Goal: Task Accomplishment & Management: Use online tool/utility

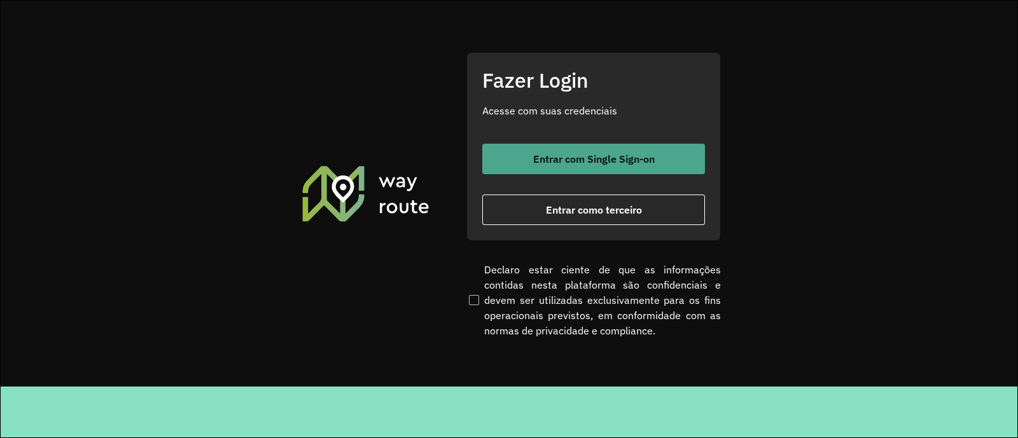
click at [522, 170] on button "Entrar com Single Sign-on" at bounding box center [593, 159] width 223 height 31
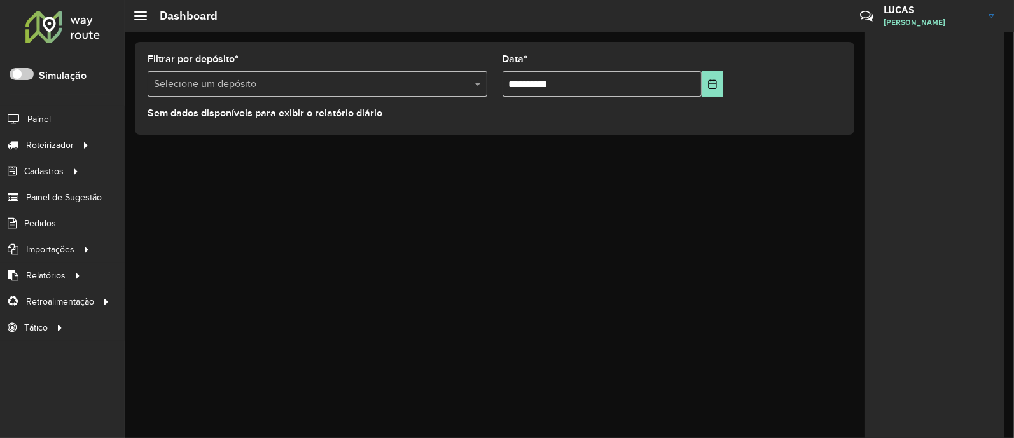
click at [228, 67] on div "Filtrar por depósito * Selecione um depósito" at bounding box center [318, 76] width 340 height 42
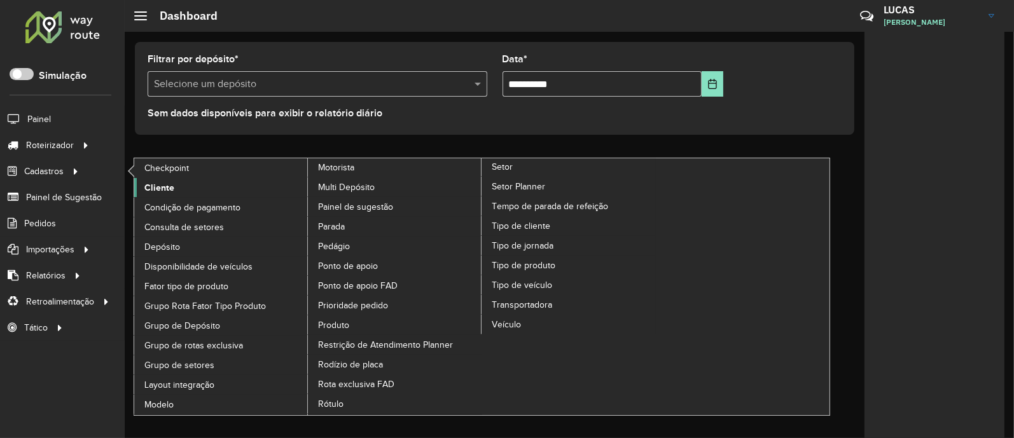
click at [156, 183] on span "Cliente" at bounding box center [159, 187] width 30 height 13
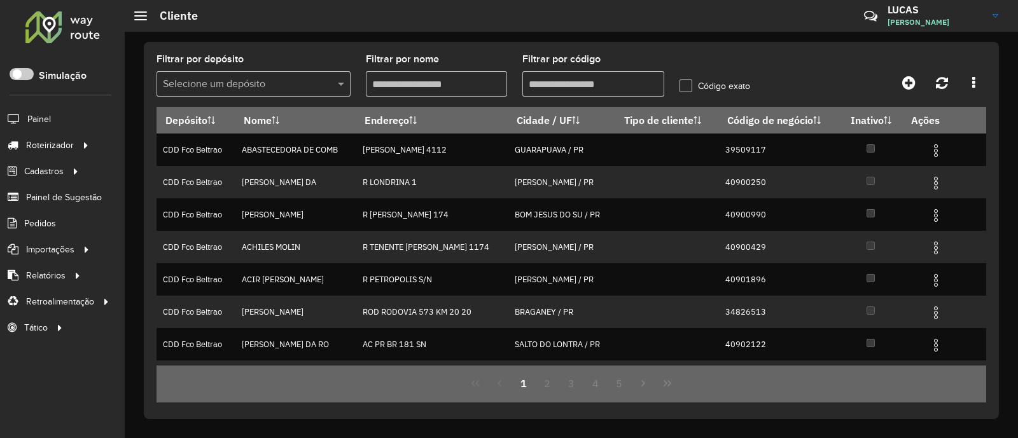
click at [262, 87] on input "text" at bounding box center [241, 84] width 156 height 15
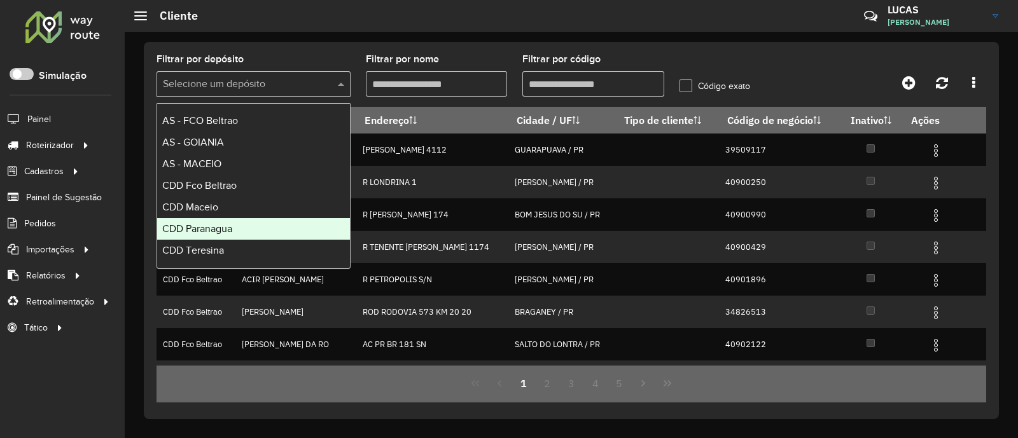
click at [230, 218] on div "CDD Paranagua" at bounding box center [253, 229] width 193 height 22
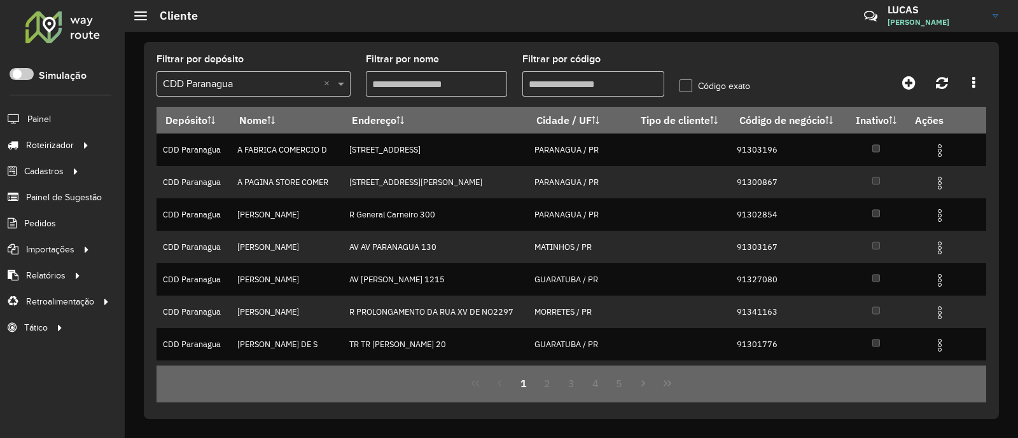
click at [558, 83] on input "Filtrar por código" at bounding box center [593, 83] width 142 height 25
paste input "****"
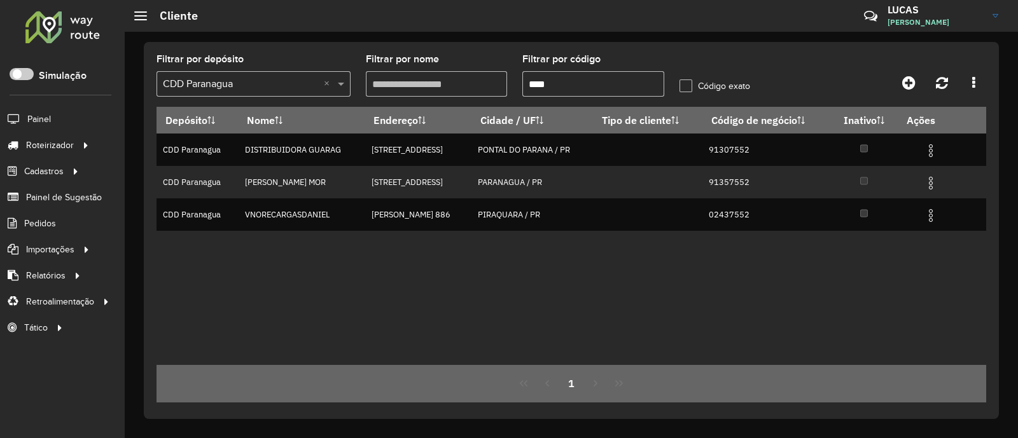
type input "****"
click at [441, 57] on formly-group "Filtrar por depósito Selecione um depósito × CDD Paranagua × Filtrar por nome F…" at bounding box center [462, 81] width 627 height 52
click at [603, 90] on input "****" at bounding box center [593, 83] width 142 height 25
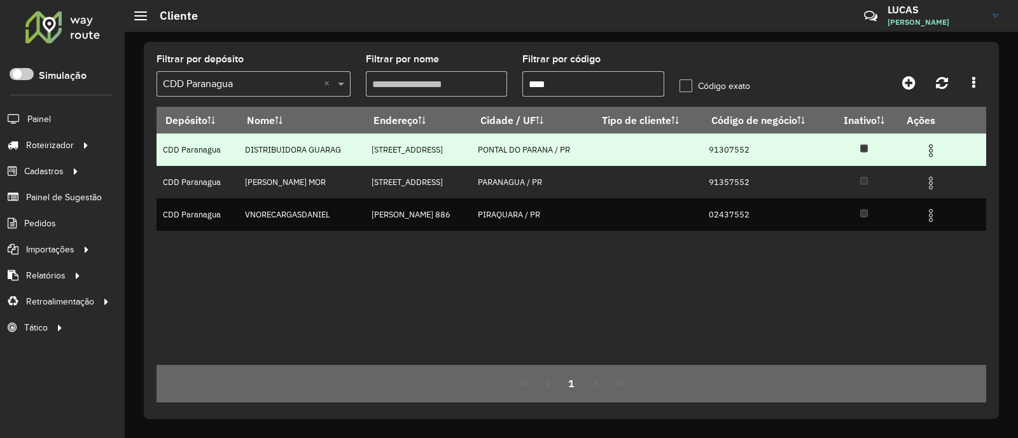
click at [938, 147] on img at bounding box center [930, 150] width 15 height 15
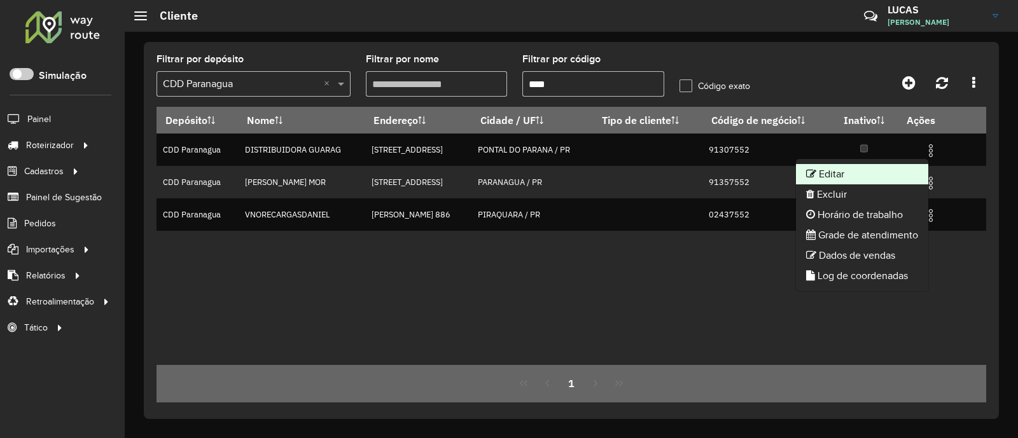
click at [820, 170] on li "Editar" at bounding box center [862, 174] width 132 height 20
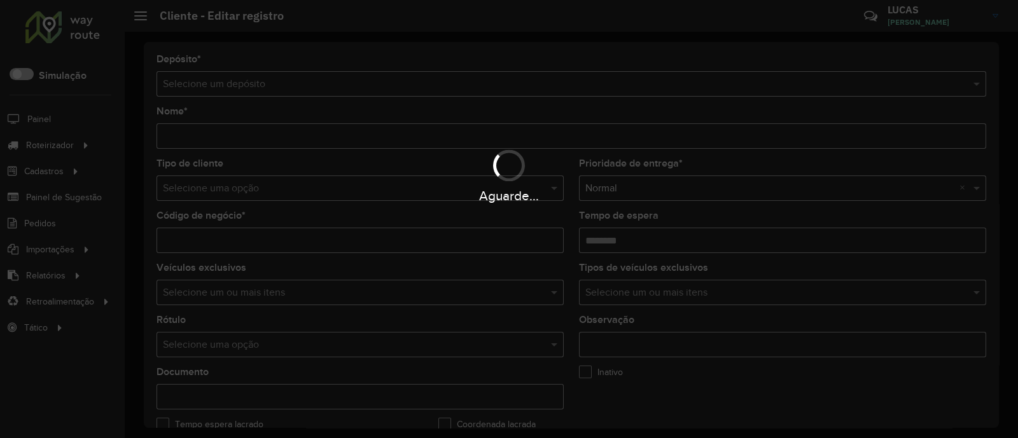
type input "**********"
type input "********"
type input "**********"
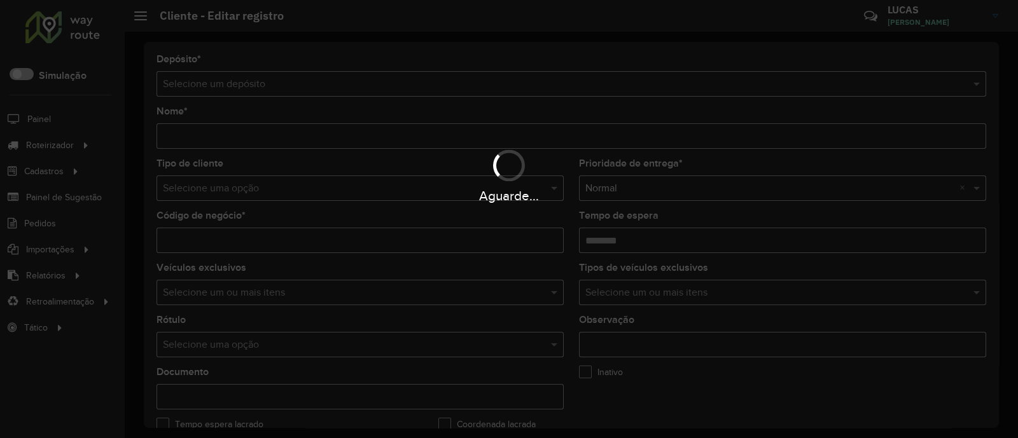
type input "******"
type input "**********"
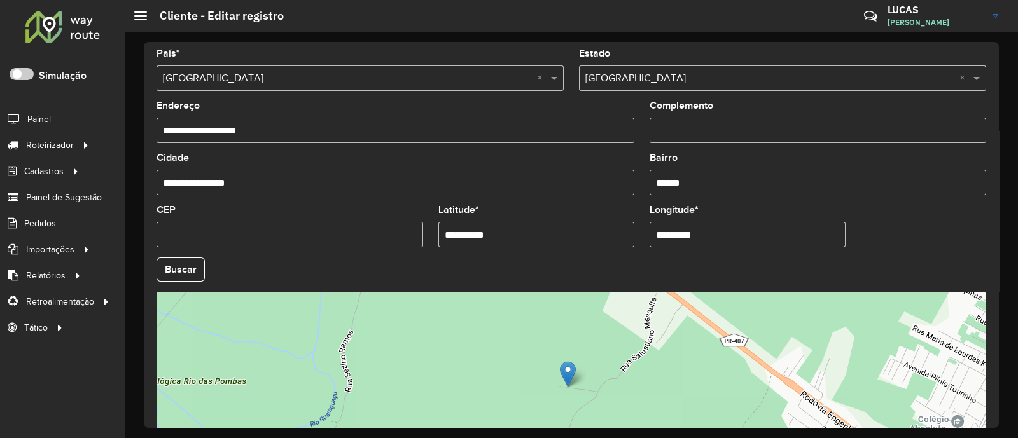
scroll to position [397, 0]
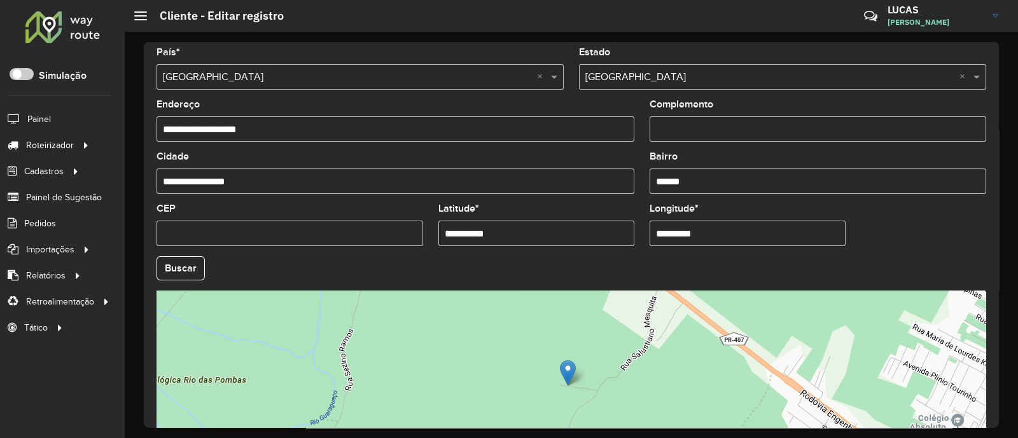
drag, startPoint x: 699, startPoint y: 235, endPoint x: 511, endPoint y: 267, distance: 190.3
click at [511, 267] on formly-group "**********" at bounding box center [571, 265] width 845 height 434
paste input "**"
type input "**********"
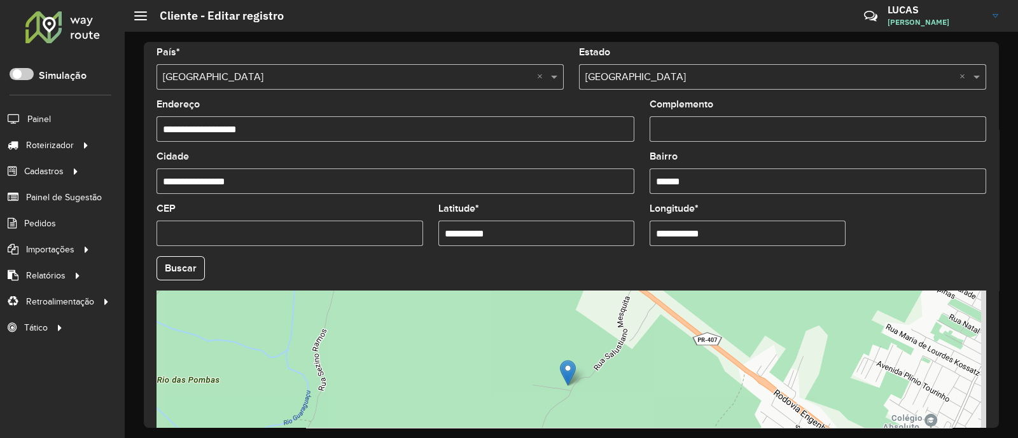
drag, startPoint x: 497, startPoint y: 232, endPoint x: 314, endPoint y: 266, distance: 187.0
click at [314, 263] on formly-group "**********" at bounding box center [571, 265] width 845 height 434
paste input "*"
type input "**********"
click at [867, 272] on hb-app "Aguarde... Pop-up bloqueado! Seu navegador bloqueou automáticamente a abertura …" at bounding box center [509, 219] width 1018 height 438
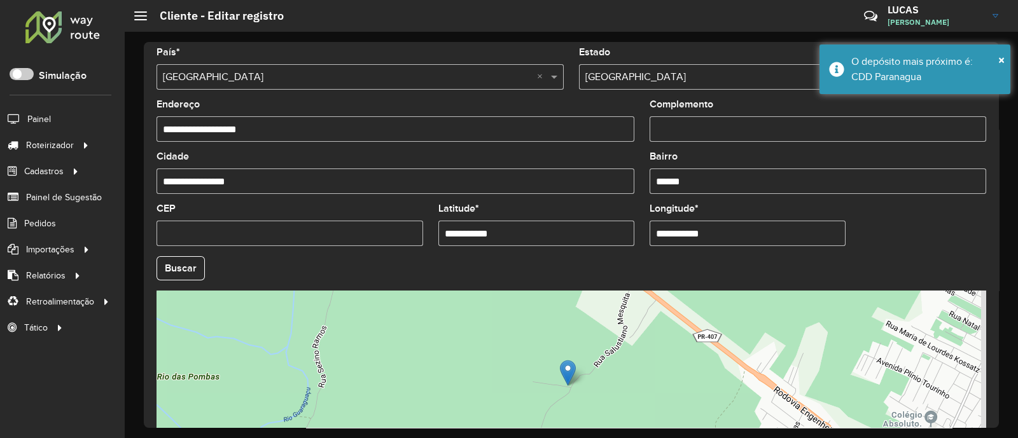
scroll to position [509, 0]
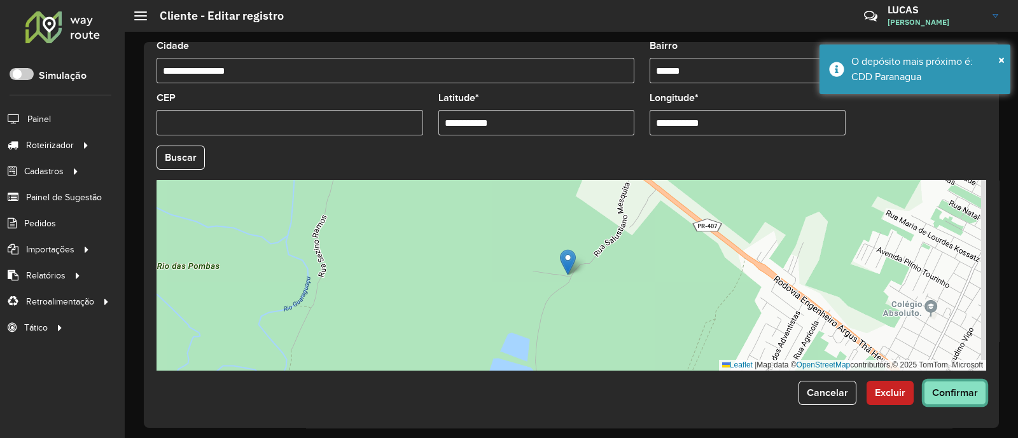
click at [957, 394] on span "Confirmar" at bounding box center [955, 392] width 46 height 11
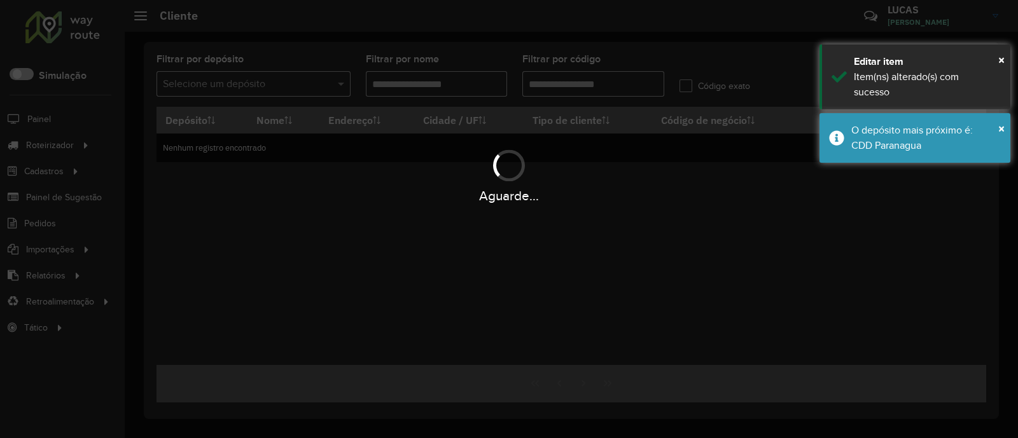
type input "****"
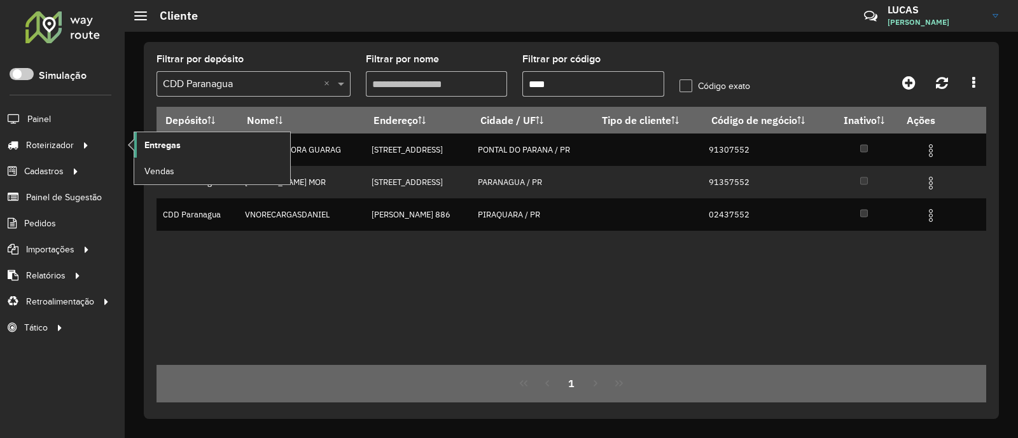
click at [155, 145] on span "Entregas" at bounding box center [162, 145] width 36 height 13
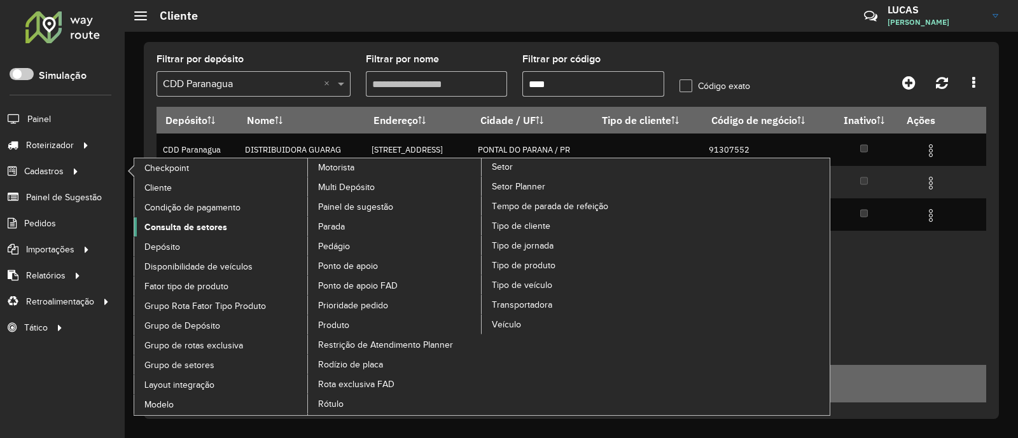
click at [205, 222] on span "Consulta de setores" at bounding box center [185, 227] width 83 height 13
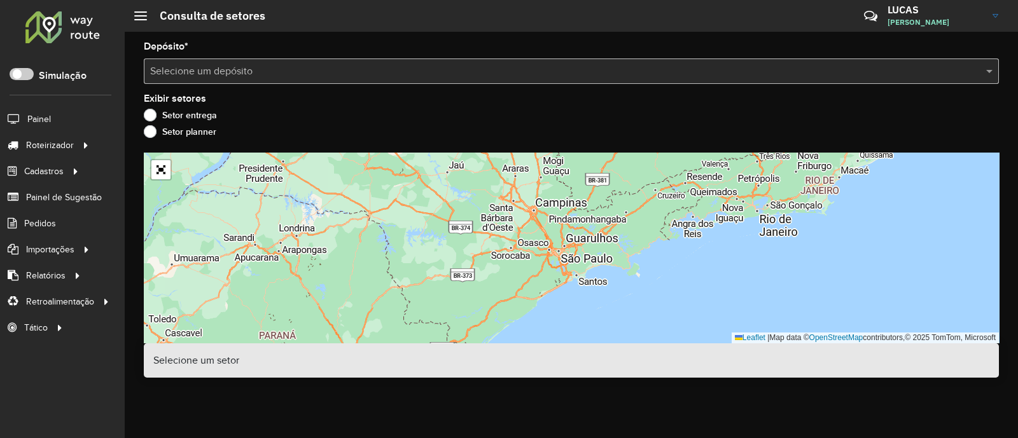
click at [207, 70] on input "text" at bounding box center [558, 71] width 817 height 15
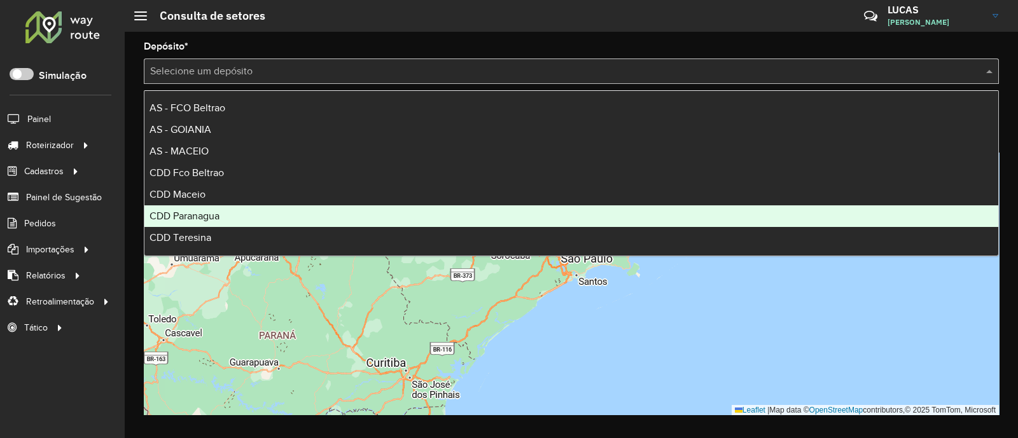
click at [215, 221] on span "CDD Paranagua" at bounding box center [184, 216] width 70 height 11
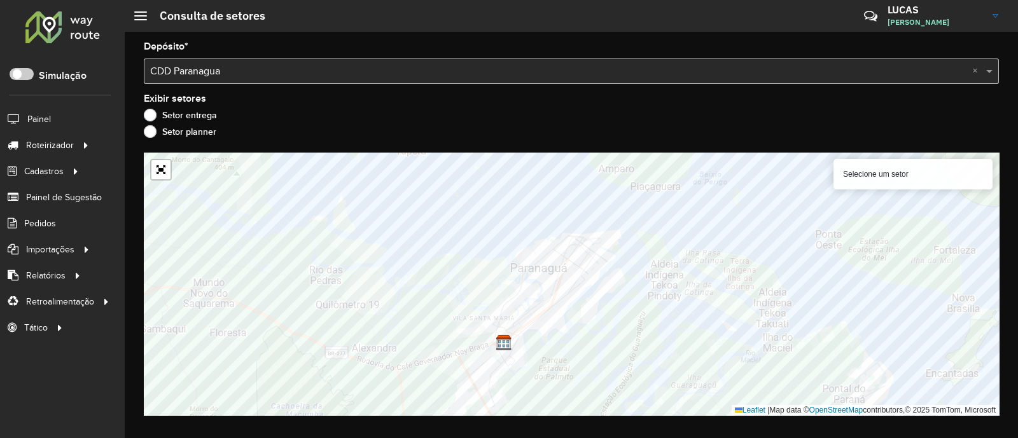
click at [917, 170] on div "Selecione um setor" at bounding box center [912, 174] width 159 height 31
click at [902, 175] on div "Selecione um setor" at bounding box center [912, 174] width 159 height 31
click at [884, 184] on div "Selecione um setor" at bounding box center [912, 174] width 159 height 31
click at [884, 180] on div "Selecione um setor" at bounding box center [912, 174] width 159 height 31
click at [881, 176] on div "Selecione um setor" at bounding box center [912, 174] width 159 height 31
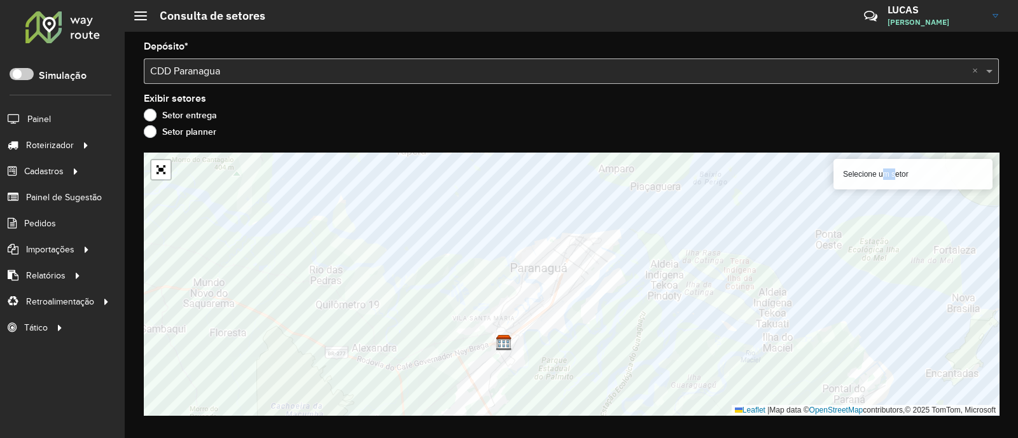
click at [881, 176] on div "Selecione um setor" at bounding box center [912, 174] width 159 height 31
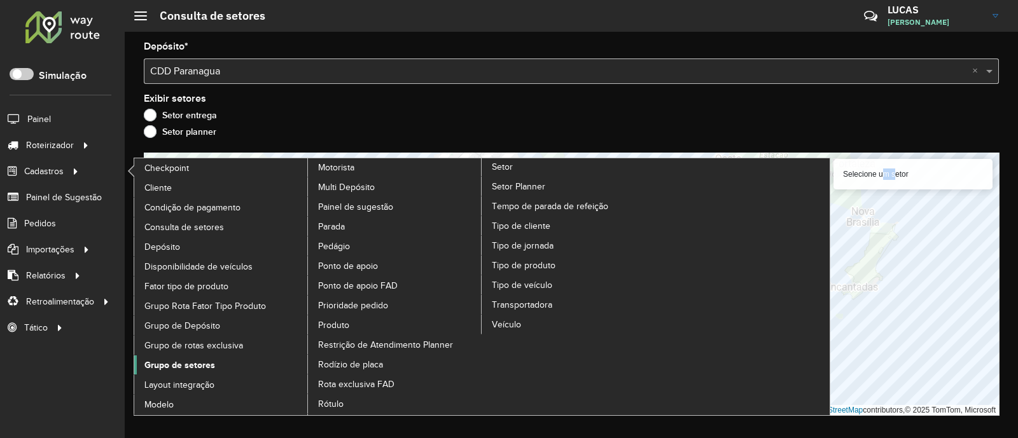
click at [199, 366] on span "Grupo de setores" at bounding box center [179, 365] width 71 height 13
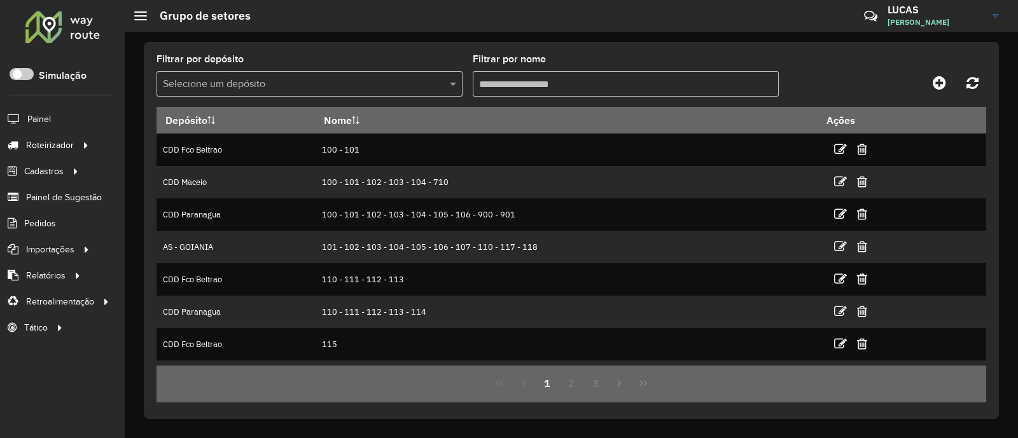
click at [331, 89] on input "text" at bounding box center [297, 84] width 268 height 15
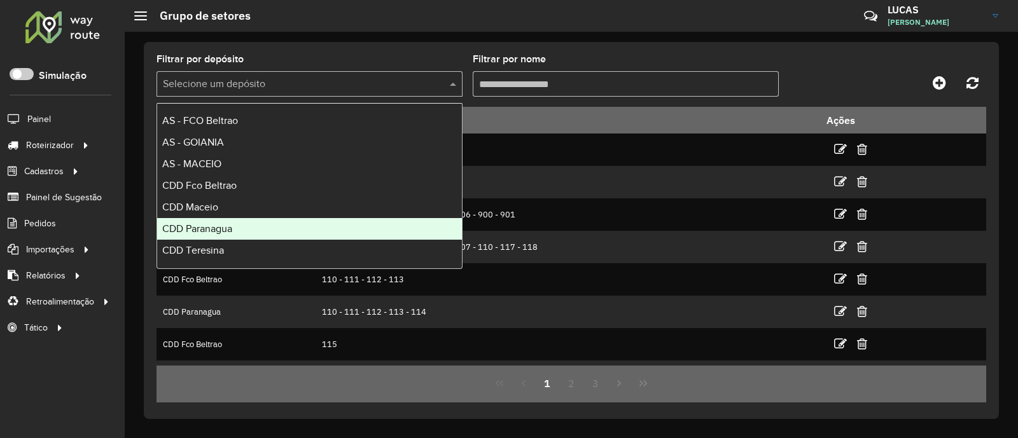
click at [291, 233] on div "CDD Paranagua" at bounding box center [309, 229] width 305 height 22
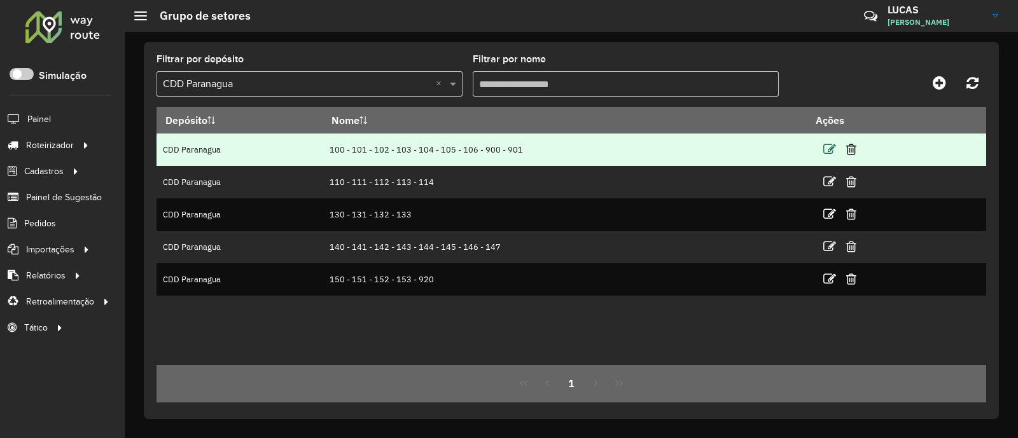
click at [825, 151] on icon at bounding box center [829, 149] width 13 height 13
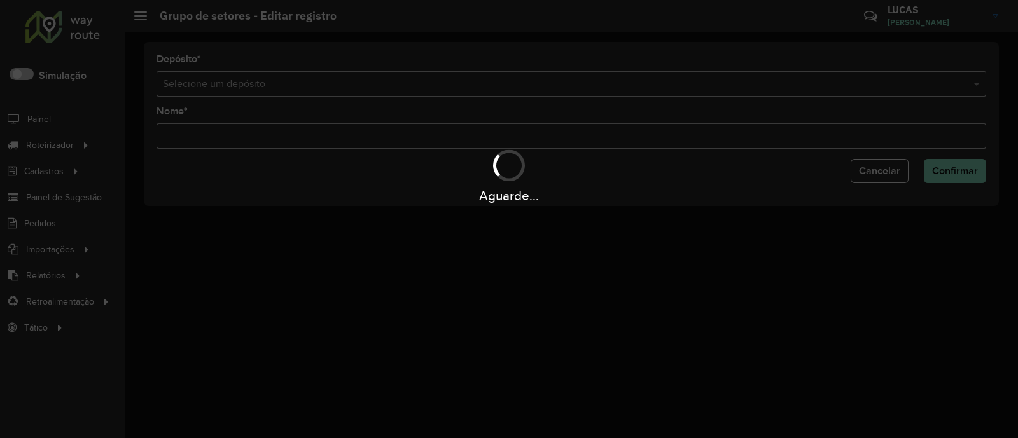
type input "**********"
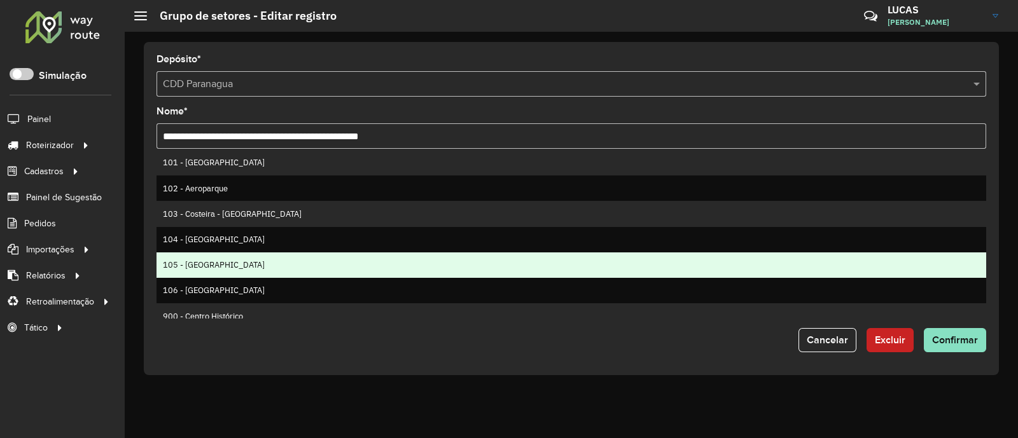
scroll to position [97, 0]
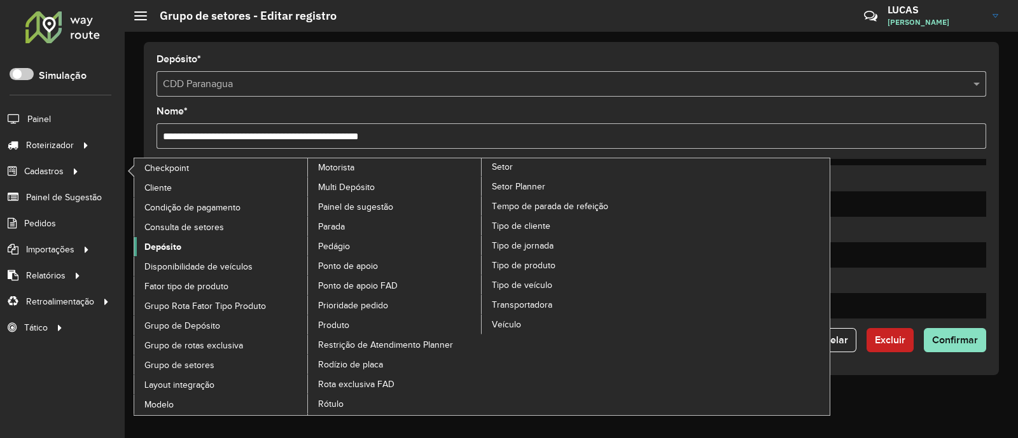
click at [170, 243] on span "Depósito" at bounding box center [162, 246] width 37 height 13
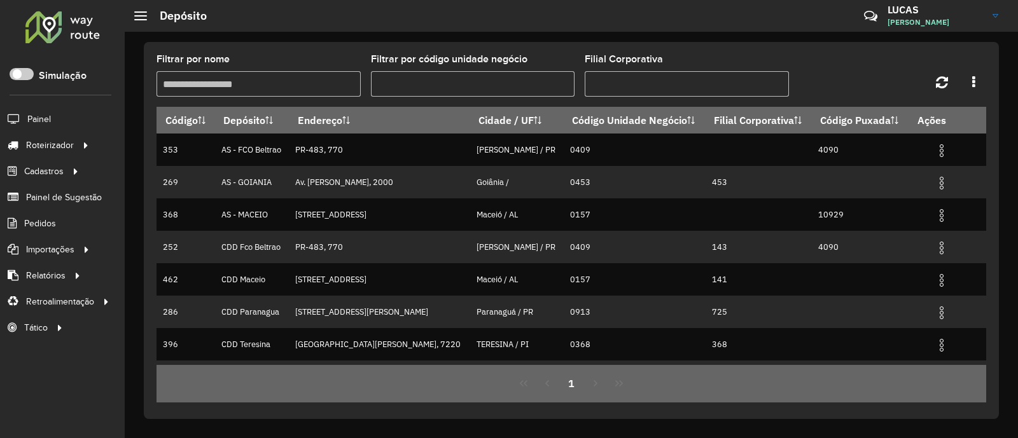
click at [284, 94] on input "Filtrar por nome" at bounding box center [258, 83] width 204 height 25
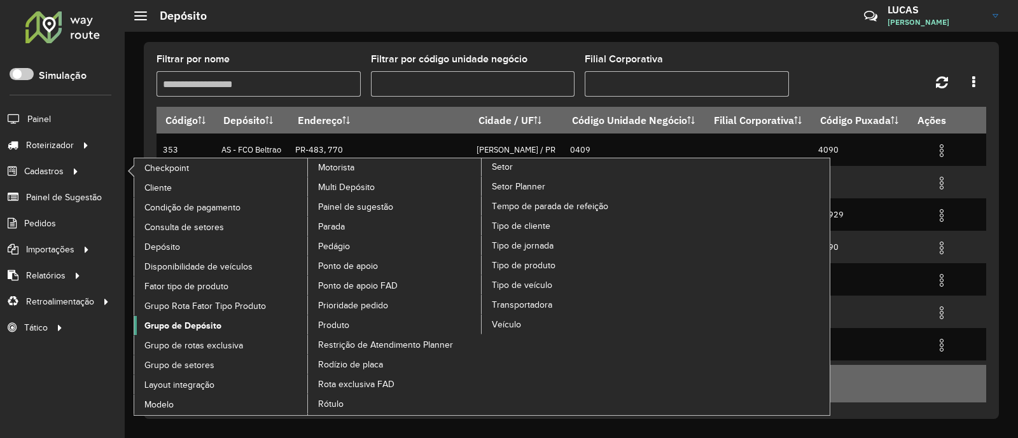
click at [207, 326] on span "Grupo de Depósito" at bounding box center [182, 325] width 77 height 13
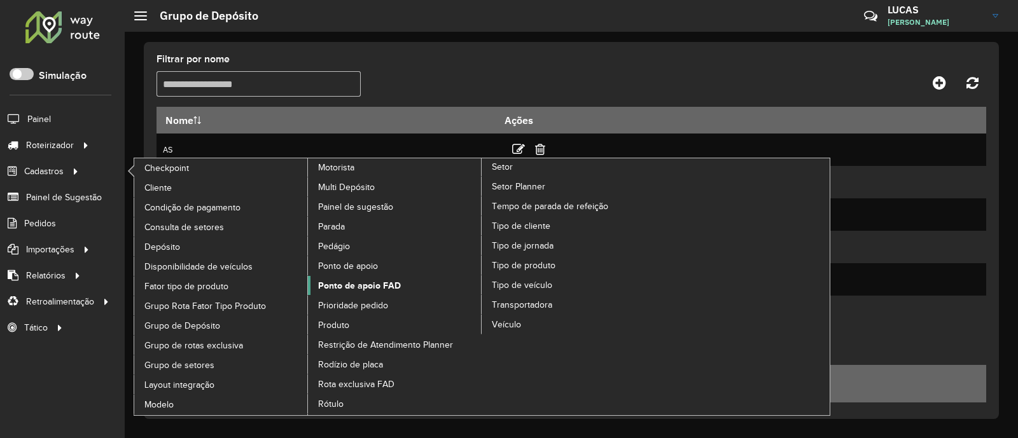
click at [393, 276] on link "Ponto de apoio FAD" at bounding box center [395, 285] width 174 height 19
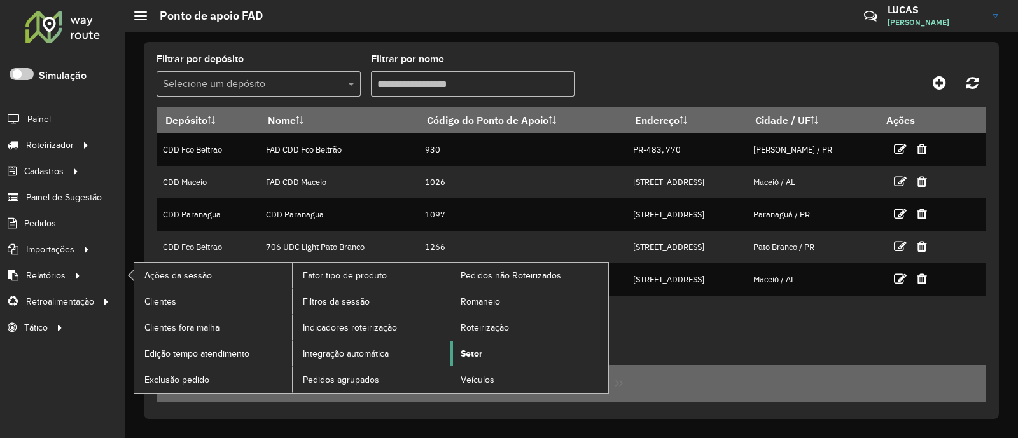
click at [467, 343] on link "Setor" at bounding box center [529, 353] width 158 height 25
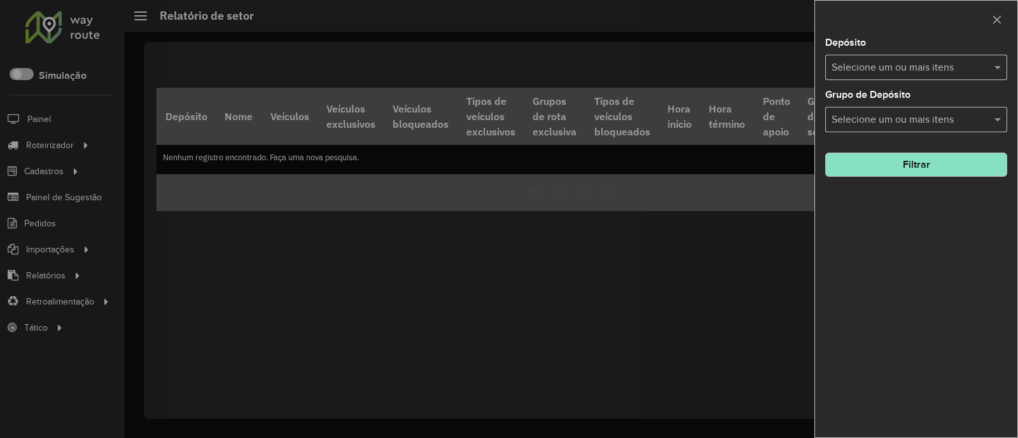
click at [853, 64] on input "text" at bounding box center [909, 67] width 163 height 15
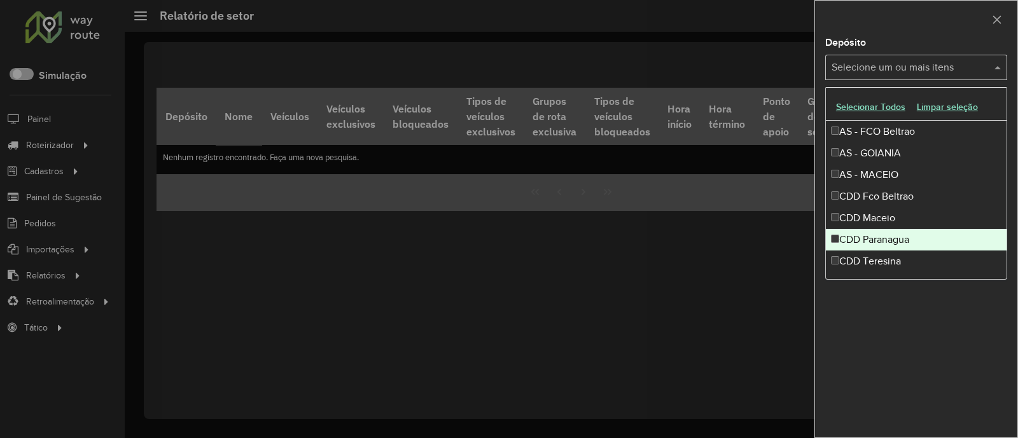
click at [864, 237] on div "CDD Paranagua" at bounding box center [916, 240] width 181 height 22
click at [659, 303] on div at bounding box center [509, 219] width 1018 height 438
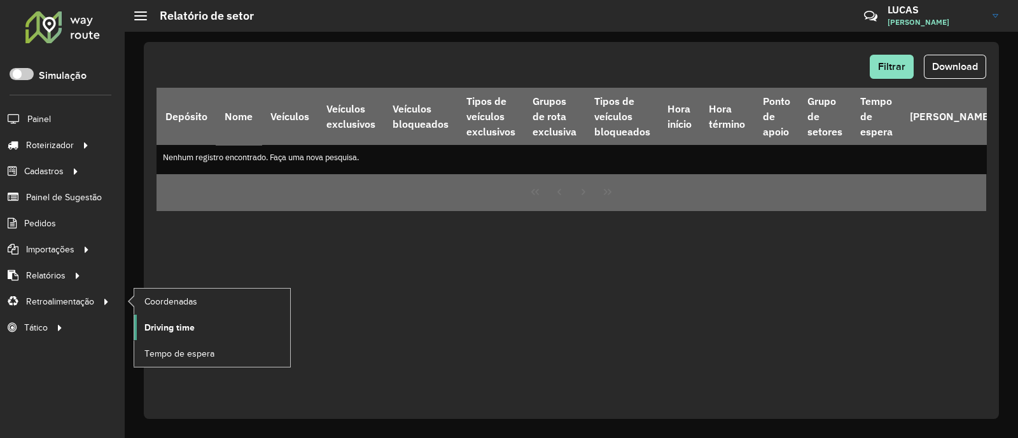
click at [150, 328] on span "Driving time" at bounding box center [169, 327] width 50 height 13
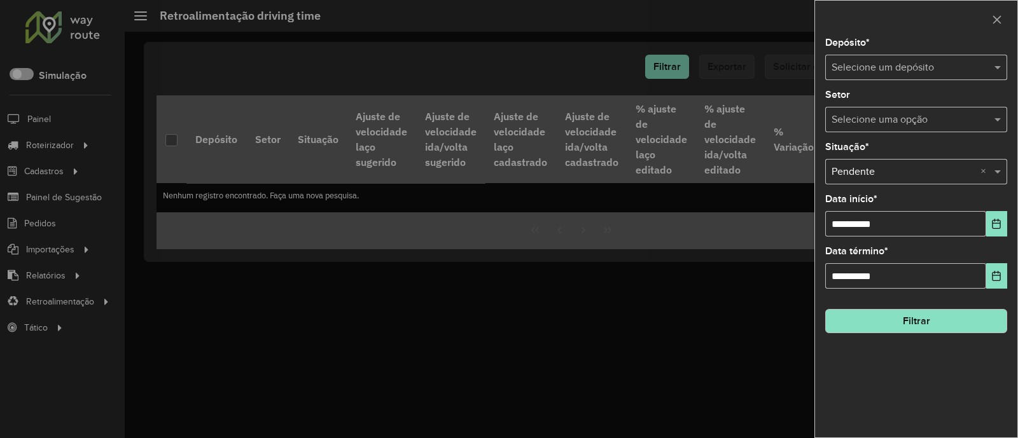
click at [258, 310] on div at bounding box center [509, 219] width 1018 height 438
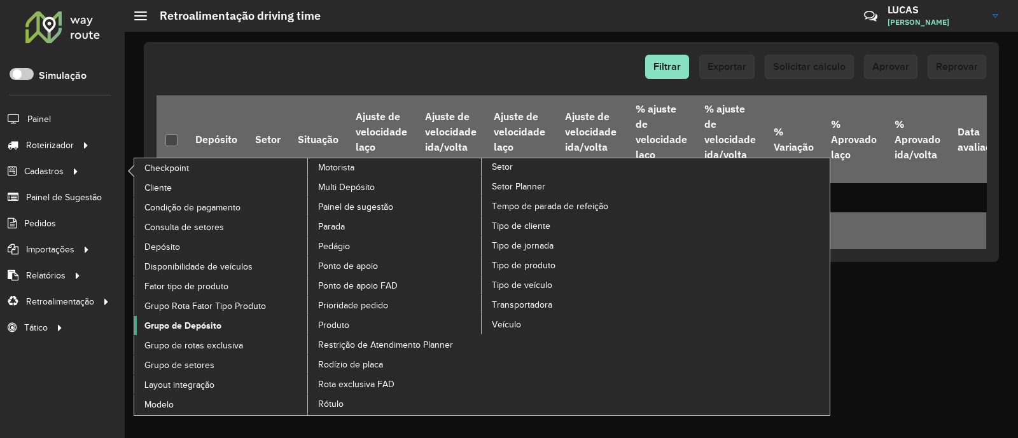
click at [214, 319] on span "Grupo de Depósito" at bounding box center [182, 325] width 77 height 13
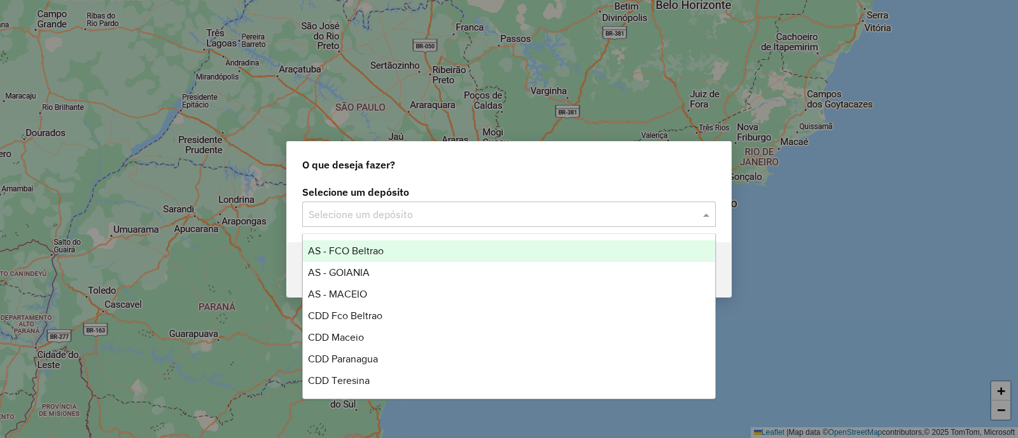
click at [305, 211] on div at bounding box center [508, 214] width 413 height 17
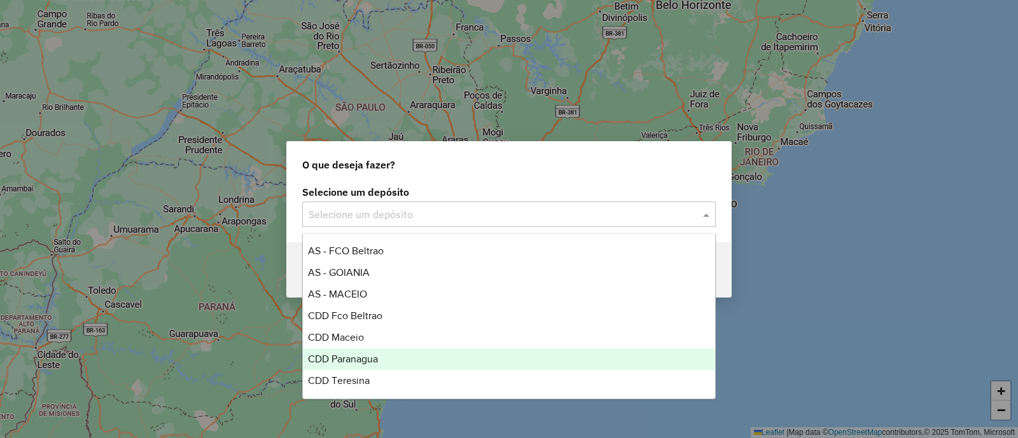
click at [363, 357] on span "CDD Paranagua" at bounding box center [343, 359] width 70 height 11
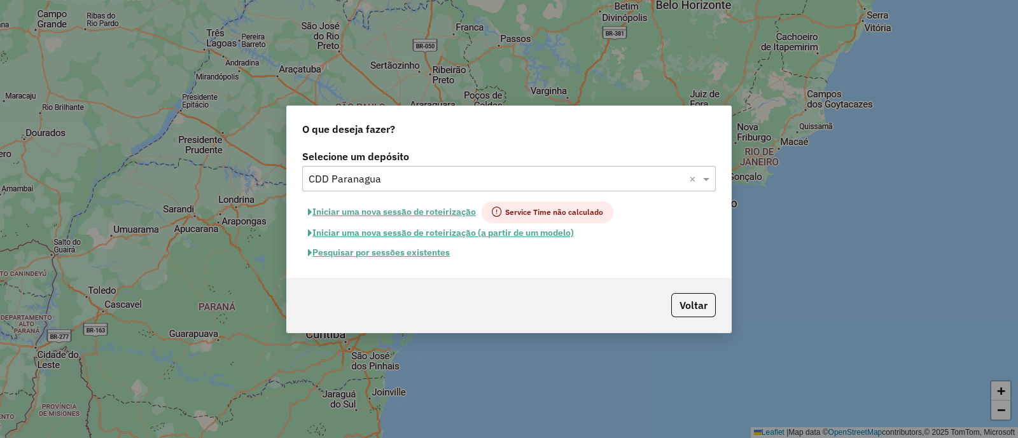
click at [432, 252] on button "Pesquisar por sessões existentes" at bounding box center [378, 253] width 153 height 20
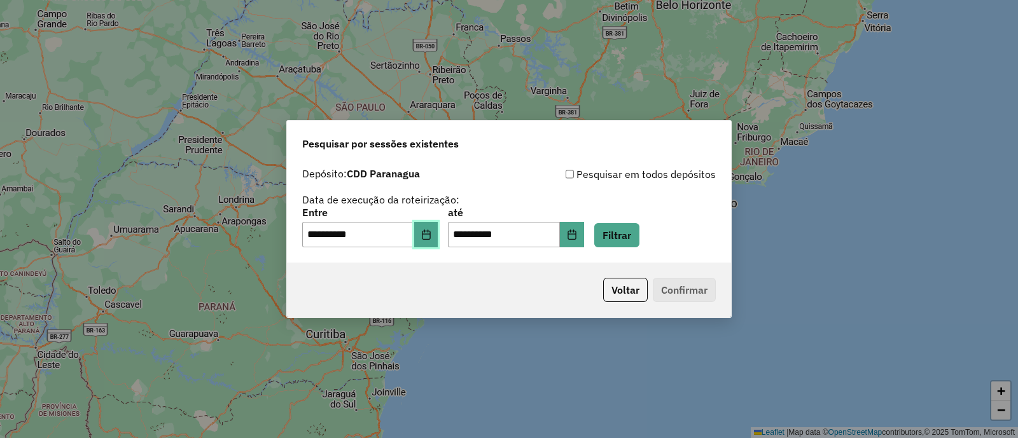
click at [431, 235] on button "Choose Date" at bounding box center [426, 234] width 24 height 25
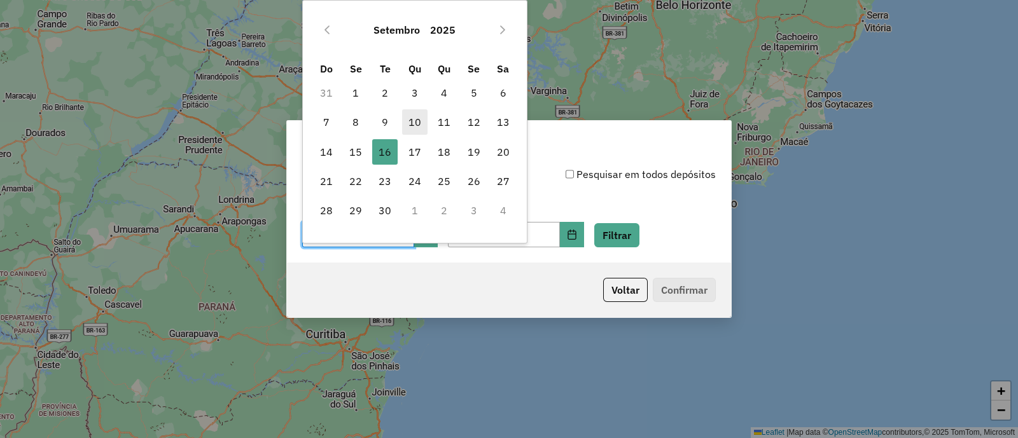
click at [417, 110] on span "10" at bounding box center [414, 121] width 25 height 25
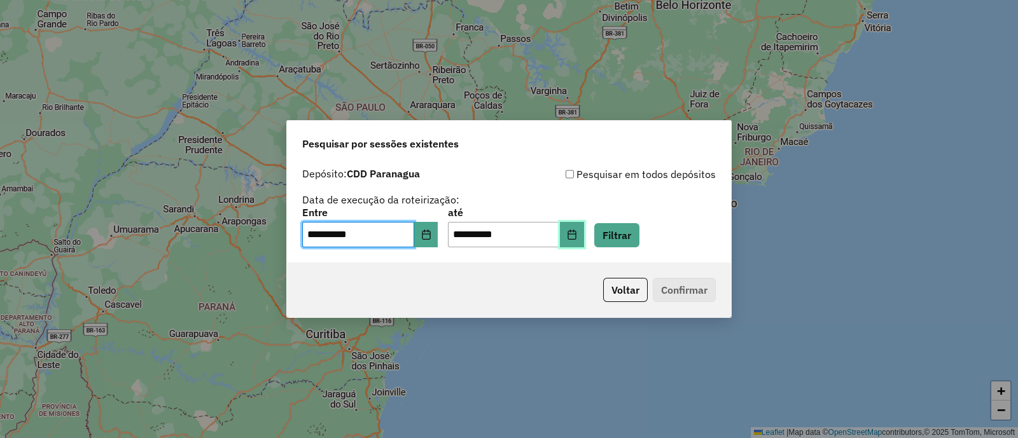
click at [584, 231] on button "Choose Date" at bounding box center [572, 234] width 24 height 25
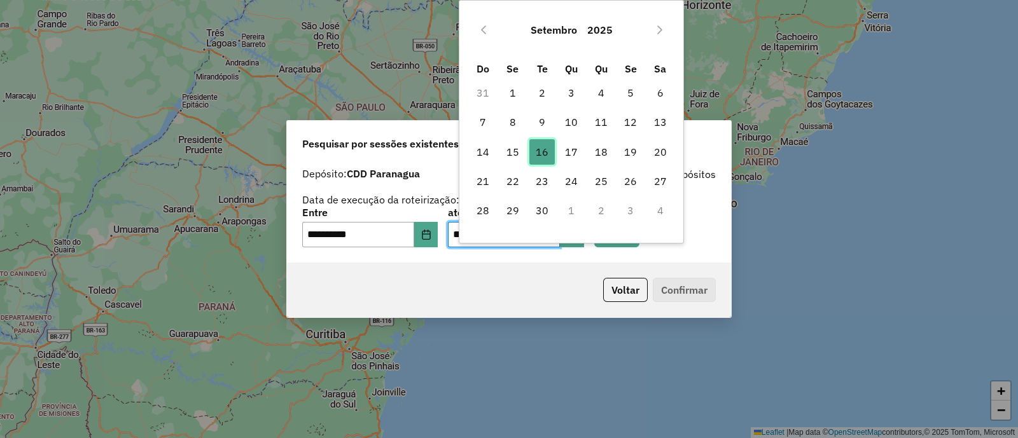
click at [532, 146] on span "16" at bounding box center [541, 151] width 25 height 25
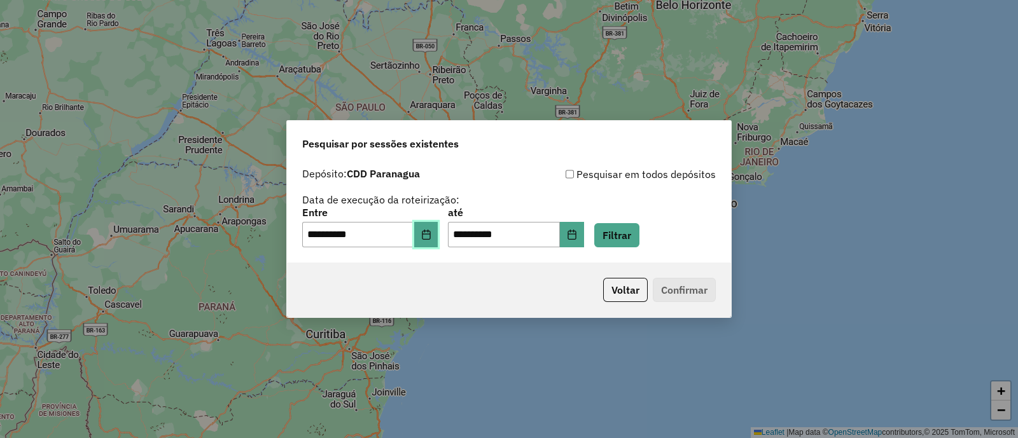
click at [434, 244] on button "Choose Date" at bounding box center [426, 234] width 24 height 25
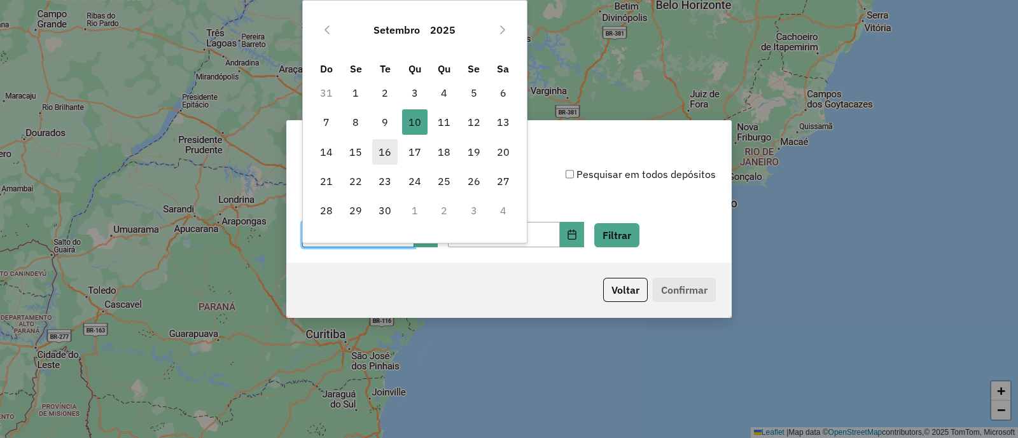
click at [388, 150] on span "16" at bounding box center [384, 151] width 25 height 25
type input "**********"
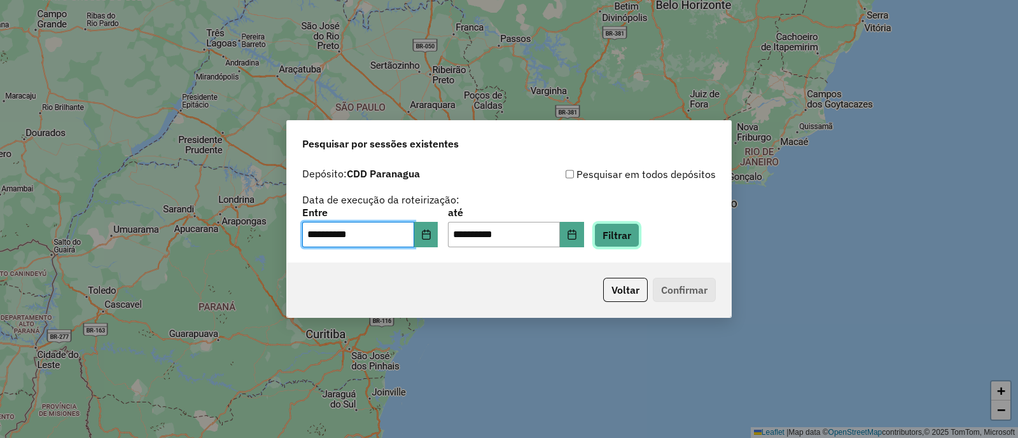
click at [625, 230] on button "Filtrar" at bounding box center [616, 235] width 45 height 24
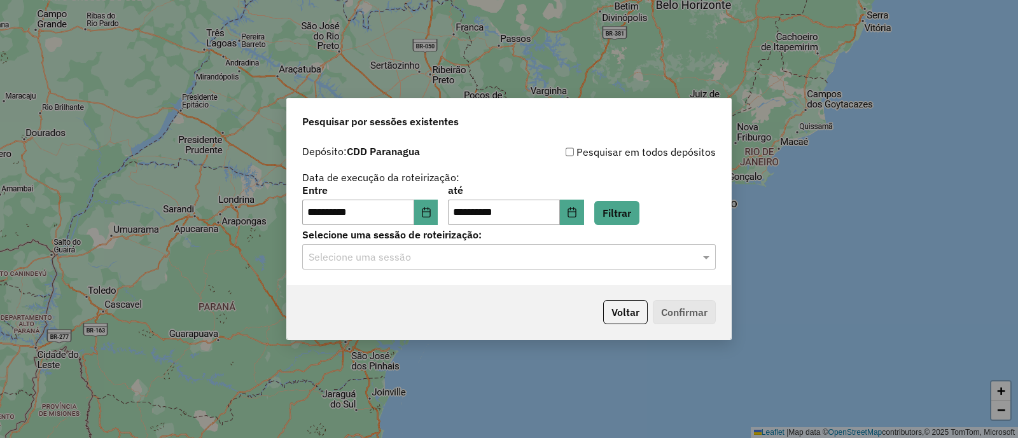
click at [411, 266] on div "Selecione uma sessão" at bounding box center [508, 256] width 413 height 25
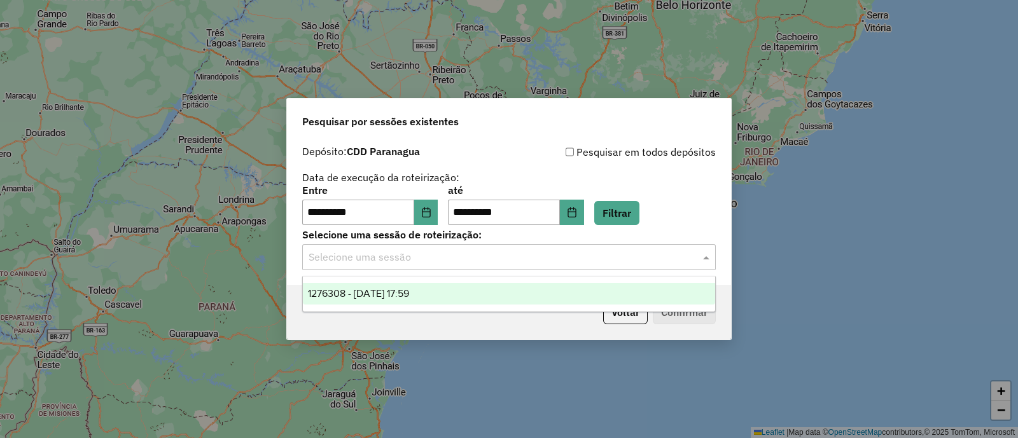
click at [383, 296] on span "1276308 - 16/09/2025 17:59" at bounding box center [358, 293] width 101 height 11
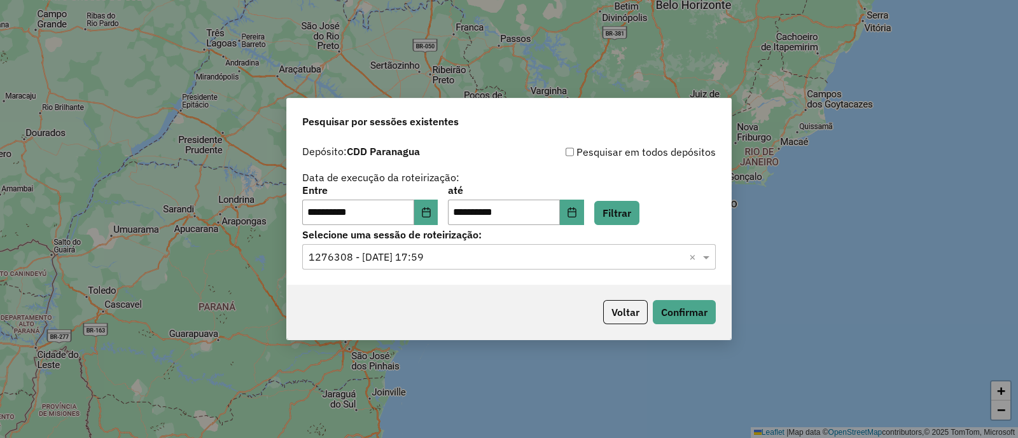
click at [655, 326] on div "Voltar Confirmar" at bounding box center [509, 312] width 444 height 55
click at [658, 308] on button "Confirmar" at bounding box center [684, 312] width 63 height 24
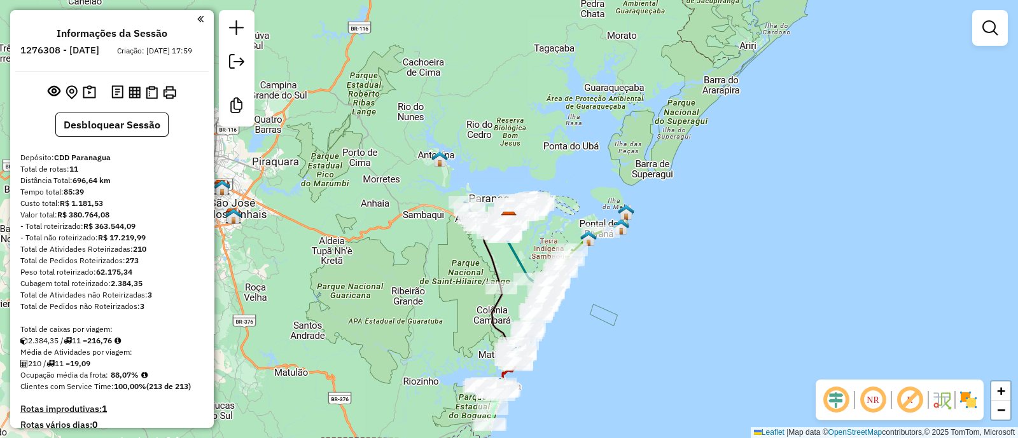
click at [913, 396] on em at bounding box center [909, 400] width 31 height 31
click at [967, 403] on img at bounding box center [968, 400] width 20 height 20
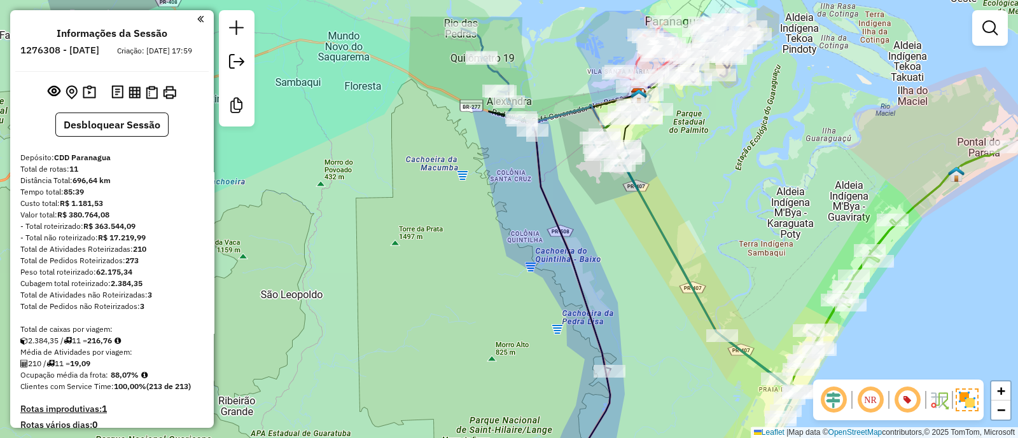
drag, startPoint x: 696, startPoint y: 181, endPoint x: 560, endPoint y: 422, distance: 276.3
click at [560, 422] on div "Janela de atendimento Grade de atendimento Capacidade Transportadoras Veículos …" at bounding box center [509, 219] width 1018 height 438
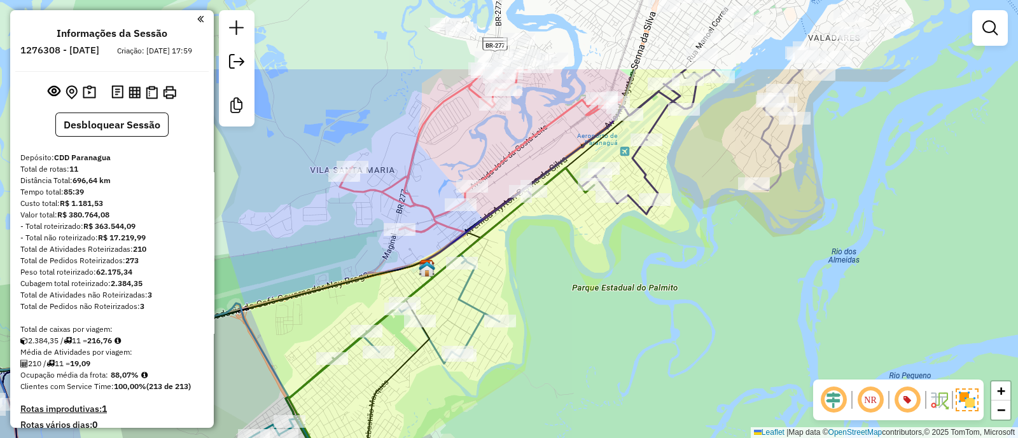
drag, startPoint x: 654, startPoint y: 375, endPoint x: 663, endPoint y: 392, distance: 18.8
click at [660, 387] on div "Janela de atendimento Grade de atendimento Capacidade Transportadoras Veículos …" at bounding box center [509, 219] width 1018 height 438
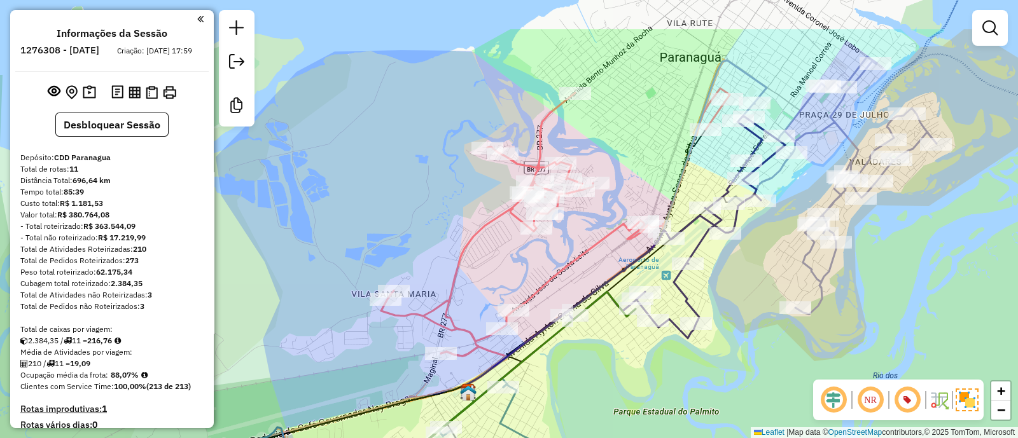
click at [626, 391] on div "Janela de atendimento Grade de atendimento Capacidade Transportadoras Veículos …" at bounding box center [509, 219] width 1018 height 438
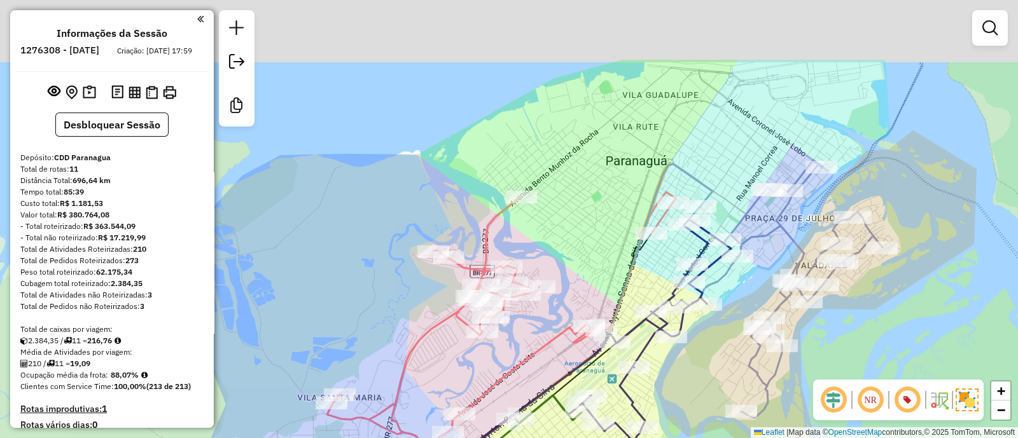
drag, startPoint x: 739, startPoint y: 75, endPoint x: 681, endPoint y: 205, distance: 142.3
click at [681, 205] on icon at bounding box center [560, 330] width 305 height 333
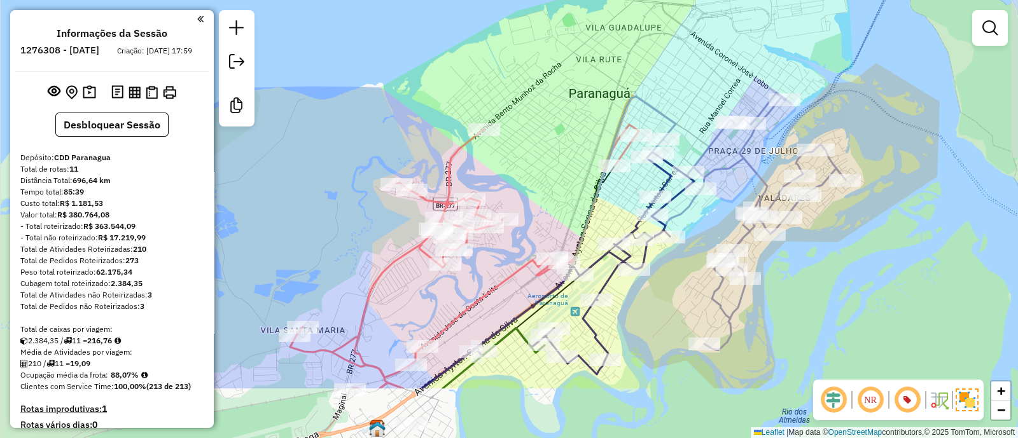
drag, startPoint x: 679, startPoint y: 154, endPoint x: 653, endPoint y: 71, distance: 87.1
click at [653, 71] on div "Janela de atendimento Grade de atendimento Capacidade Transportadoras Veículos …" at bounding box center [509, 219] width 1018 height 438
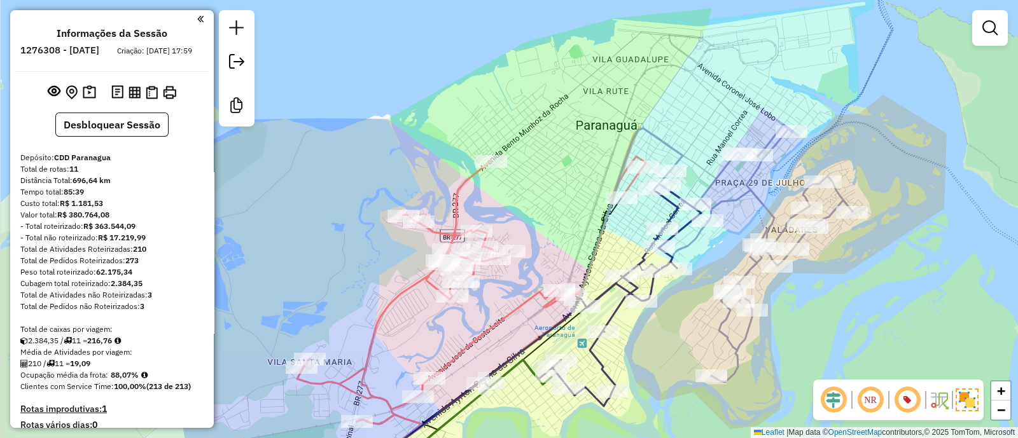
drag, startPoint x: 933, startPoint y: 225, endPoint x: 932, endPoint y: 205, distance: 19.7
click at [932, 205] on div "Janela de atendimento Grade de atendimento Capacidade Transportadoras Veículos …" at bounding box center [509, 219] width 1018 height 438
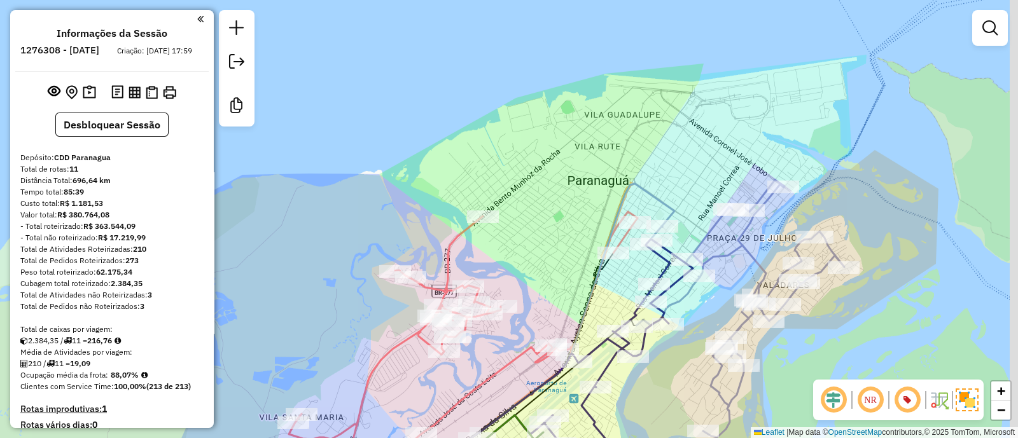
drag, startPoint x: 715, startPoint y: 154, endPoint x: 684, endPoint y: 154, distance: 31.8
click at [684, 154] on div "Janela de atendimento Grade de atendimento Capacidade Transportadoras Veículos …" at bounding box center [509, 219] width 1018 height 438
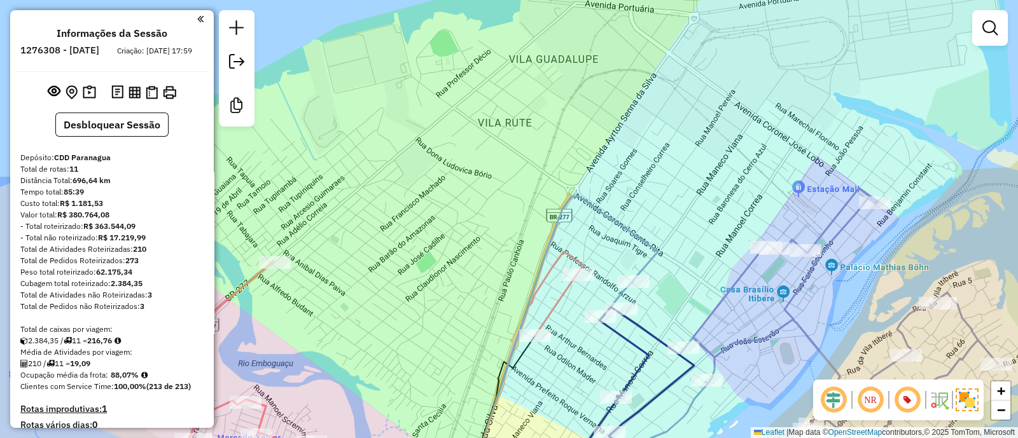
drag, startPoint x: 689, startPoint y: 169, endPoint x: 681, endPoint y: 155, distance: 16.6
click at [681, 155] on div "Janela de atendimento Grade de atendimento Capacidade Transportadoras Veículos …" at bounding box center [509, 219] width 1018 height 438
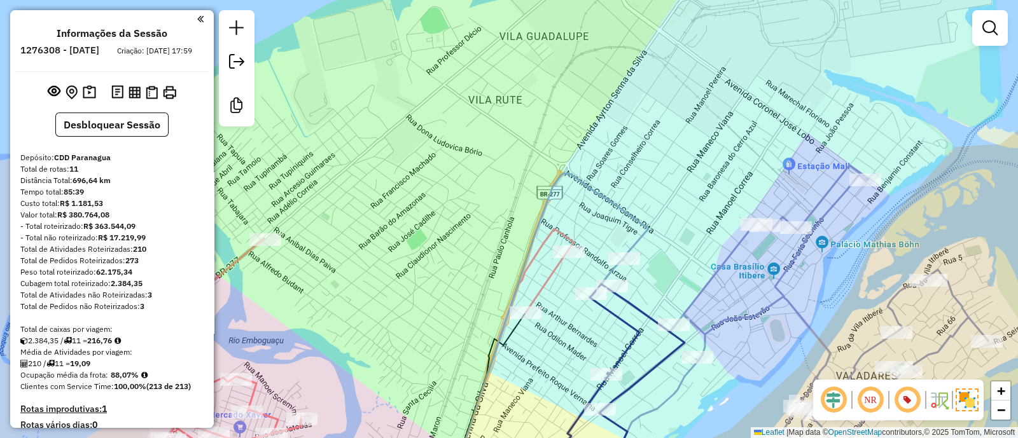
drag, startPoint x: 688, startPoint y: 157, endPoint x: 687, endPoint y: 136, distance: 21.0
click at [687, 130] on div "Janela de atendimento Grade de atendimento Capacidade Transportadoras Veículos …" at bounding box center [509, 219] width 1018 height 438
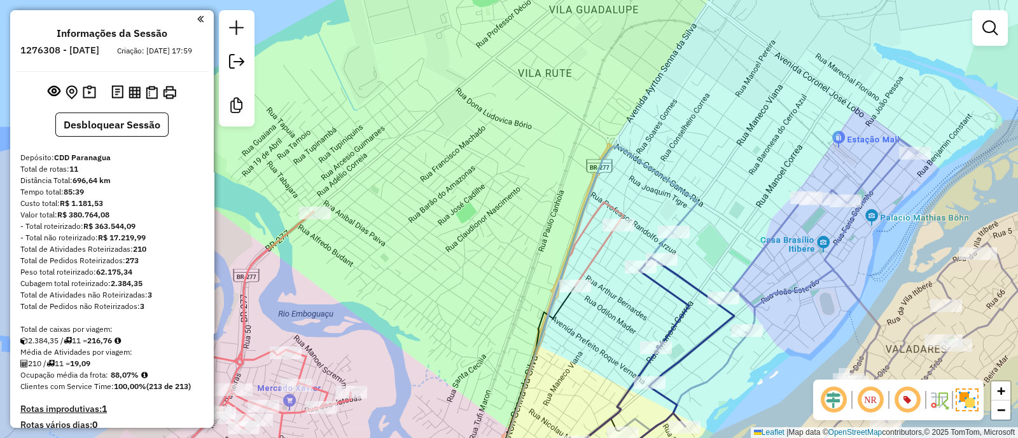
drag, startPoint x: 701, startPoint y: 154, endPoint x: 704, endPoint y: 173, distance: 19.3
click at [705, 173] on div "Janela de atendimento Grade de atendimento Capacidade Transportadoras Veículos …" at bounding box center [509, 219] width 1018 height 438
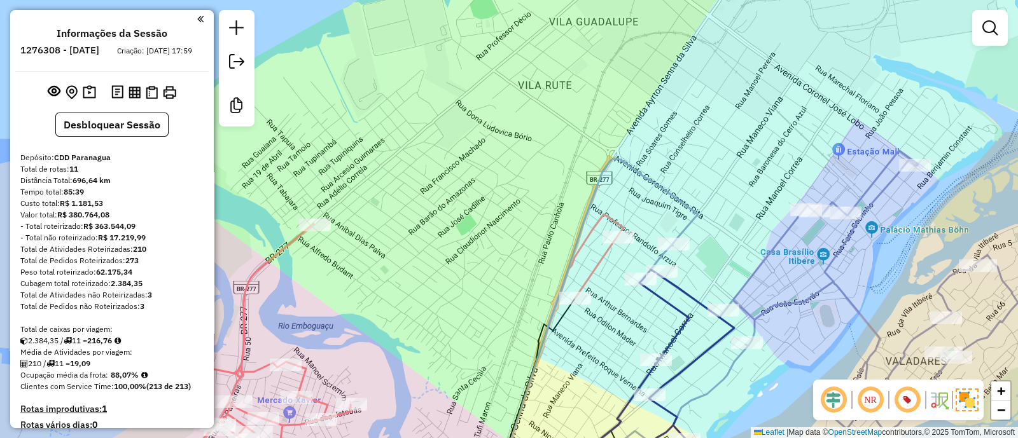
drag, startPoint x: 667, startPoint y: 187, endPoint x: 662, endPoint y: 175, distance: 12.9
click at [663, 178] on icon at bounding box center [598, 317] width 198 height 316
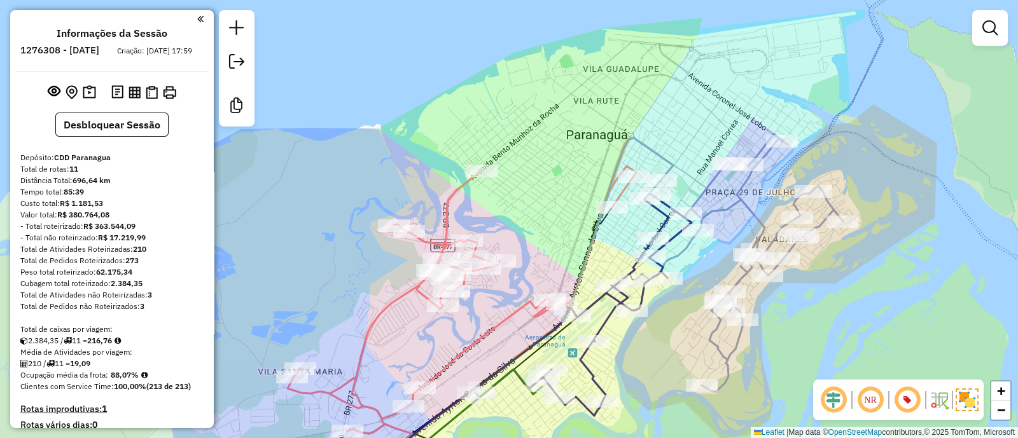
drag, startPoint x: 679, startPoint y: 167, endPoint x: 671, endPoint y: 144, distance: 23.7
click at [671, 144] on div "Janela de atendimento Grade de atendimento Capacidade Transportadoras Veículos …" at bounding box center [509, 219] width 1018 height 438
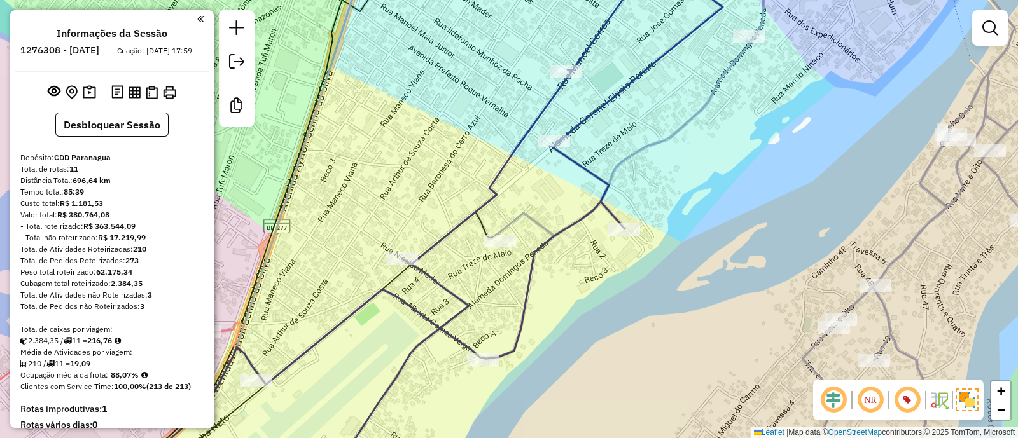
drag, startPoint x: 517, startPoint y: 294, endPoint x: 687, endPoint y: 259, distance: 174.0
click at [677, 261] on div "Janela de atendimento Grade de atendimento Capacidade Transportadoras Veículos …" at bounding box center [509, 219] width 1018 height 438
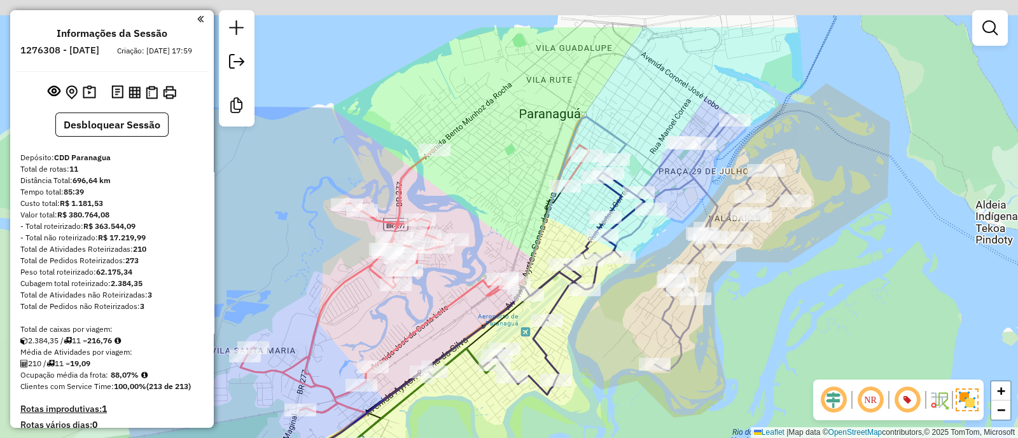
drag, startPoint x: 610, startPoint y: 158, endPoint x: 572, endPoint y: 230, distance: 80.8
click at [572, 230] on div "Janela de atendimento Grade de atendimento Capacidade Transportadoras Veículos …" at bounding box center [509, 219] width 1018 height 438
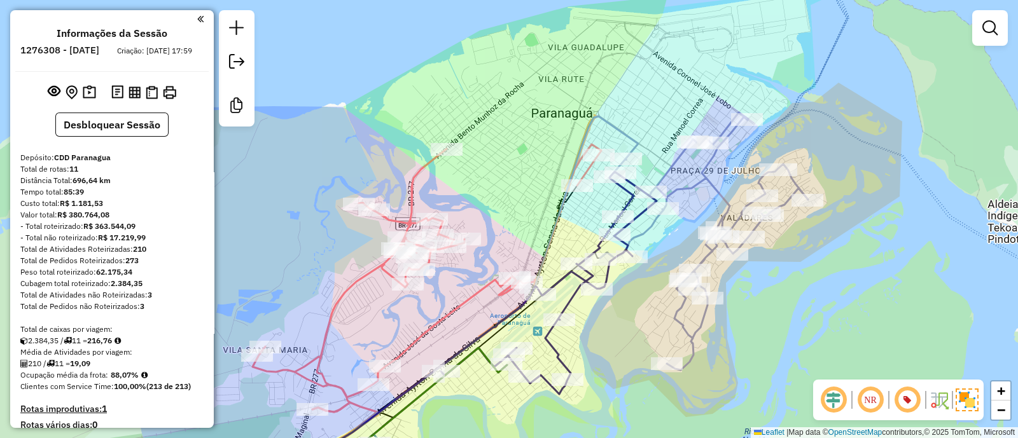
drag, startPoint x: 574, startPoint y: 111, endPoint x: 600, endPoint y: 112, distance: 26.1
click at [600, 112] on div "Janela de atendimento Grade de atendimento Capacidade Transportadoras Veículos …" at bounding box center [509, 219] width 1018 height 438
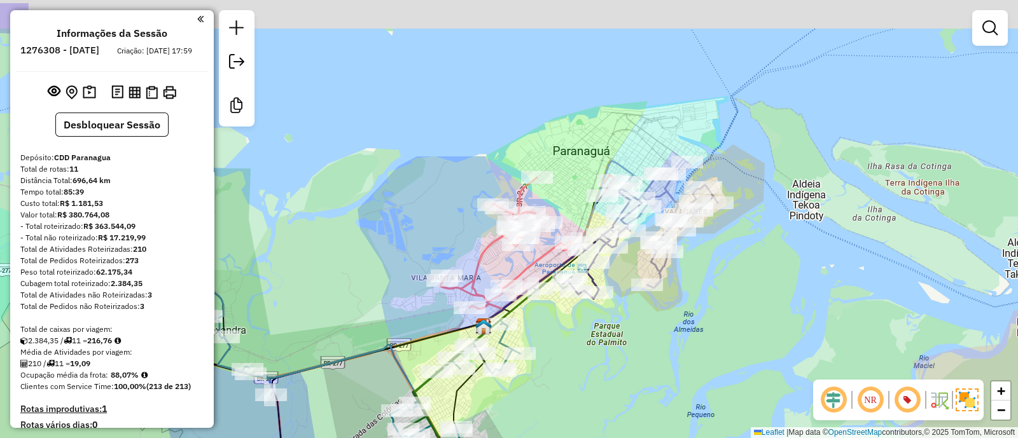
drag, startPoint x: 625, startPoint y: 97, endPoint x: 620, endPoint y: 144, distance: 47.3
click at [620, 144] on div "Janela de atendimento Grade de atendimento Capacidade Transportadoras Veículos …" at bounding box center [509, 219] width 1018 height 438
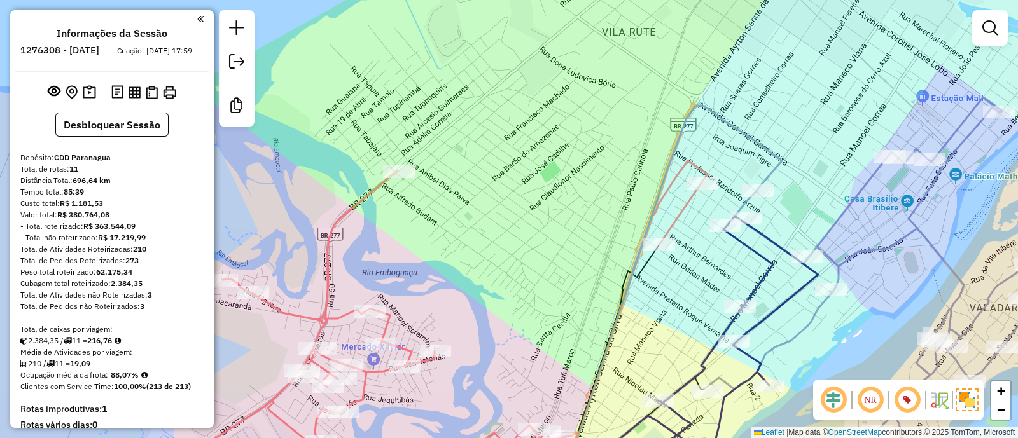
click at [663, 162] on icon at bounding box center [666, 294] width 231 height 377
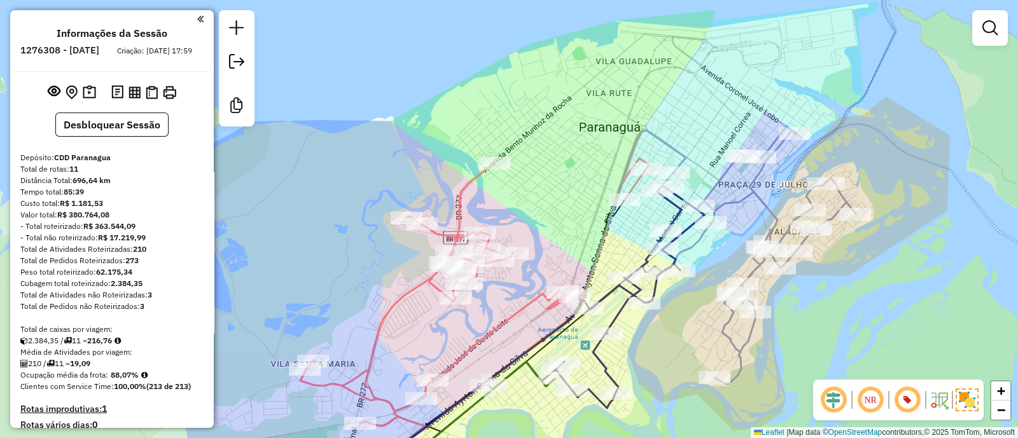
drag, startPoint x: 689, startPoint y: 106, endPoint x: 689, endPoint y: 156, distance: 49.6
click at [689, 156] on div "Janela de atendimento Grade de atendimento Capacidade Transportadoras Veículos …" at bounding box center [509, 219] width 1018 height 438
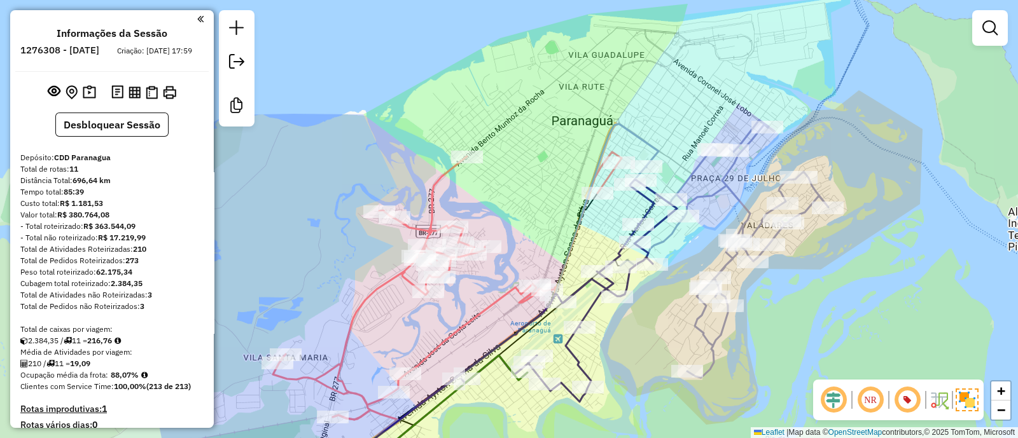
drag, startPoint x: 749, startPoint y: 91, endPoint x: 717, endPoint y: 83, distance: 32.9
click at [717, 83] on div "Janela de atendimento Grade de atendimento Capacidade Transportadoras Veículos …" at bounding box center [509, 219] width 1018 height 438
click at [709, 93] on div "Janela de atendimento Grade de atendimento Capacidade Transportadoras Veículos …" at bounding box center [509, 219] width 1018 height 438
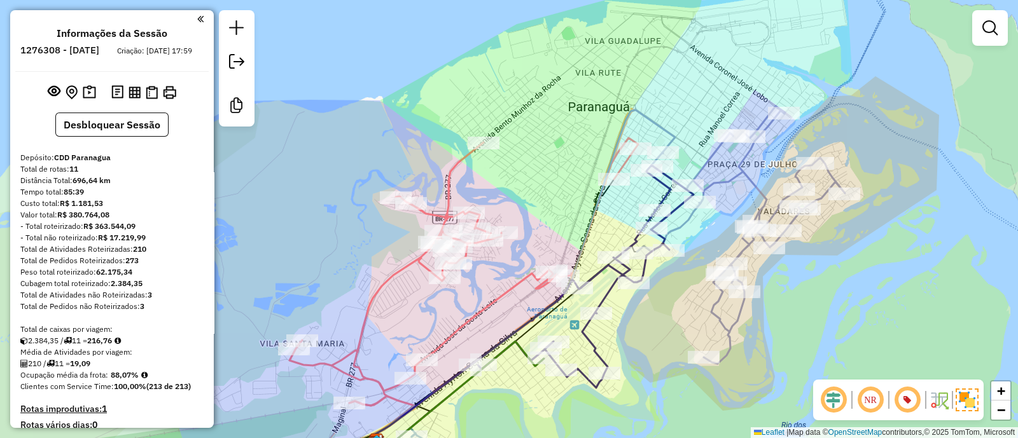
drag, startPoint x: 709, startPoint y: 93, endPoint x: 735, endPoint y: 82, distance: 27.6
click at [735, 82] on div "Janela de atendimento Grade de atendimento Capacidade Transportadoras Veículos …" at bounding box center [509, 219] width 1018 height 438
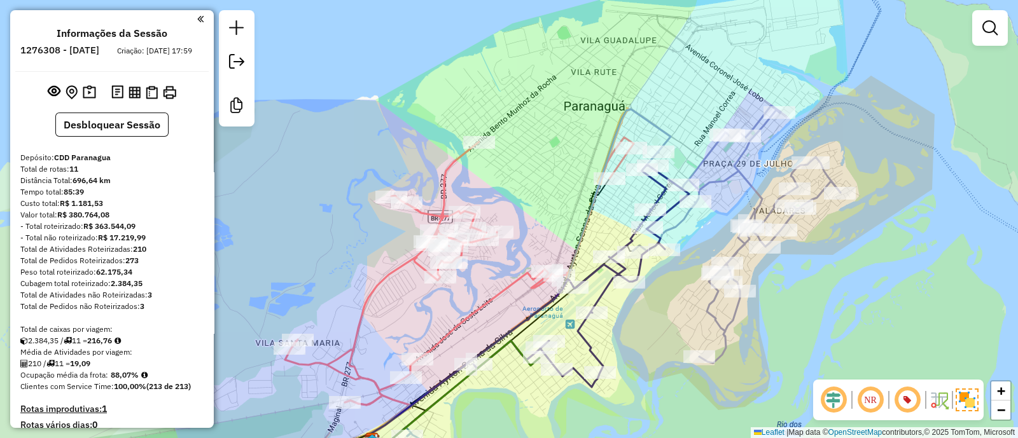
drag, startPoint x: 878, startPoint y: 148, endPoint x: 802, endPoint y: 157, distance: 76.8
click at [824, 153] on div "Janela de atendimento Grade de atendimento Capacidade Transportadoras Veículos …" at bounding box center [509, 219] width 1018 height 438
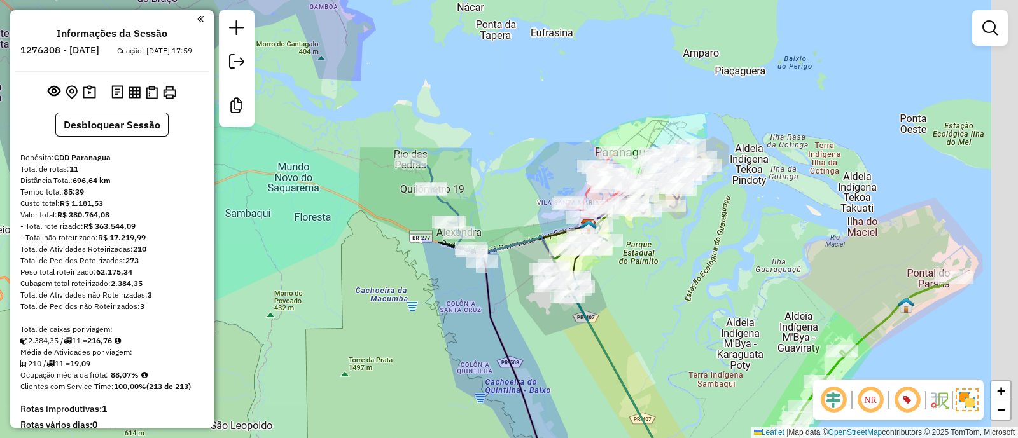
drag, startPoint x: 859, startPoint y: 246, endPoint x: 595, endPoint y: 172, distance: 274.2
click at [597, 172] on div "Janela de atendimento Grade de atendimento Capacidade Transportadoras Veículos …" at bounding box center [509, 219] width 1018 height 438
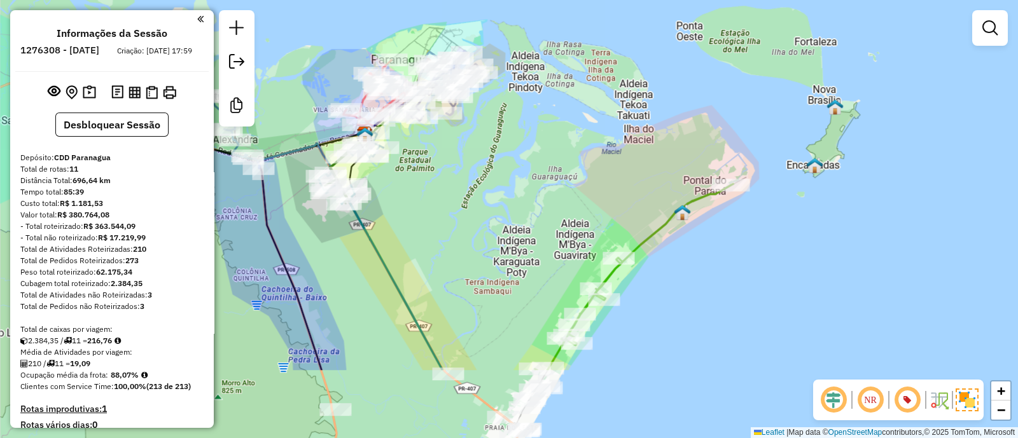
drag, startPoint x: 673, startPoint y: 171, endPoint x: 559, endPoint y: 240, distance: 133.3
click at [562, 240] on div "Janela de atendimento Grade de atendimento Capacidade Transportadoras Veículos …" at bounding box center [509, 219] width 1018 height 438
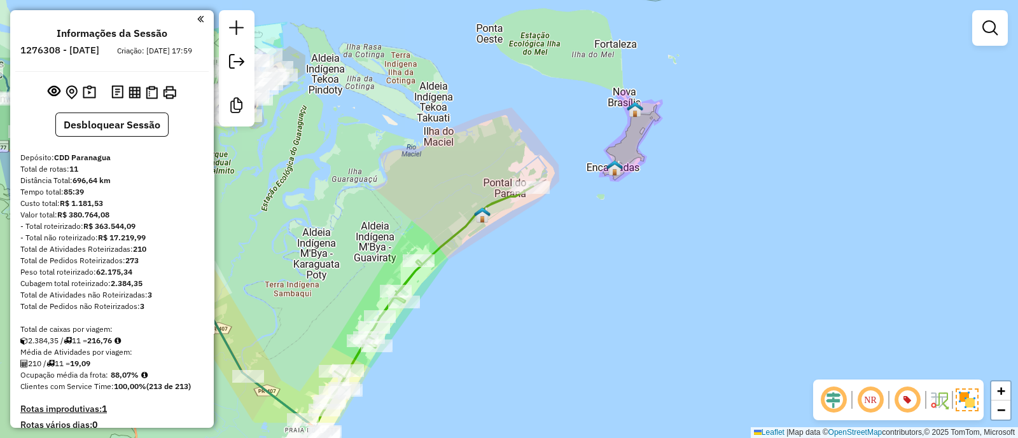
drag, startPoint x: 523, startPoint y: 286, endPoint x: 509, endPoint y: 227, distance: 60.9
click at [509, 227] on div "Janela de atendimento Grade de atendimento Capacidade Transportadoras Veículos …" at bounding box center [509, 219] width 1018 height 438
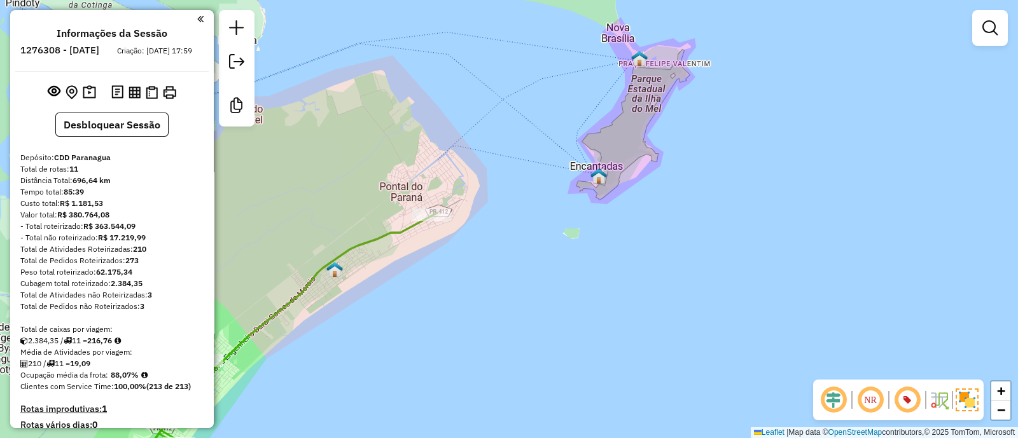
drag, startPoint x: 603, startPoint y: 268, endPoint x: 598, endPoint y: 252, distance: 16.7
click at [603, 264] on div "Janela de atendimento Grade de atendimento Capacidade Transportadoras Veículos …" at bounding box center [509, 219] width 1018 height 438
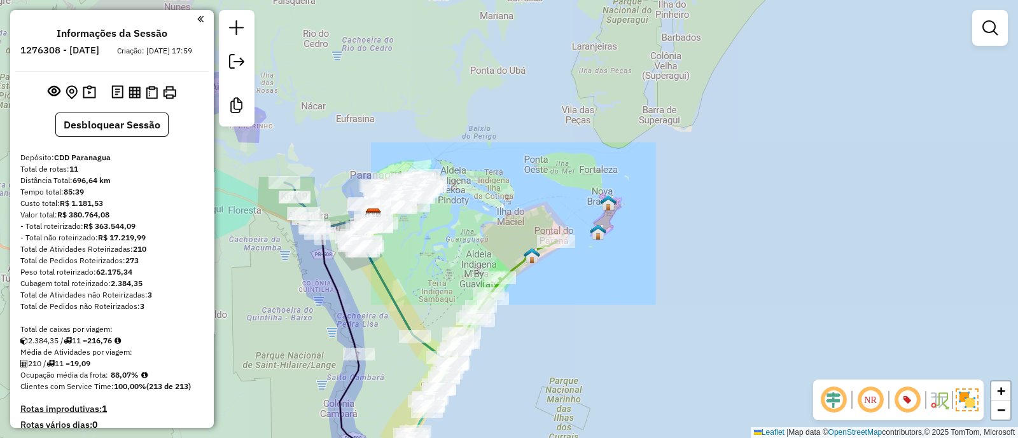
drag, startPoint x: 553, startPoint y: 303, endPoint x: 598, endPoint y: 156, distance: 153.7
click at [596, 195] on div "Janela de atendimento Grade de atendimento Capacidade Transportadoras Veículos …" at bounding box center [509, 219] width 1018 height 438
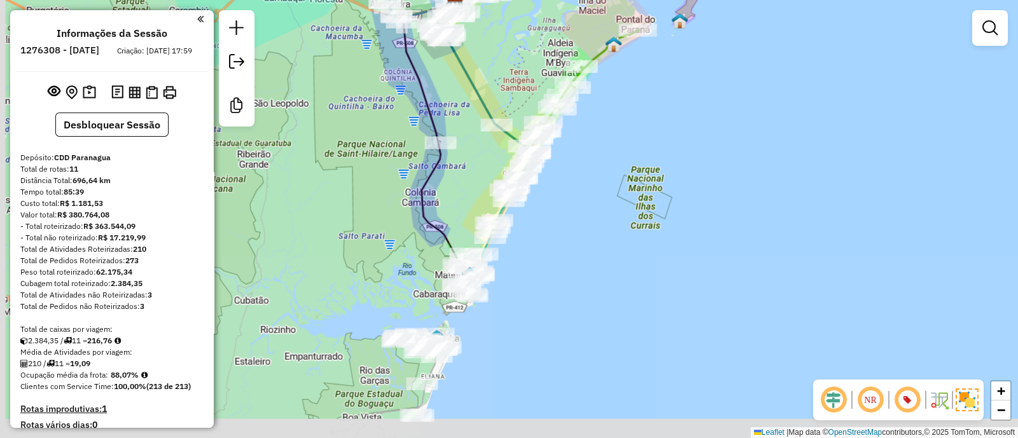
drag, startPoint x: 594, startPoint y: 210, endPoint x: 583, endPoint y: 239, distance: 31.4
click at [583, 239] on div "Janela de atendimento Grade de atendimento Capacidade Transportadoras Veículos …" at bounding box center [509, 219] width 1018 height 438
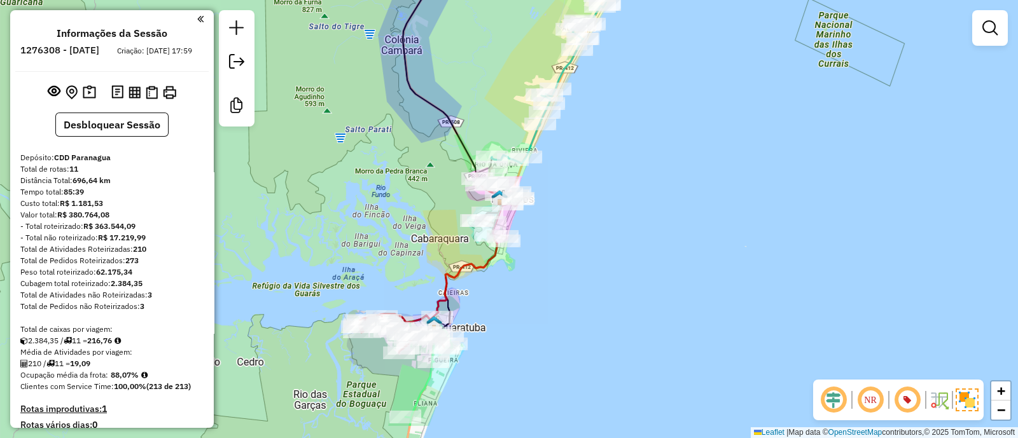
drag, startPoint x: 485, startPoint y: 298, endPoint x: 506, endPoint y: 266, distance: 38.6
click at [506, 266] on div "Janela de atendimento Grade de atendimento Capacidade Transportadoras Veículos …" at bounding box center [509, 219] width 1018 height 438
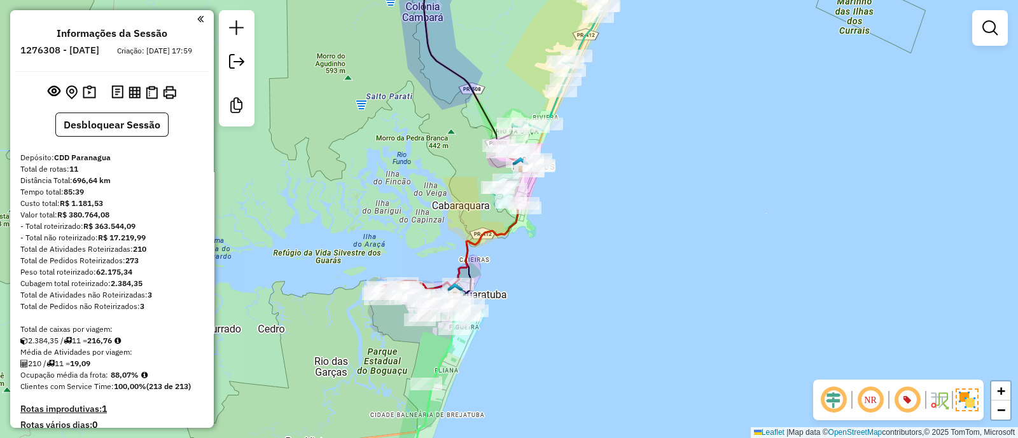
drag, startPoint x: 621, startPoint y: 221, endPoint x: 543, endPoint y: 342, distance: 143.9
click at [550, 331] on div "Janela de atendimento Grade de atendimento Capacidade Transportadoras Veículos …" at bounding box center [509, 219] width 1018 height 438
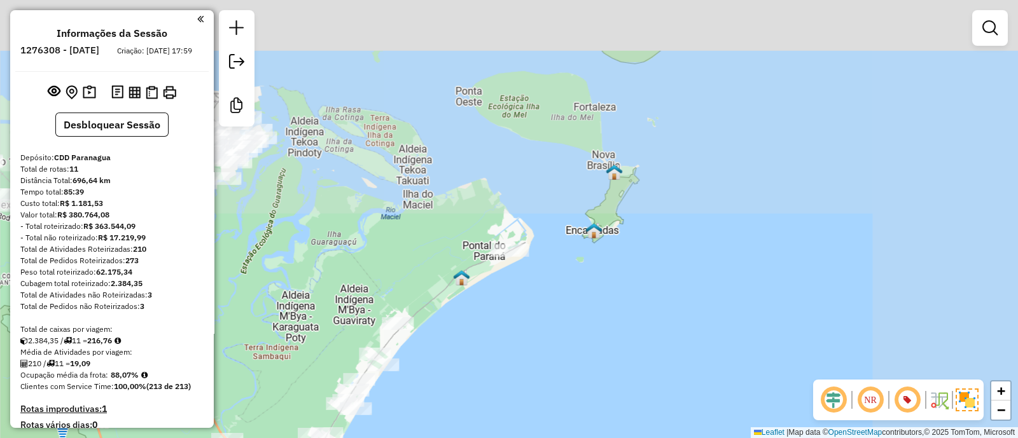
click at [675, 172] on div "Janela de atendimento Grade de atendimento Capacidade Transportadoras Veículos …" at bounding box center [509, 219] width 1018 height 438
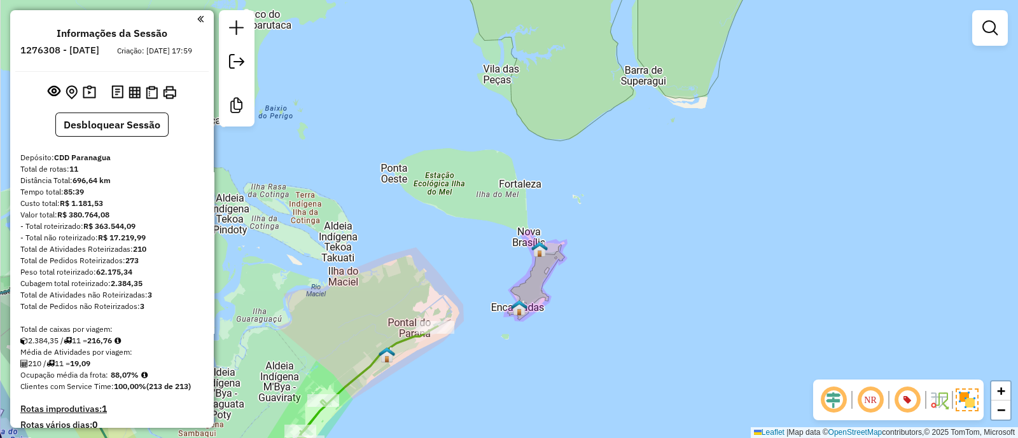
drag, startPoint x: 459, startPoint y: 293, endPoint x: 478, endPoint y: 276, distance: 25.2
click at [478, 276] on div "Janela de atendimento Grade de atendimento Capacidade Transportadoras Veículos …" at bounding box center [509, 219] width 1018 height 438
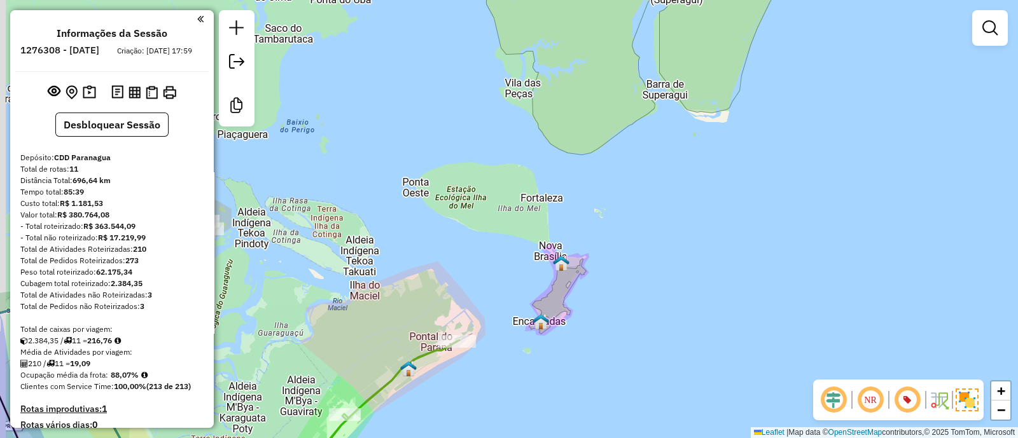
drag, startPoint x: 476, startPoint y: 235, endPoint x: 483, endPoint y: 240, distance: 8.7
click at [483, 240] on div "Janela de atendimento Grade de atendimento Capacidade Transportadoras Veículos …" at bounding box center [509, 219] width 1018 height 438
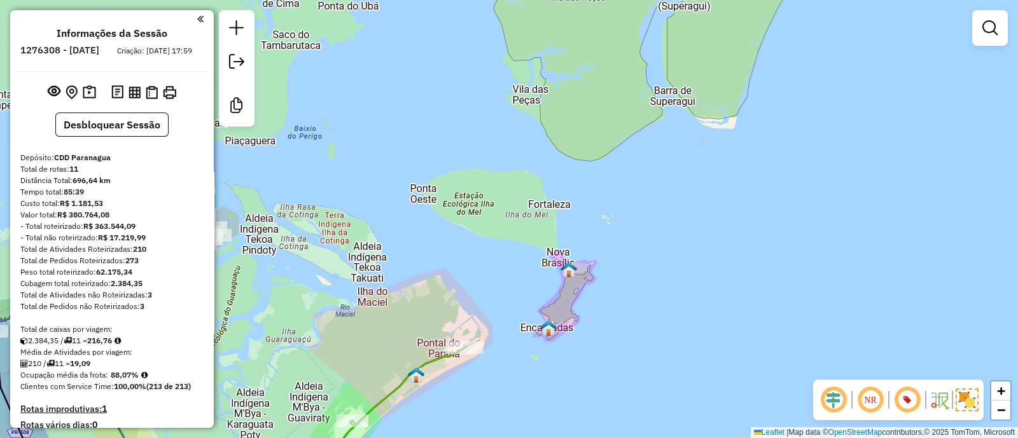
drag, startPoint x: 469, startPoint y: 243, endPoint x: 550, endPoint y: 271, distance: 86.1
click at [523, 268] on div "Janela de atendimento Grade de atendimento Capacidade Transportadoras Veículos …" at bounding box center [509, 219] width 1018 height 438
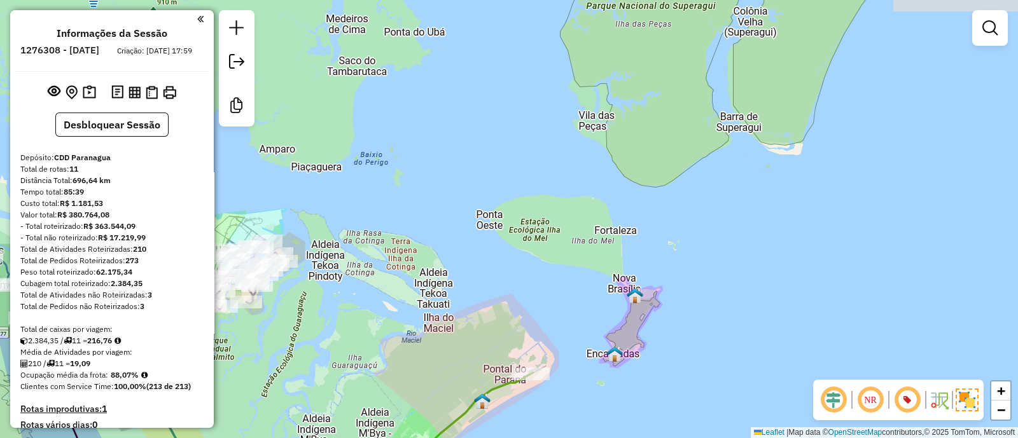
drag, startPoint x: 443, startPoint y: 188, endPoint x: 623, endPoint y: 228, distance: 185.1
click at [588, 219] on div "Janela de atendimento Grade de atendimento Capacidade Transportadoras Veículos …" at bounding box center [509, 219] width 1018 height 438
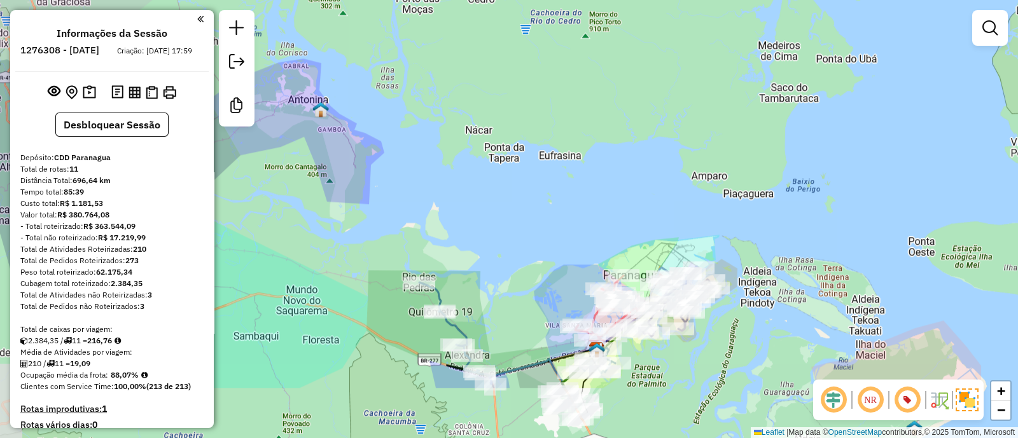
drag, startPoint x: 492, startPoint y: 198, endPoint x: 411, endPoint y: 146, distance: 96.1
click at [412, 148] on div "Janela de atendimento Grade de atendimento Capacidade Transportadoras Veículos …" at bounding box center [509, 219] width 1018 height 438
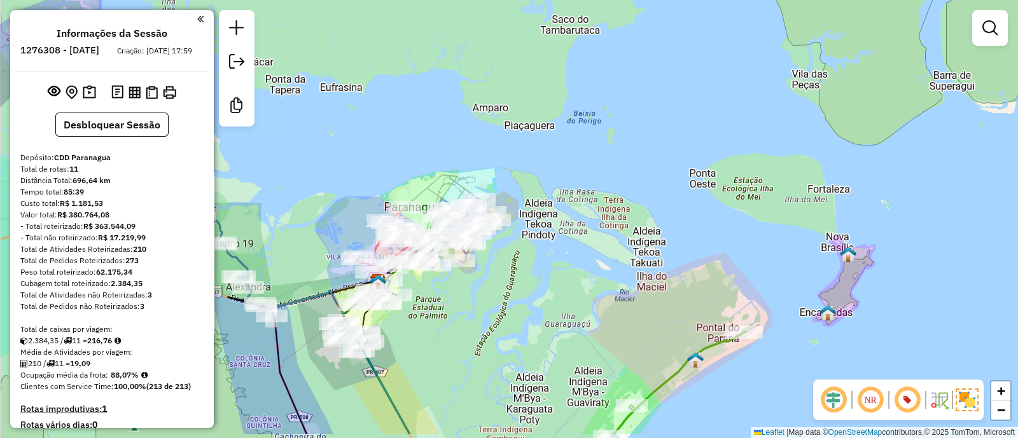
drag, startPoint x: 590, startPoint y: 202, endPoint x: 406, endPoint y: 154, distance: 189.9
click at [406, 154] on div "Janela de atendimento Grade de atendimento Capacidade Transportadoras Veículos …" at bounding box center [509, 219] width 1018 height 438
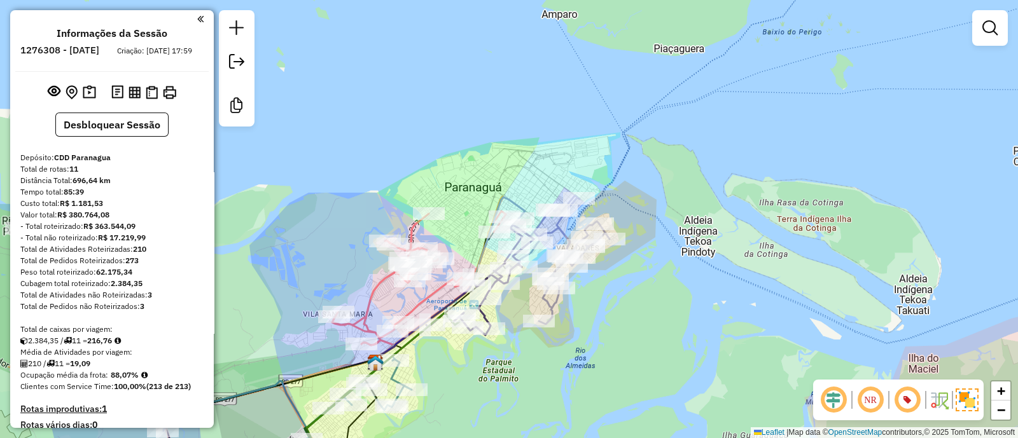
drag, startPoint x: 448, startPoint y: 197, endPoint x: 474, endPoint y: 215, distance: 31.6
click at [474, 215] on div "Janela de atendimento Grade de atendimento Capacidade Transportadoras Veículos …" at bounding box center [509, 219] width 1018 height 438
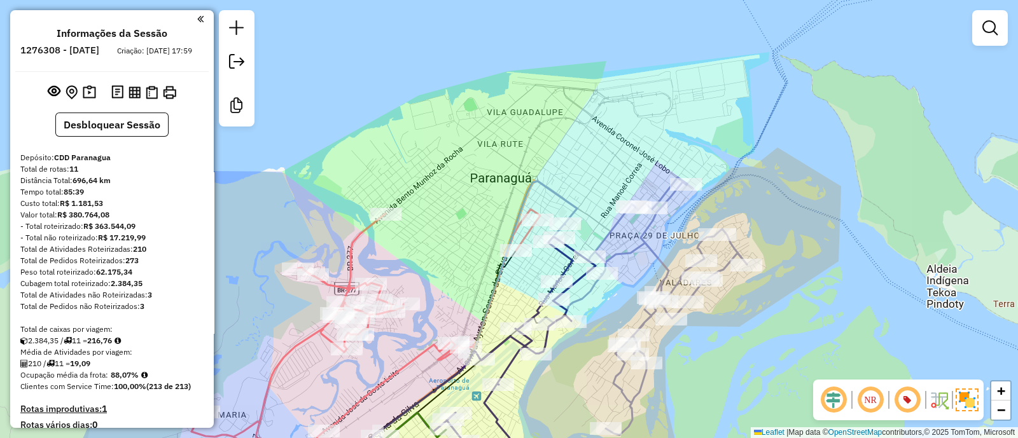
drag, startPoint x: 513, startPoint y: 114, endPoint x: 575, endPoint y: 192, distance: 99.5
click at [575, 192] on div "Janela de atendimento Grade de atendimento Capacidade Transportadoras Veículos …" at bounding box center [509, 219] width 1018 height 438
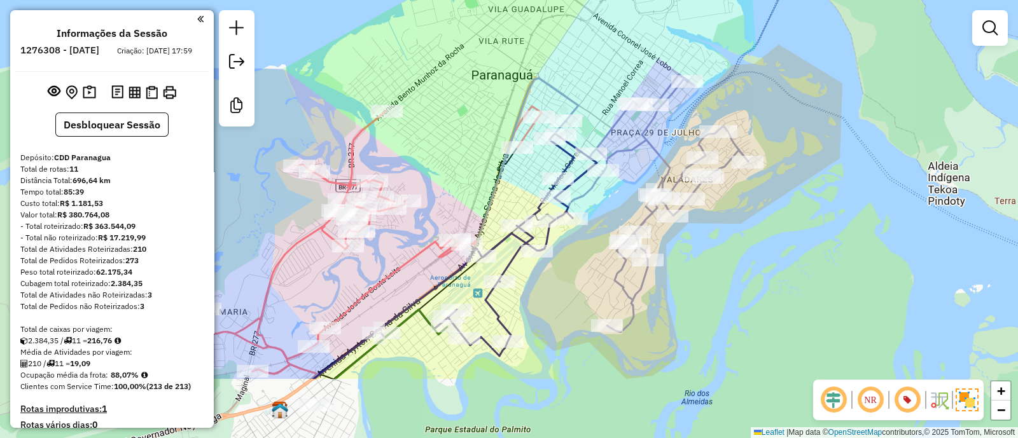
drag, startPoint x: 549, startPoint y: 73, endPoint x: 552, endPoint y: -30, distance: 103.1
click at [552, 0] on html "Aguarde... Pop-up bloqueado! Seu navegador bloqueou automáticamente a abertura …" at bounding box center [509, 219] width 1018 height 438
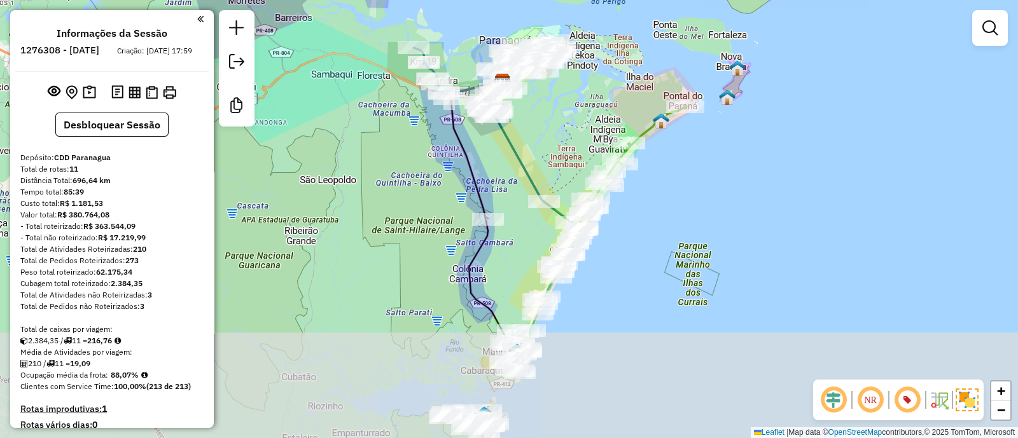
drag, startPoint x: 560, startPoint y: 237, endPoint x: 560, endPoint y: 120, distance: 117.0
click at [560, 120] on div "Janela de atendimento Grade de atendimento Capacidade Transportadoras Veículos …" at bounding box center [509, 219] width 1018 height 438
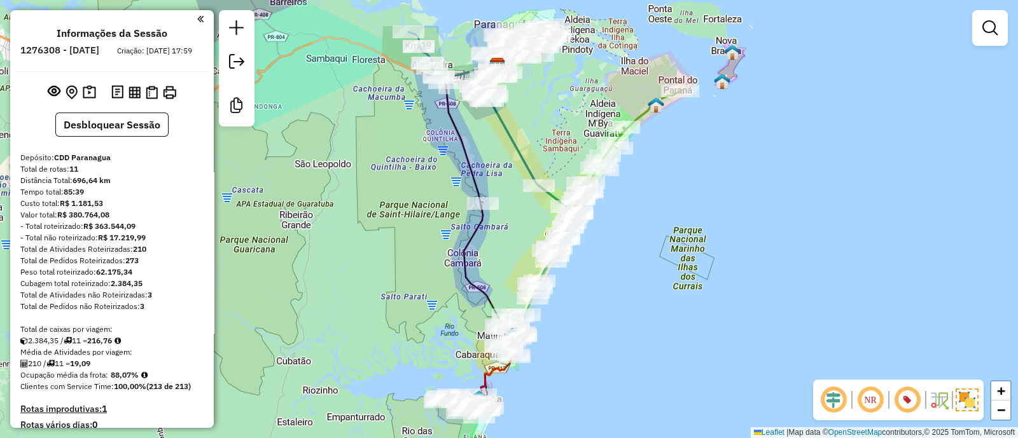
drag, startPoint x: 521, startPoint y: 247, endPoint x: 518, endPoint y: 170, distance: 77.0
click at [539, 144] on div "Janela de atendimento Grade de atendimento Capacidade Transportadoras Veículos …" at bounding box center [509, 219] width 1018 height 438
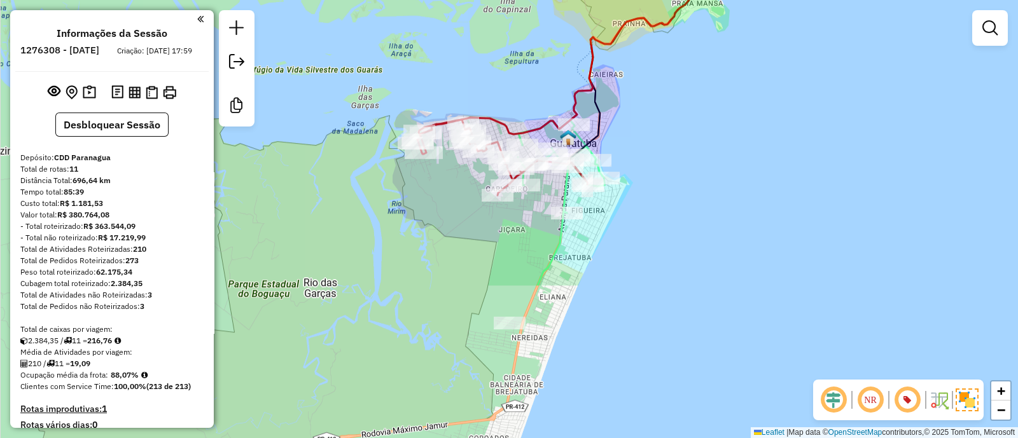
drag, startPoint x: 504, startPoint y: 272, endPoint x: 497, endPoint y: 75, distance: 196.6
click at [497, 75] on div "Janela de atendimento Grade de atendimento Capacidade Transportadoras Veículos …" at bounding box center [509, 219] width 1018 height 438
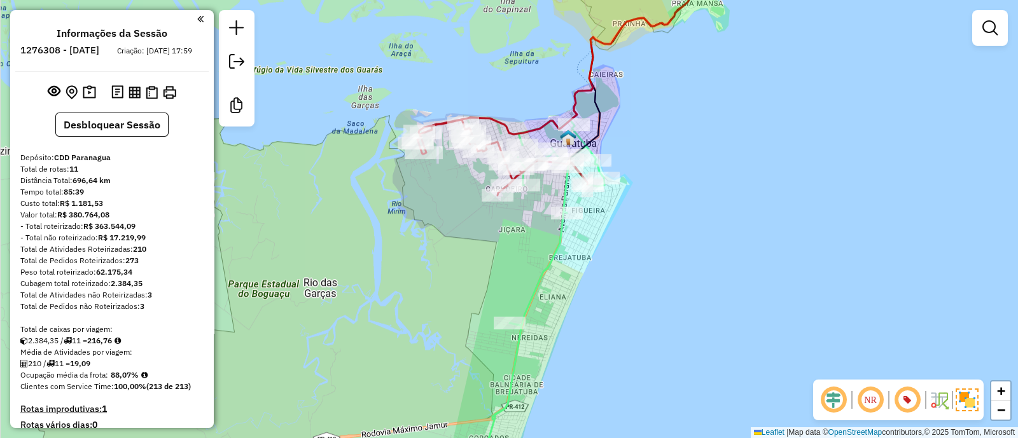
drag, startPoint x: 497, startPoint y: 235, endPoint x: 551, endPoint y: 151, distance: 99.5
click at [551, 151] on div "Rota 2 - Placa BNZ9779 91363552 - BAR DO JOSE Rota 2 - Placa BNZ9779 91308579 -…" at bounding box center [509, 219] width 1018 height 438
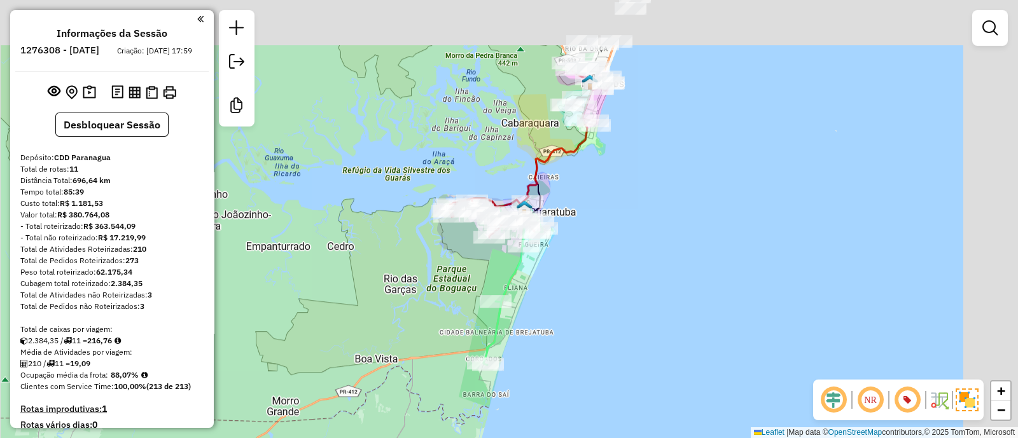
drag, startPoint x: 593, startPoint y: 182, endPoint x: 523, endPoint y: 308, distance: 144.3
click at [523, 308] on div "Janela de atendimento Grade de atendimento Capacidade Transportadoras Veículos …" at bounding box center [509, 219] width 1018 height 438
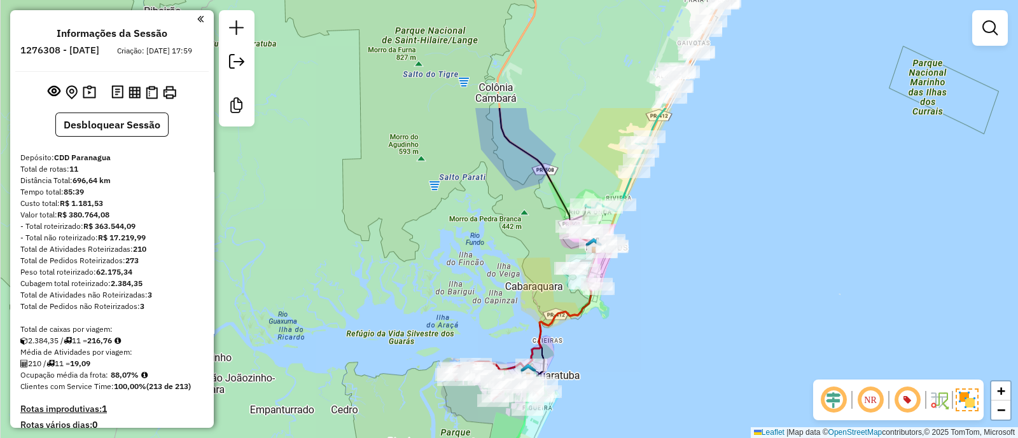
drag, startPoint x: 628, startPoint y: 144, endPoint x: 639, endPoint y: 296, distance: 152.3
click at [639, 296] on div "Janela de atendimento Grade de atendimento Capacidade Transportadoras Veículos …" at bounding box center [509, 219] width 1018 height 438
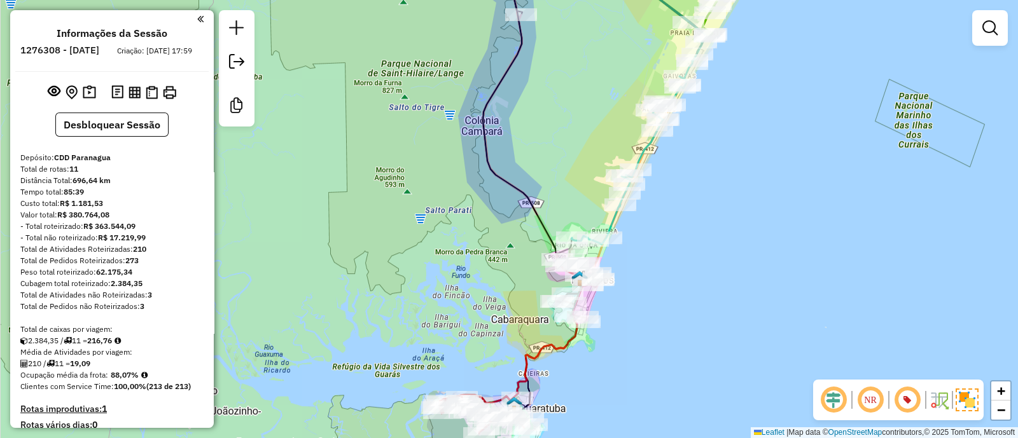
drag, startPoint x: 698, startPoint y: 173, endPoint x: 684, endPoint y: 205, distance: 35.3
click at [684, 205] on div "Janela de atendimento Grade de atendimento Capacidade Transportadoras Veículos …" at bounding box center [509, 219] width 1018 height 438
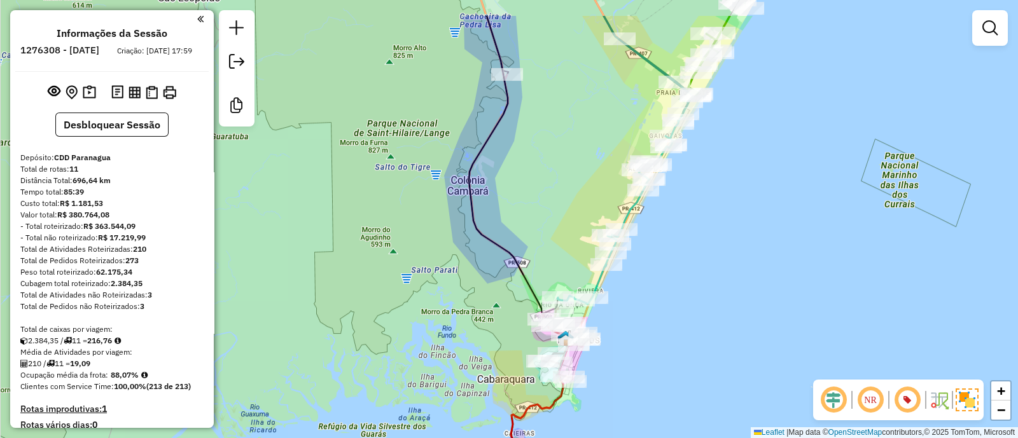
drag, startPoint x: 714, startPoint y: 138, endPoint x: 700, endPoint y: 198, distance: 61.4
click at [700, 198] on div "Janela de atendimento Grade de atendimento Capacidade Transportadoras Veículos …" at bounding box center [509, 219] width 1018 height 438
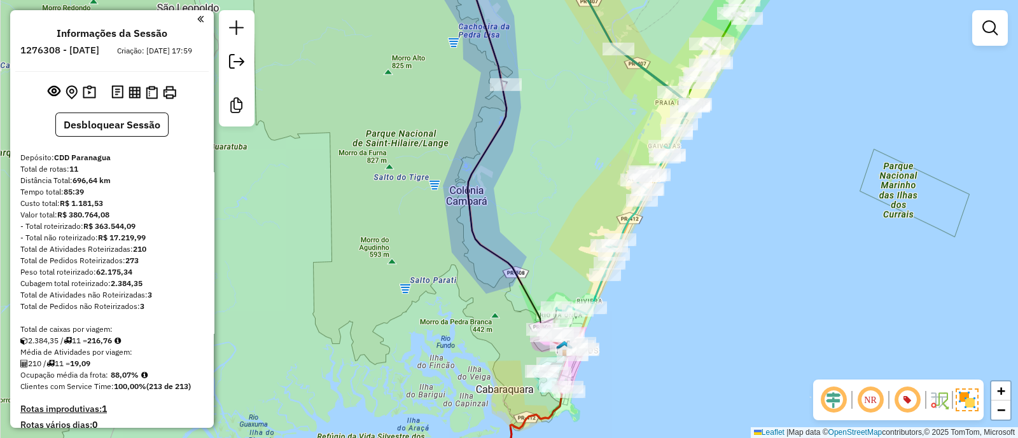
drag, startPoint x: 725, startPoint y: 119, endPoint x: 722, endPoint y: 137, distance: 18.6
click at [722, 137] on div "Janela de atendimento Grade de atendimento Capacidade Transportadoras Veículos …" at bounding box center [509, 219] width 1018 height 438
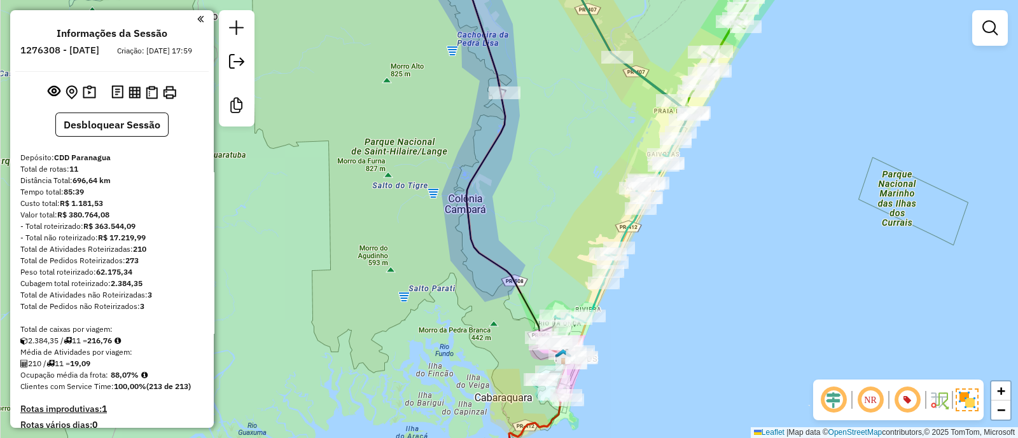
drag, startPoint x: 576, startPoint y: 147, endPoint x: 574, endPoint y: 135, distance: 12.2
click at [574, 135] on div "Janela de atendimento Grade de atendimento Capacidade Transportadoras Veículos …" at bounding box center [509, 219] width 1018 height 438
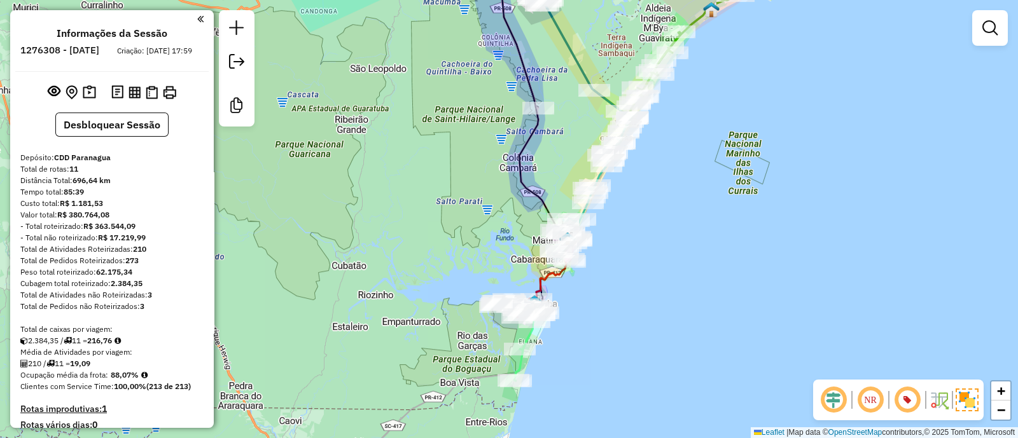
drag, startPoint x: 572, startPoint y: 129, endPoint x: 574, endPoint y: 173, distance: 43.9
click at [576, 169] on div "Janela de atendimento Grade de atendimento Capacidade Transportadoras Veículos …" at bounding box center [509, 219] width 1018 height 438
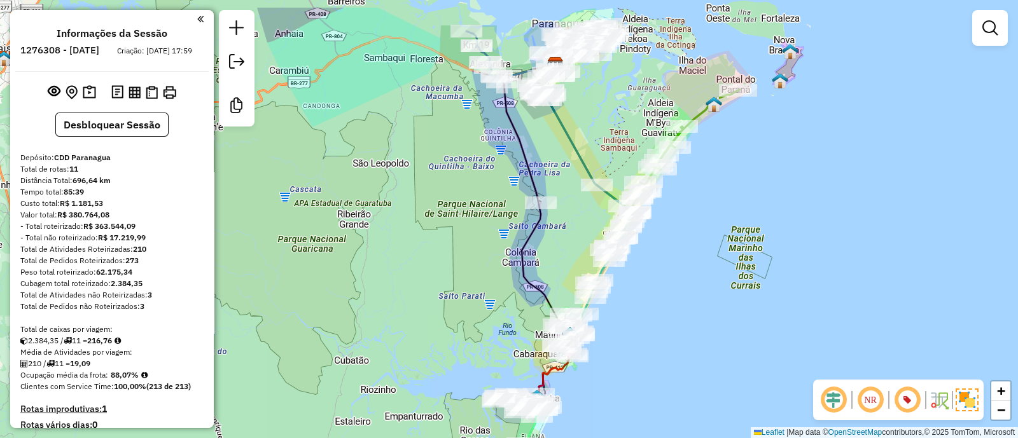
drag, startPoint x: 584, startPoint y: 96, endPoint x: 583, endPoint y: 148, distance: 51.5
click at [583, 148] on icon at bounding box center [582, 153] width 101 height 139
drag, startPoint x: 833, startPoint y: 64, endPoint x: 819, endPoint y: 107, distance: 45.9
click at [819, 106] on div "Janela de atendimento Grade de atendimento Capacidade Transportadoras Veículos …" at bounding box center [509, 219] width 1018 height 438
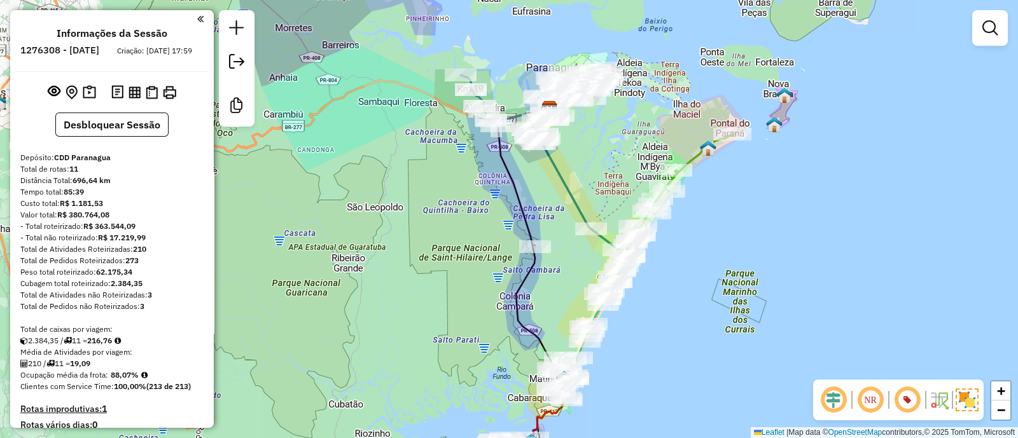
drag, startPoint x: 567, startPoint y: 132, endPoint x: 542, endPoint y: 107, distance: 35.5
click at [612, 140] on div "Janela de atendimento Grade de atendimento Capacidade Transportadoras Veículos …" at bounding box center [509, 219] width 1018 height 438
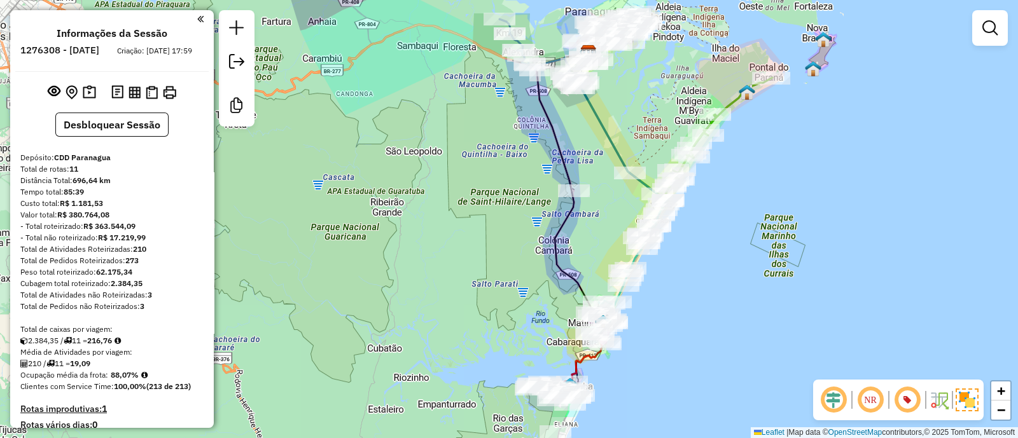
drag, startPoint x: 605, startPoint y: 209, endPoint x: 605, endPoint y: 144, distance: 64.9
click at [605, 144] on icon at bounding box center [615, 141] width 101 height 139
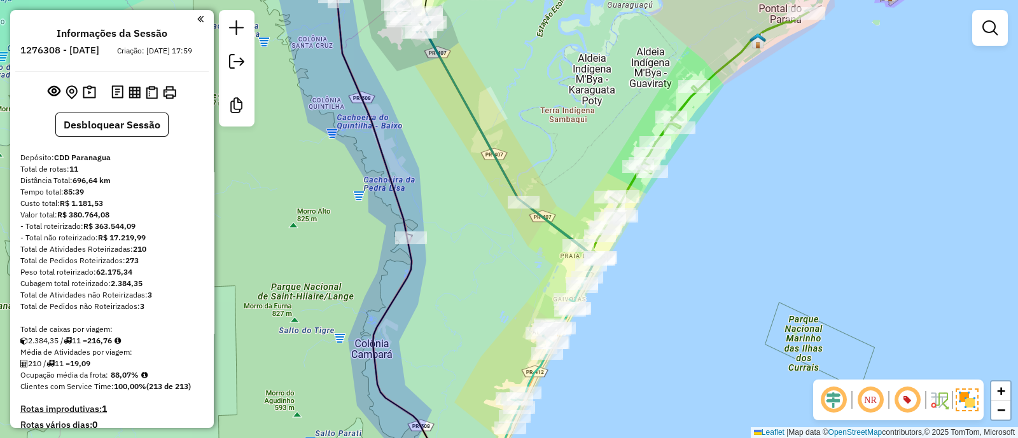
drag, startPoint x: 715, startPoint y: 184, endPoint x: 724, endPoint y: 135, distance: 49.8
click at [724, 135] on div "Janela de atendimento Grade de atendimento Capacidade Transportadoras Veículos …" at bounding box center [509, 219] width 1018 height 438
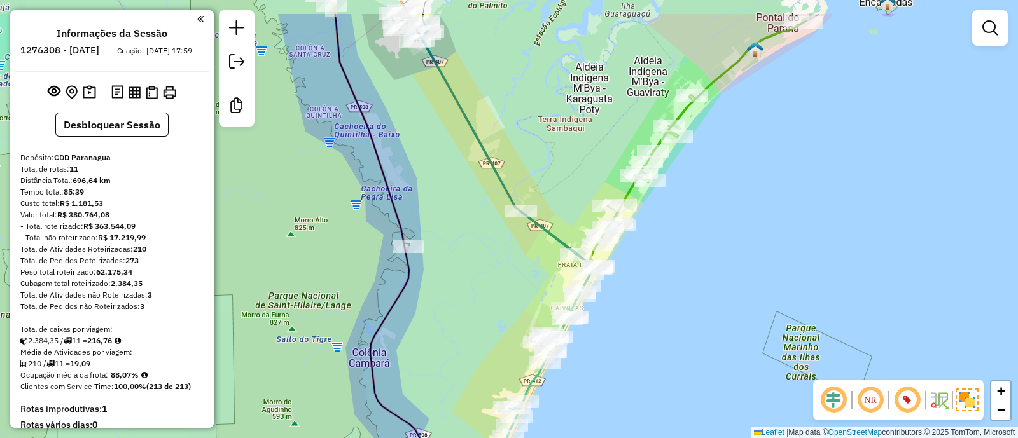
drag, startPoint x: 710, startPoint y: 179, endPoint x: 697, endPoint y: 231, distance: 53.2
click at [697, 231] on div "Janela de atendimento Grade de atendimento Capacidade Transportadoras Veículos …" at bounding box center [509, 219] width 1018 height 438
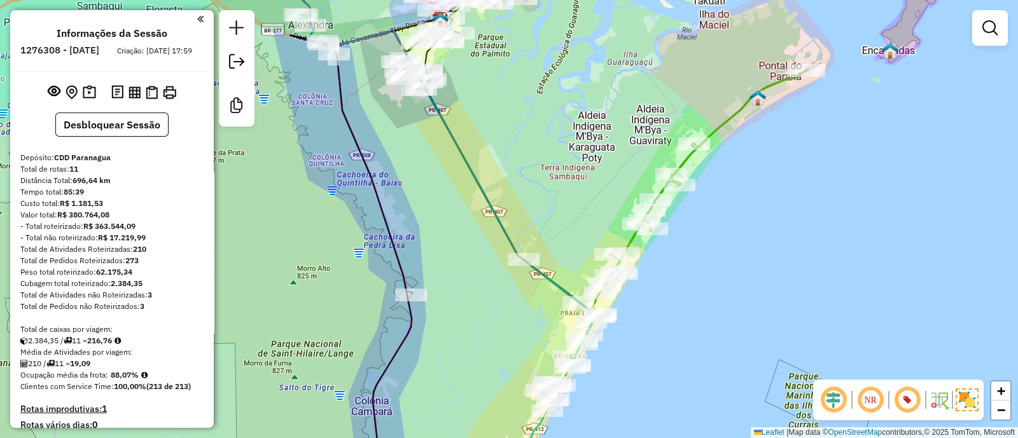
drag, startPoint x: 575, startPoint y: 199, endPoint x: 583, endPoint y: 197, distance: 8.7
click at [583, 197] on div "Janela de atendimento Grade de atendimento Capacidade Transportadoras Veículos …" at bounding box center [509, 219] width 1018 height 438
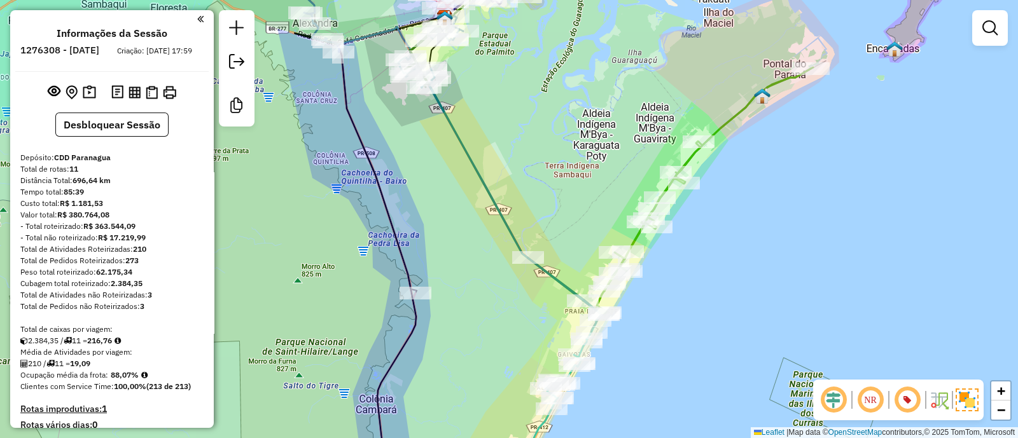
drag, startPoint x: 581, startPoint y: 163, endPoint x: 639, endPoint y: 238, distance: 94.7
click at [639, 237] on div "Janela de atendimento Grade de atendimento Capacidade Transportadoras Veículos …" at bounding box center [509, 219] width 1018 height 438
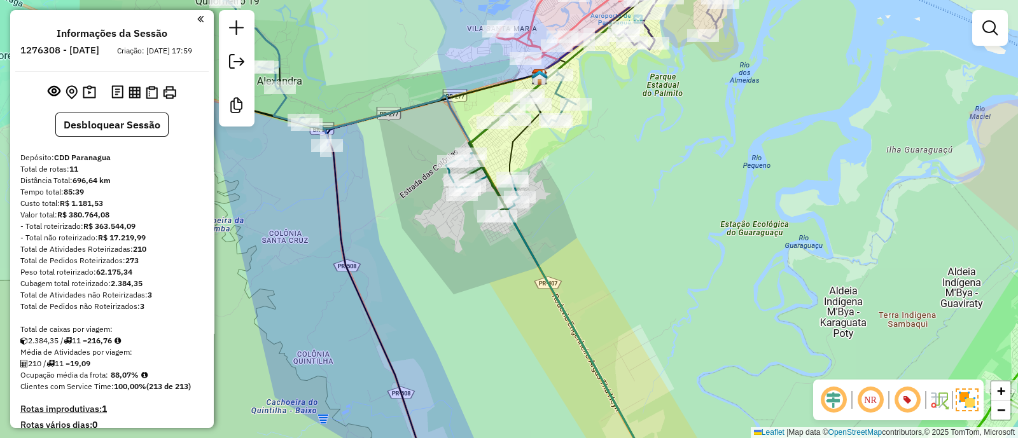
drag, startPoint x: 553, startPoint y: 203, endPoint x: 611, endPoint y: 253, distance: 77.1
click at [609, 251] on div "Janela de atendimento Grade de atendimento Capacidade Transportadoras Veículos …" at bounding box center [509, 219] width 1018 height 438
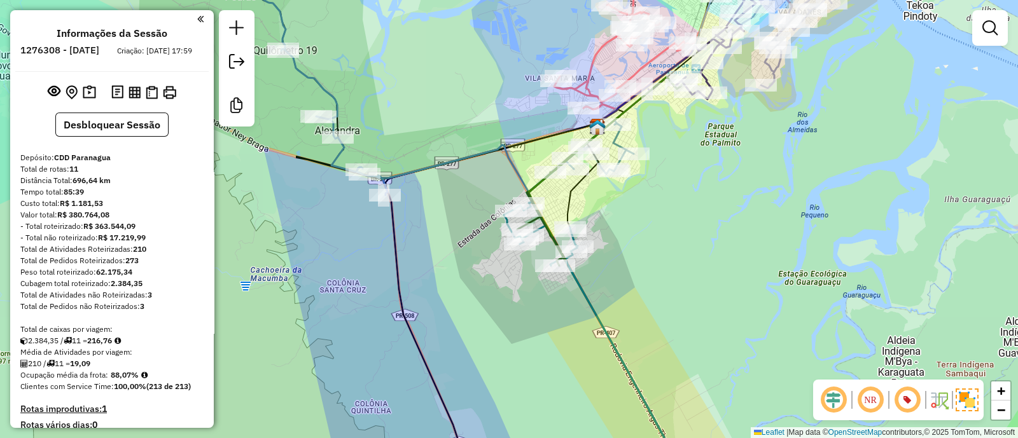
click at [654, 287] on div "Janela de atendimento Grade de atendimento Capacidade Transportadoras Veículos …" at bounding box center [509, 219] width 1018 height 438
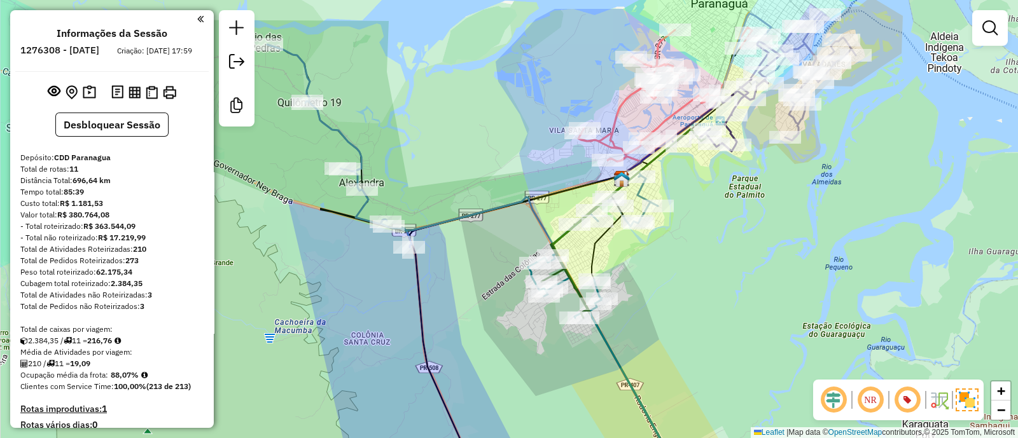
drag, startPoint x: 481, startPoint y: 158, endPoint x: 466, endPoint y: 183, distance: 29.5
click at [466, 183] on div "Janela de atendimento Grade de atendimento Capacidade Transportadoras Veículos …" at bounding box center [509, 219] width 1018 height 438
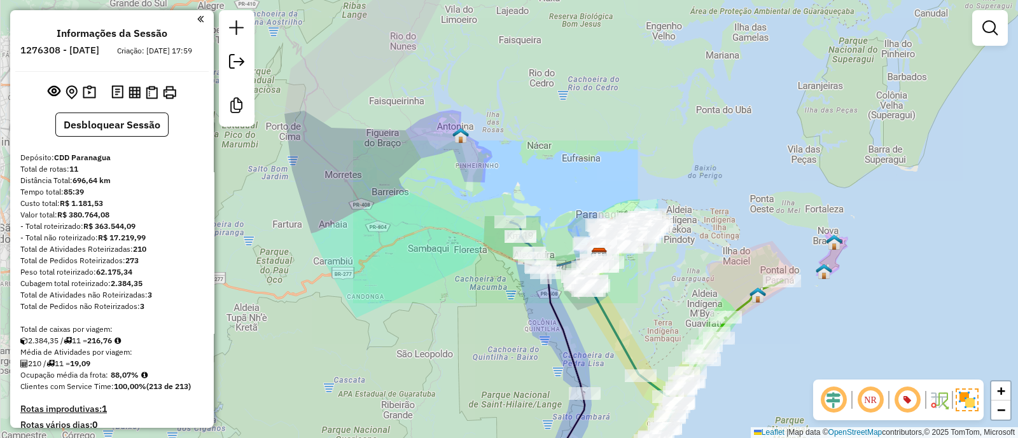
drag, startPoint x: 620, startPoint y: 280, endPoint x: 583, endPoint y: 225, distance: 66.5
click at [583, 225] on div "Rota 8 - Placa BLE1B34 91359180 - TORQUETI e CIA LTDA Rota 8 - Placa BLE1B34 91…" at bounding box center [509, 219] width 1018 height 438
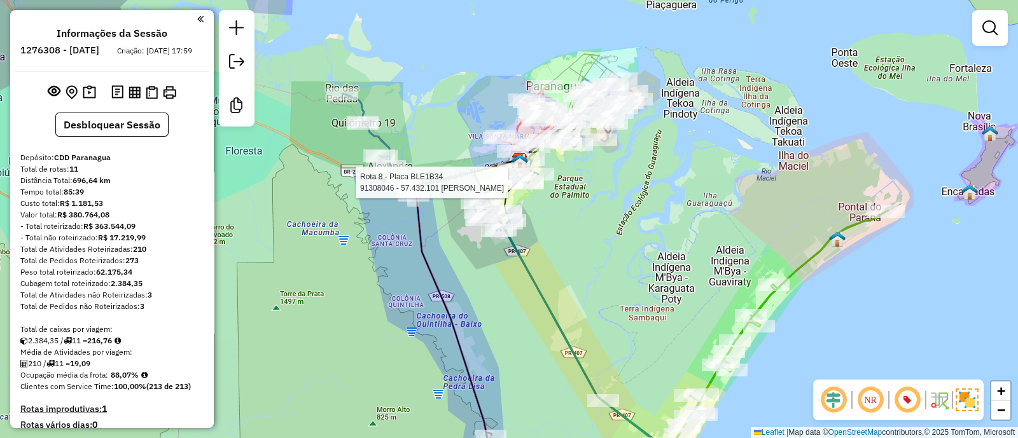
click at [599, 245] on div "Rota 8 - Placa BLE1B34 91308046 - 57.432.101 [PERSON_NAME] DIAS Janela de atend…" at bounding box center [509, 219] width 1018 height 438
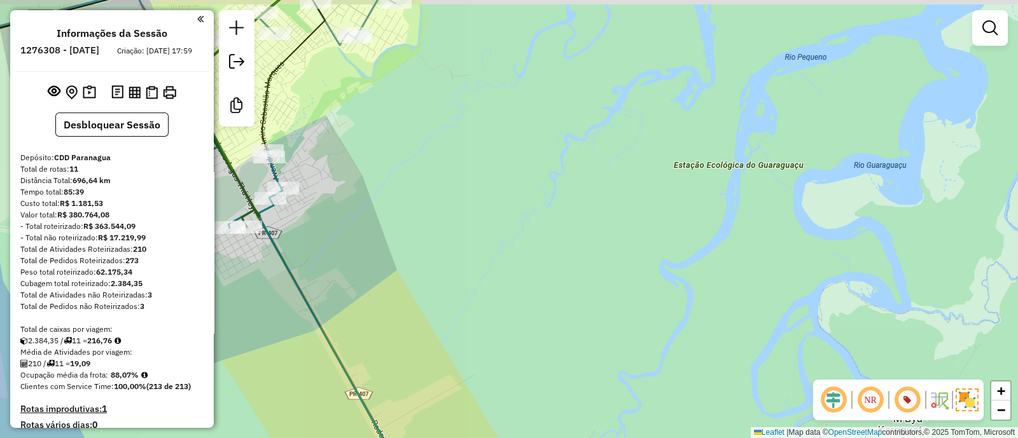
drag, startPoint x: 573, startPoint y: 205, endPoint x: 664, endPoint y: 272, distance: 112.5
click at [668, 277] on div "Janela de atendimento Grade de atendimento Capacidade Transportadoras Veículos …" at bounding box center [509, 219] width 1018 height 438
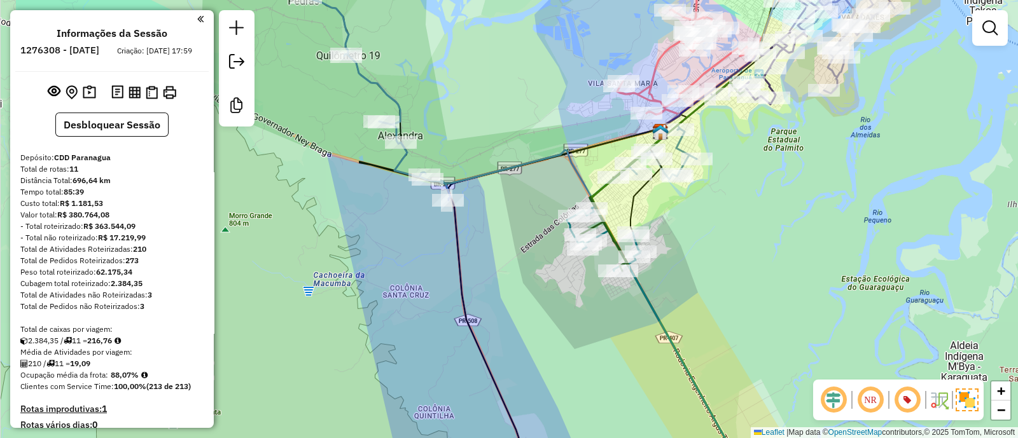
drag, startPoint x: 619, startPoint y: 175, endPoint x: 734, endPoint y: 165, distance: 115.5
click at [739, 158] on div "Janela de atendimento Grade de atendimento Capacidade Transportadoras Veículos …" at bounding box center [509, 219] width 1018 height 438
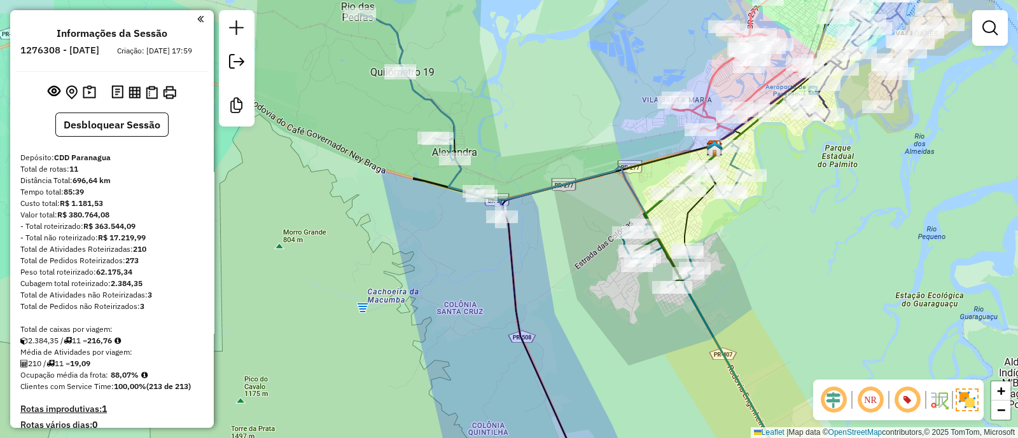
drag, startPoint x: 563, startPoint y: 163, endPoint x: 620, endPoint y: 186, distance: 60.8
click at [620, 186] on div "Janela de atendimento Grade de atendimento Capacidade Transportadoras Veículos …" at bounding box center [509, 219] width 1018 height 438
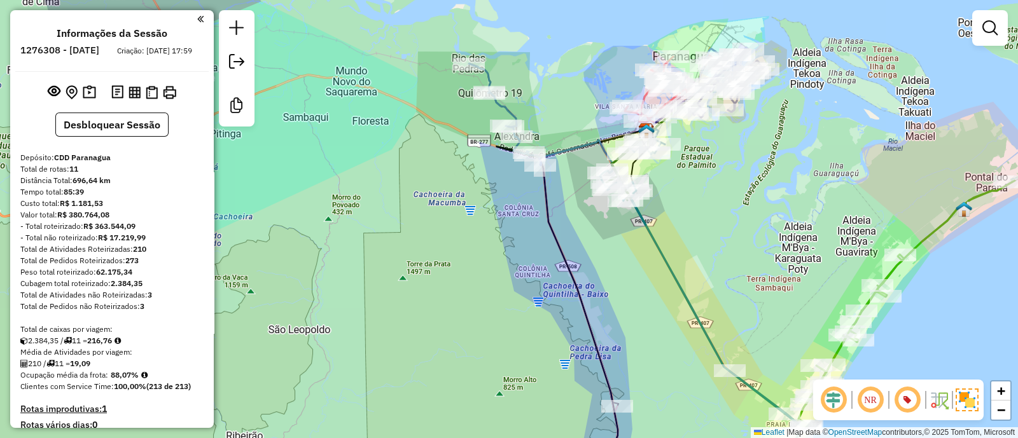
drag, startPoint x: 636, startPoint y: 289, endPoint x: 629, endPoint y: 111, distance: 178.2
click at [627, 128] on div "Janela de atendimento Grade de atendimento Capacidade Transportadoras Veículos …" at bounding box center [509, 219] width 1018 height 438
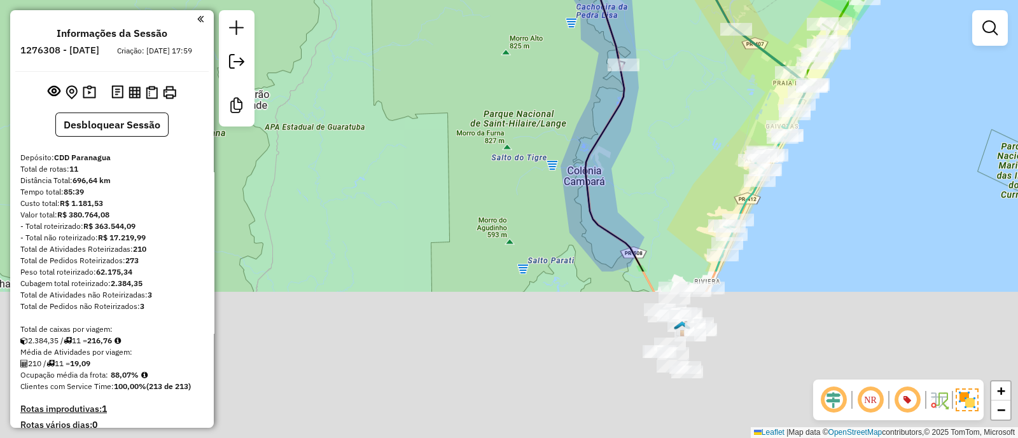
drag, startPoint x: 670, startPoint y: 347, endPoint x: 645, endPoint y: 84, distance: 263.9
click at [671, 137] on div "Janela de atendimento Grade de atendimento Capacidade Transportadoras Veículos …" at bounding box center [509, 219] width 1018 height 438
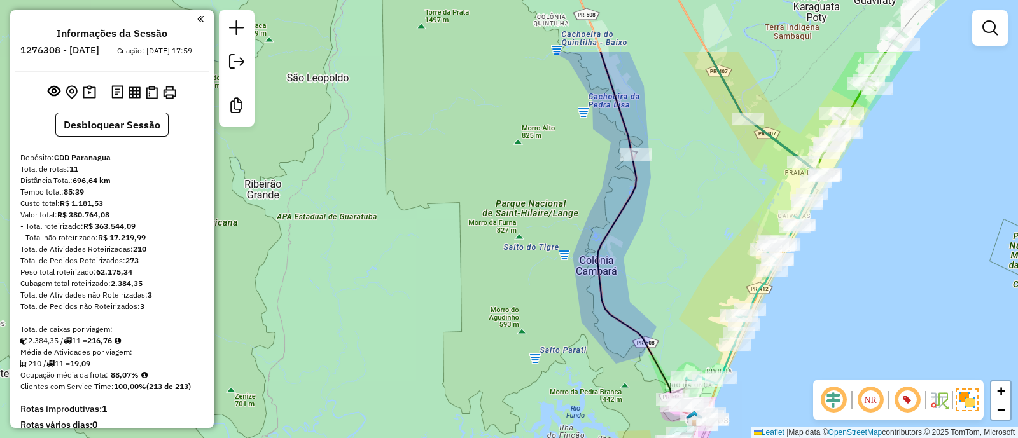
drag, startPoint x: 652, startPoint y: 59, endPoint x: 640, endPoint y: 281, distance: 222.9
click at [647, 242] on div "Janela de atendimento Grade de atendimento Capacidade Transportadoras Veículos …" at bounding box center [509, 219] width 1018 height 438
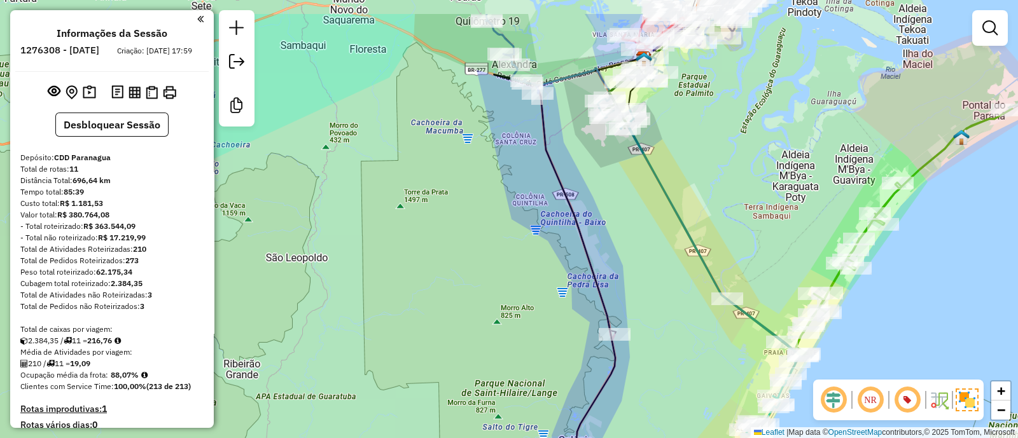
drag, startPoint x: 656, startPoint y: 193, endPoint x: 659, endPoint y: 303, distance: 110.7
click at [659, 302] on div "Janela de atendimento Grade de atendimento Capacidade Transportadoras Veículos …" at bounding box center [509, 219] width 1018 height 438
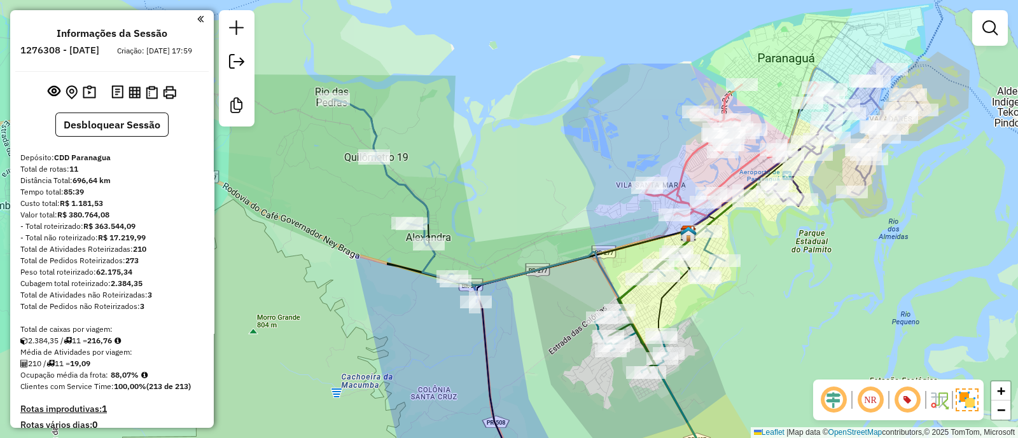
drag, startPoint x: 731, startPoint y: 355, endPoint x: 733, endPoint y: 311, distance: 43.9
click at [733, 311] on div "Janela de atendimento Grade de atendimento Capacidade Transportadoras Veículos …" at bounding box center [509, 219] width 1018 height 438
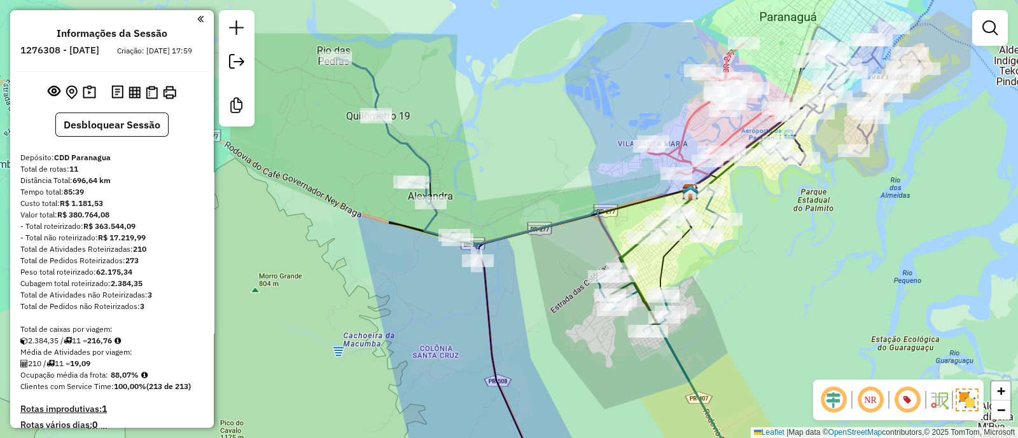
drag, startPoint x: 763, startPoint y: 277, endPoint x: 713, endPoint y: 200, distance: 91.9
click at [713, 200] on div "Rota 8 - Placa BLE1B34 91307084 - BOM GOSTO HORTIFRUTI Rota 8 - Placa BLE1B34 9…" at bounding box center [509, 219] width 1018 height 438
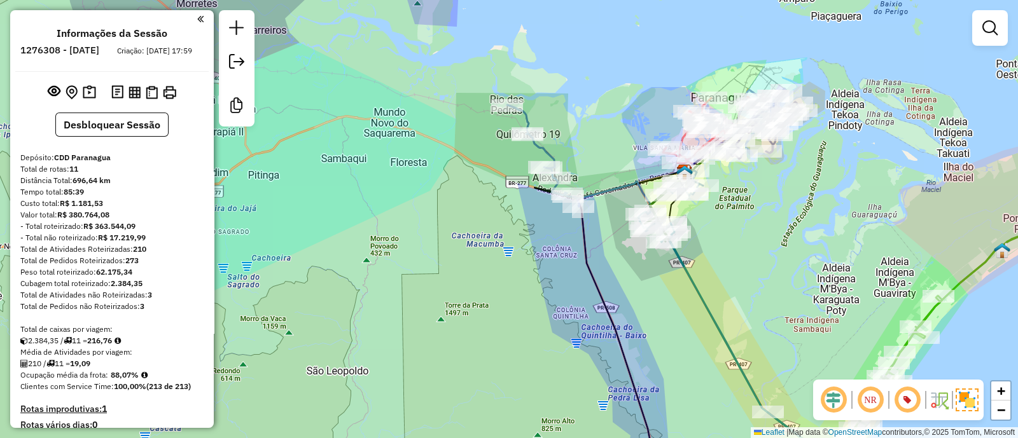
drag, startPoint x: 729, startPoint y: 231, endPoint x: 684, endPoint y: 145, distance: 97.0
click at [684, 145] on div "Janela de atendimento Grade de atendimento Capacidade Transportadoras Veículos …" at bounding box center [509, 219] width 1018 height 438
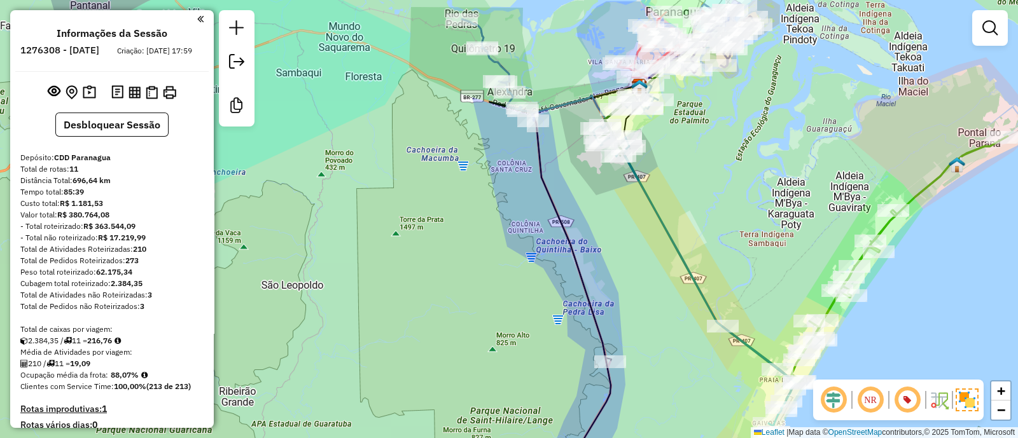
select select "**********"
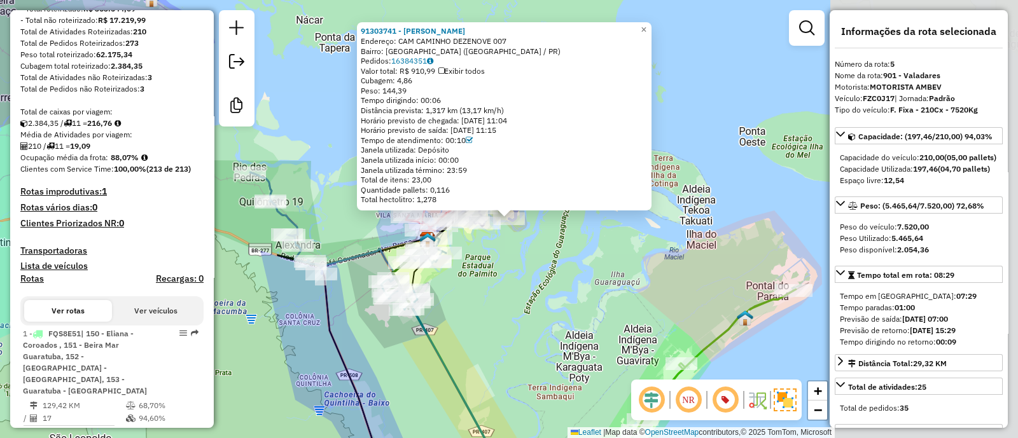
drag, startPoint x: 721, startPoint y: 182, endPoint x: 726, endPoint y: 163, distance: 19.0
click at [726, 164] on div "Rota 5 - Placa FZC0J17 91303741 - [PERSON_NAME] 91303741 - [PERSON_NAME]: CAM C…" at bounding box center [509, 219] width 1018 height 438
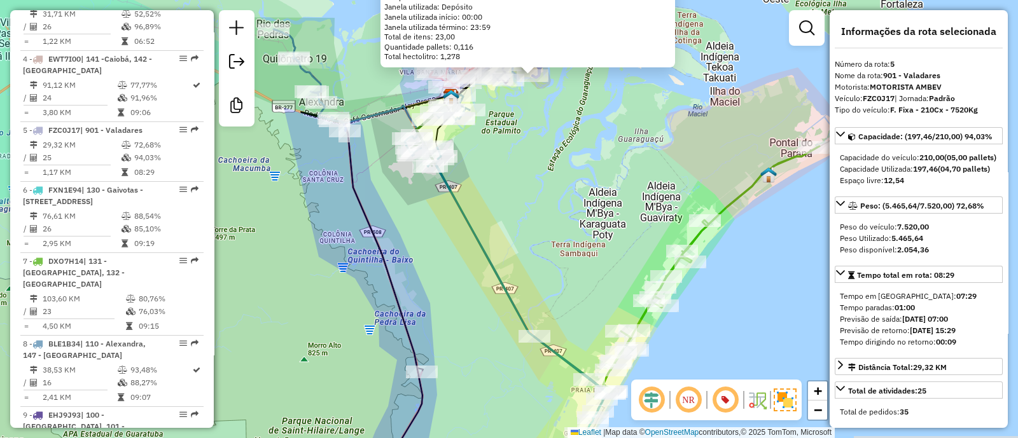
scroll to position [874, 0]
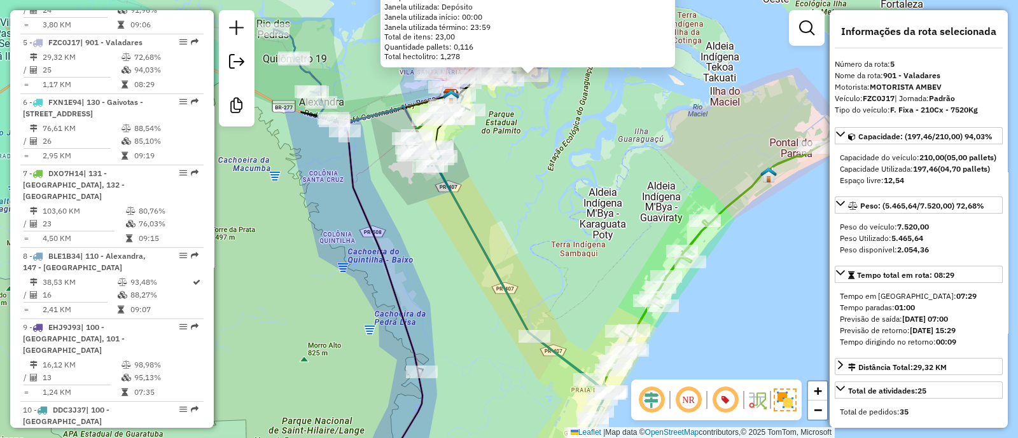
click at [651, 130] on div "91303741 - [PERSON_NAME]: CAM CAMINHO DEZENOVE 007 Bairro: [GEOGRAPHIC_DATA] ([…" at bounding box center [509, 219] width 1018 height 438
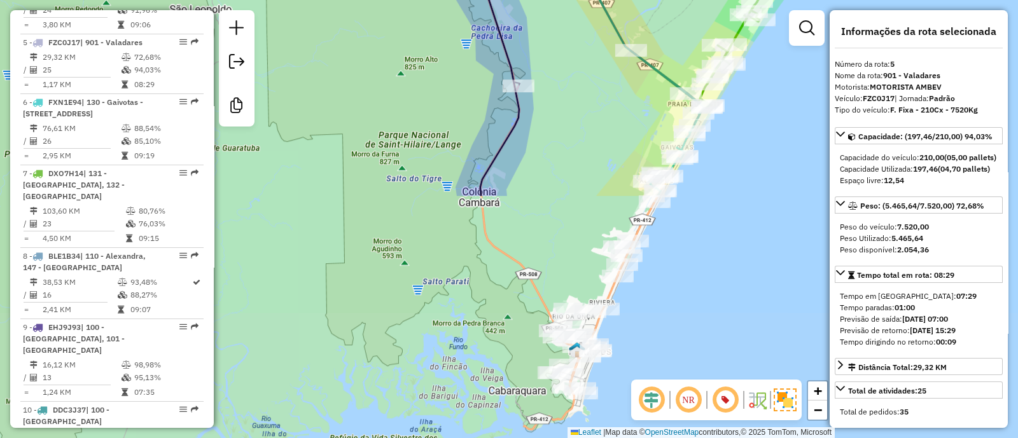
click at [614, 181] on div "91303741 - [PERSON_NAME]: CAM CAMINHO DEZENOVE 007 Bairro: [GEOGRAPHIC_DATA] ([…" at bounding box center [509, 219] width 1018 height 438
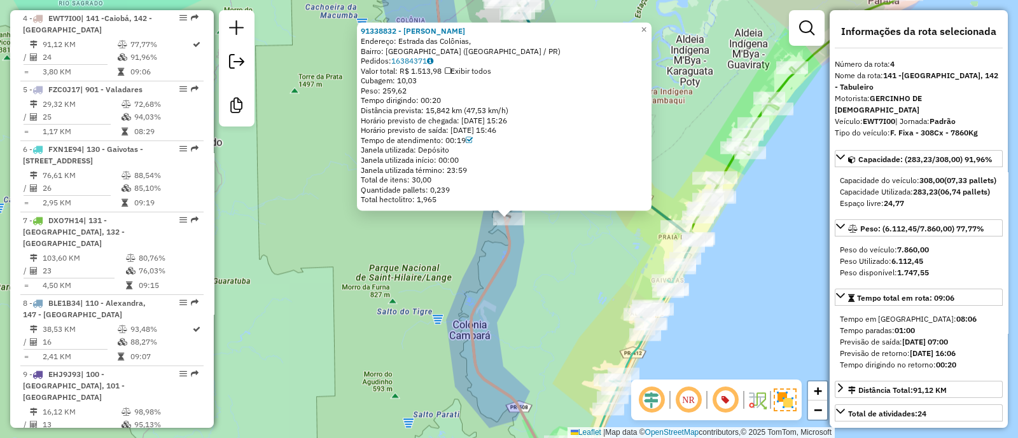
scroll to position [802, 0]
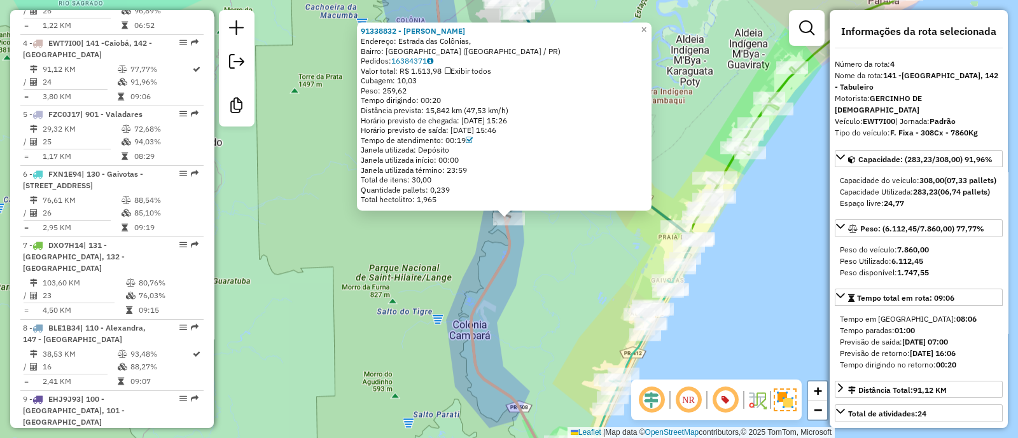
click at [585, 266] on div "91338832 - [PERSON_NAME] DA SIL Endereço: [GEOGRAPHIC_DATA], [GEOGRAPHIC_DATA]:…" at bounding box center [509, 219] width 1018 height 438
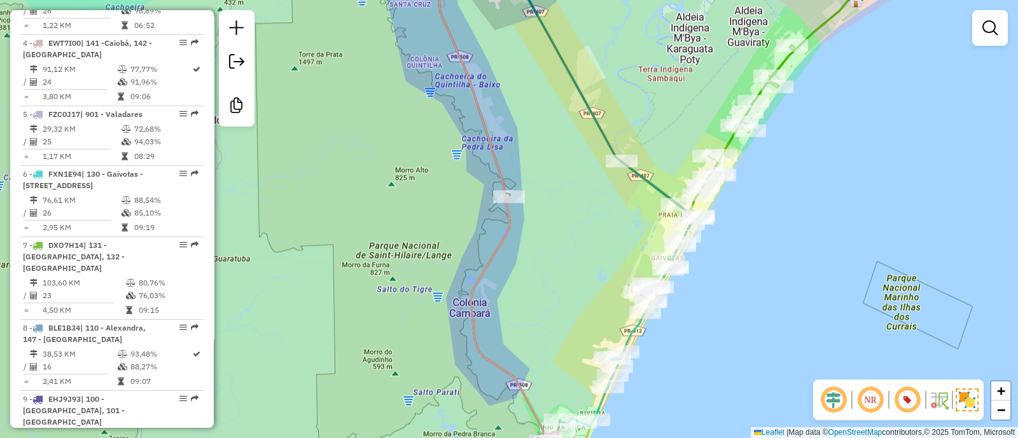
drag, startPoint x: 576, startPoint y: 296, endPoint x: 586, endPoint y: 106, distance: 191.1
click at [589, 103] on div "Janela de atendimento Grade de atendimento Capacidade Transportadoras Veículos …" at bounding box center [509, 219] width 1018 height 438
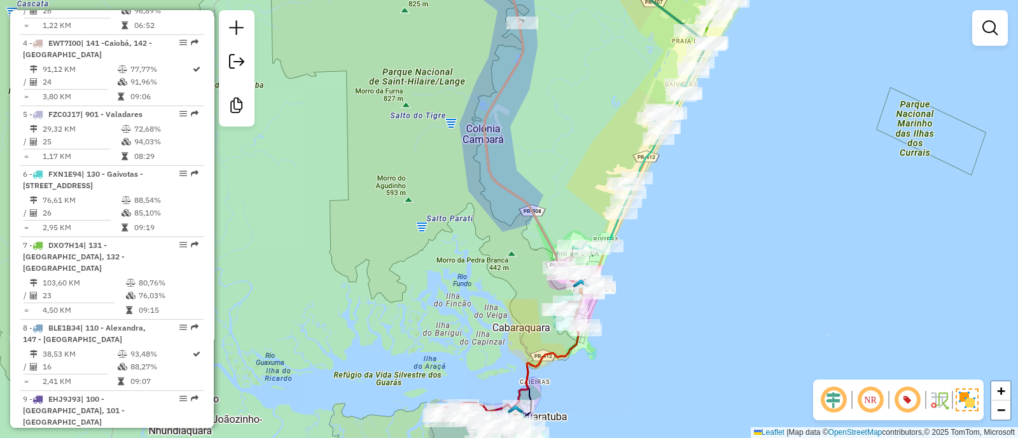
drag, startPoint x: 552, startPoint y: 231, endPoint x: 556, endPoint y: 139, distance: 92.9
click at [556, 139] on div "Janela de atendimento Grade de atendimento Capacidade Transportadoras Veículos …" at bounding box center [509, 219] width 1018 height 438
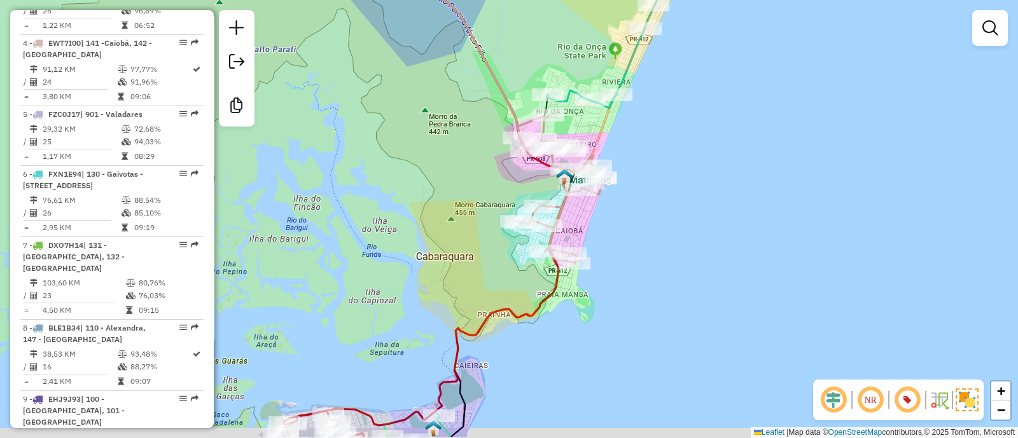
drag, startPoint x: 614, startPoint y: 290, endPoint x: 611, endPoint y: 130, distance: 159.7
click at [621, 172] on div "Janela de atendimento Grade de atendimento Capacidade Transportadoras Veículos …" at bounding box center [509, 219] width 1018 height 438
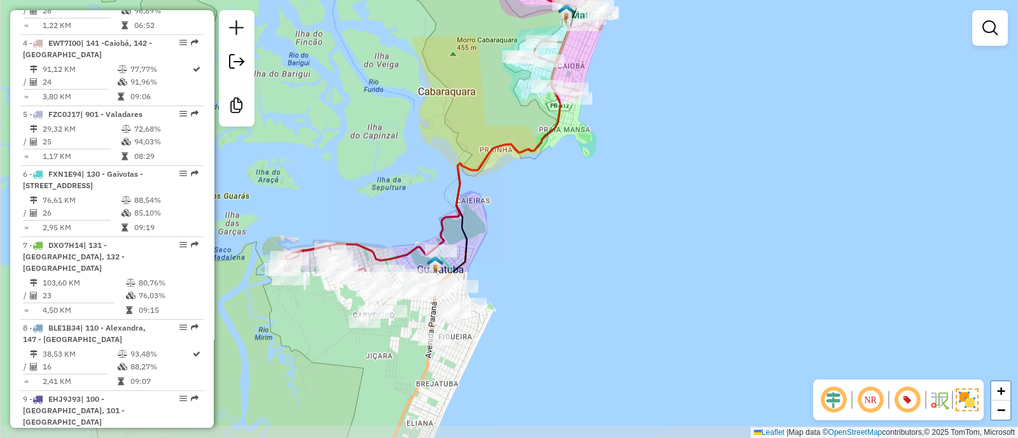
drag, startPoint x: 512, startPoint y: 306, endPoint x: 604, endPoint y: 131, distance: 197.7
click at [604, 133] on div "Janela de atendimento Grade de atendimento Capacidade Transportadoras Veículos …" at bounding box center [509, 219] width 1018 height 438
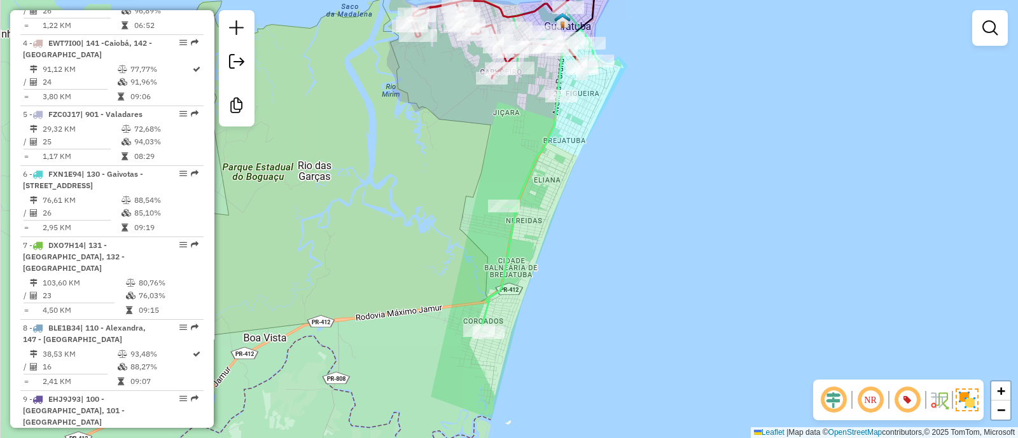
drag, startPoint x: 511, startPoint y: 141, endPoint x: 542, endPoint y: 223, distance: 88.1
click at [542, 220] on div "Janela de atendimento Grade de atendimento Capacidade Transportadoras Veículos …" at bounding box center [509, 219] width 1018 height 438
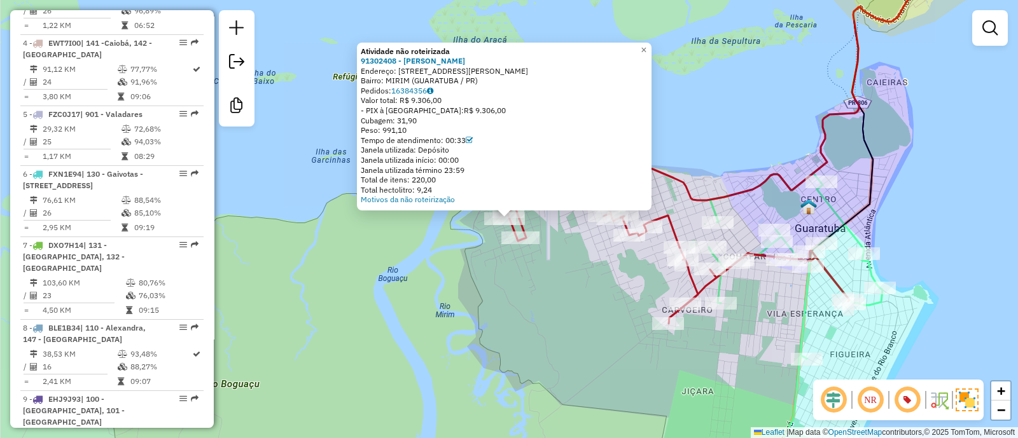
drag, startPoint x: 456, startPoint y: 142, endPoint x: 467, endPoint y: 142, distance: 10.8
click at [467, 142] on div "Tempo de atendimento: 00:33" at bounding box center [504, 140] width 287 height 10
drag, startPoint x: 404, startPoint y: 122, endPoint x: 432, endPoint y: 117, distance: 29.1
click at [436, 116] on div "Cubagem: 31,90" at bounding box center [504, 121] width 287 height 10
click at [432, 118] on div "Cubagem: 31,90" at bounding box center [504, 121] width 287 height 10
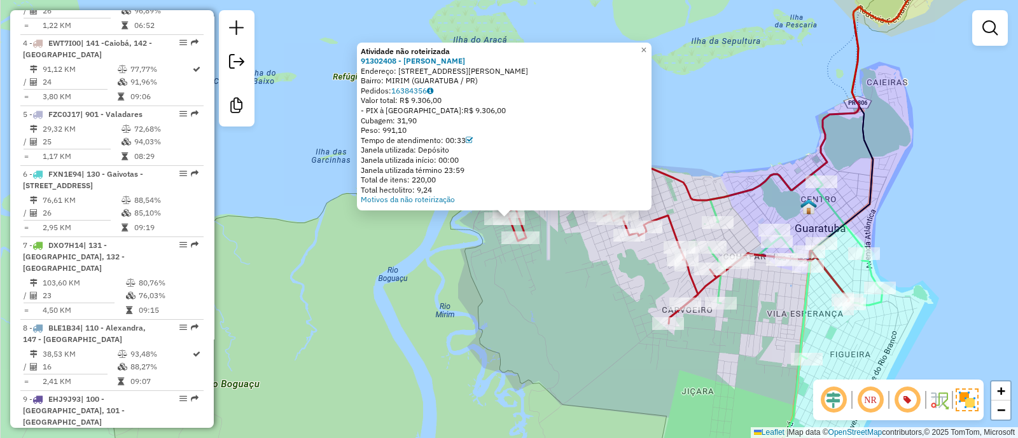
click at [546, 319] on div "Atividade não roteirizada 91302408 - [PERSON_NAME]: [STREET_ADDRESS]: MIRIM (GU…" at bounding box center [509, 219] width 1018 height 438
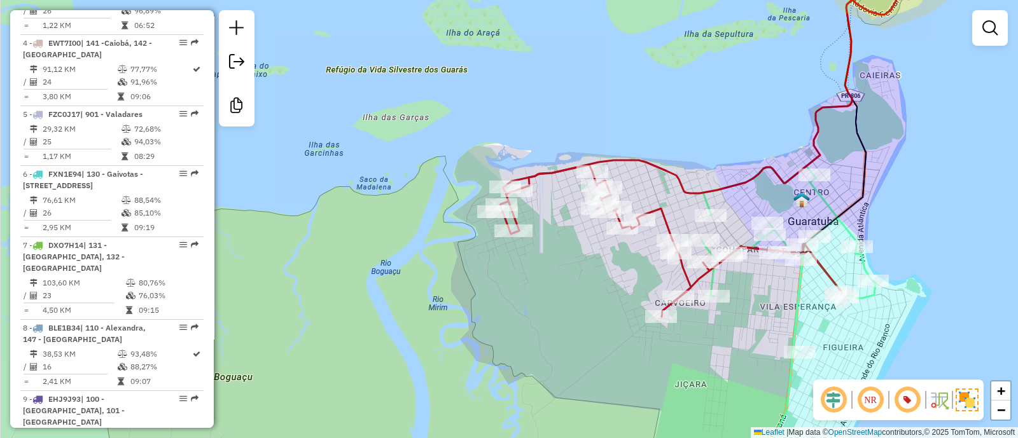
drag, startPoint x: 561, startPoint y: 332, endPoint x: 529, endPoint y: 197, distance: 138.7
click at [529, 202] on div "Janela de atendimento Grade de atendimento Capacidade Transportadoras Veículos …" at bounding box center [509, 219] width 1018 height 438
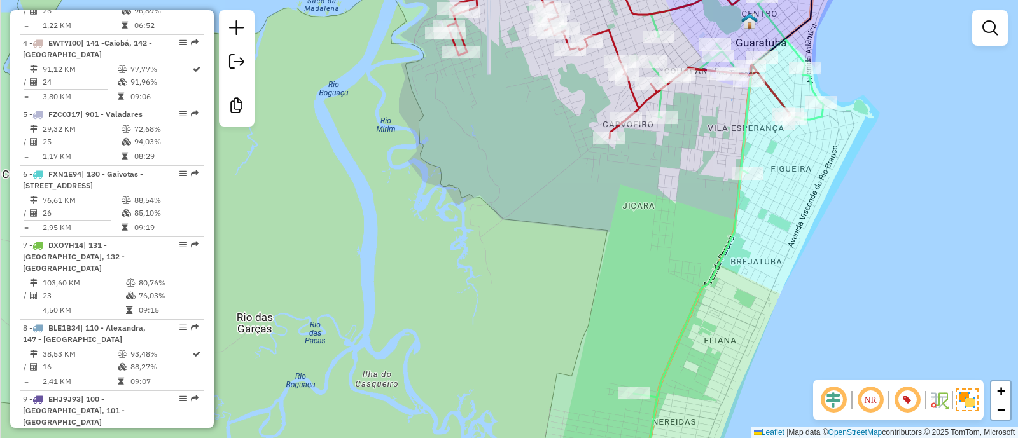
drag, startPoint x: 566, startPoint y: 291, endPoint x: 499, endPoint y: 186, distance: 124.2
click at [507, 203] on div "Janela de atendimento Grade de atendimento Capacidade Transportadoras Veículos …" at bounding box center [509, 219] width 1018 height 438
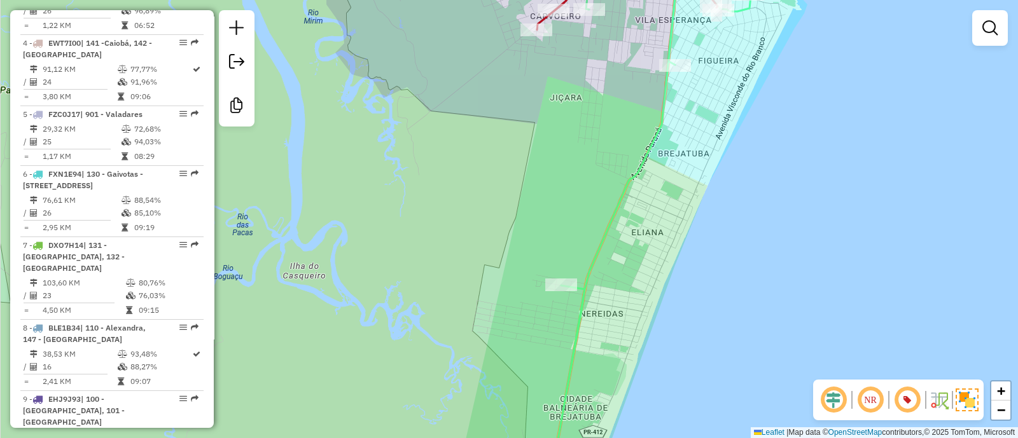
drag, startPoint x: 567, startPoint y: 313, endPoint x: 539, endPoint y: 183, distance: 133.5
click at [539, 183] on div "Rota 1 - Placa FQS8E51 91308162 - [PERSON_NAME] de atendimento Grade de atendim…" at bounding box center [509, 219] width 1018 height 438
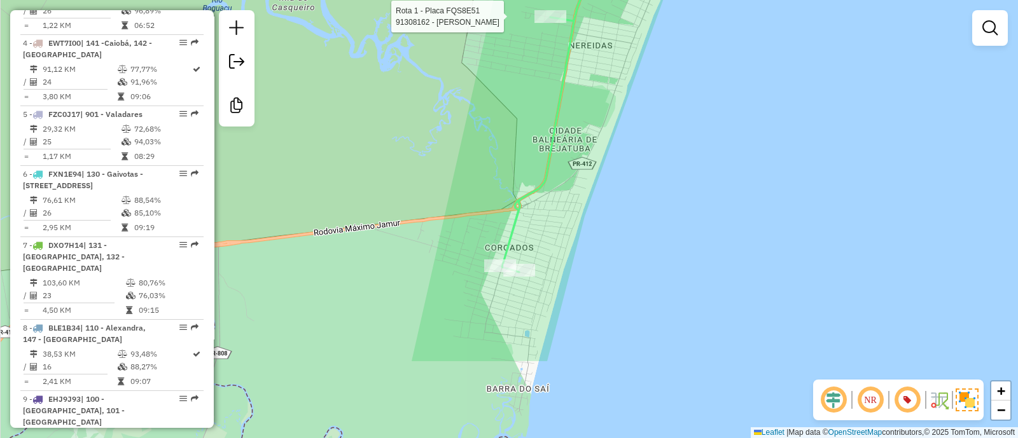
drag, startPoint x: 556, startPoint y: 333, endPoint x: 576, endPoint y: 211, distance: 123.7
click at [576, 211] on div "Rota 1 - Placa FQS8E51 91308162 - [PERSON_NAME] de atendimento Grade de atendim…" at bounding box center [509, 219] width 1018 height 438
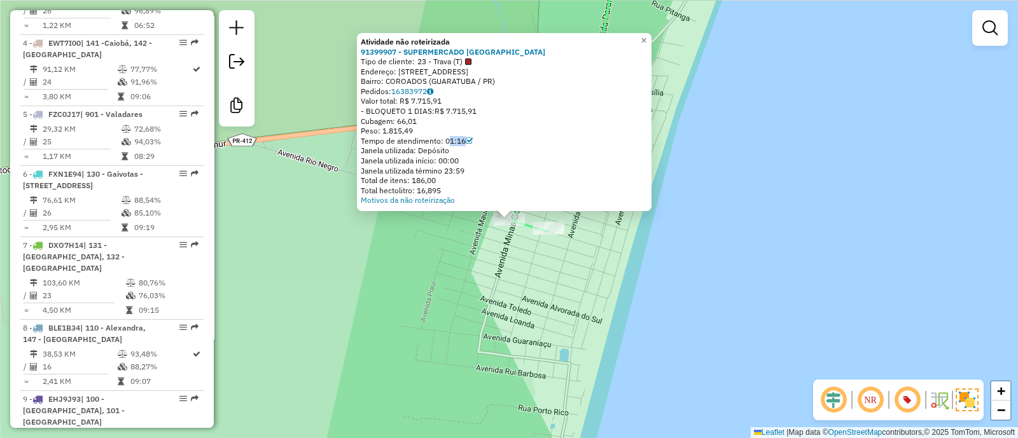
drag, startPoint x: 448, startPoint y: 140, endPoint x: 473, endPoint y: 141, distance: 24.2
click at [473, 141] on div "Tempo de atendimento: 01:16" at bounding box center [504, 141] width 287 height 10
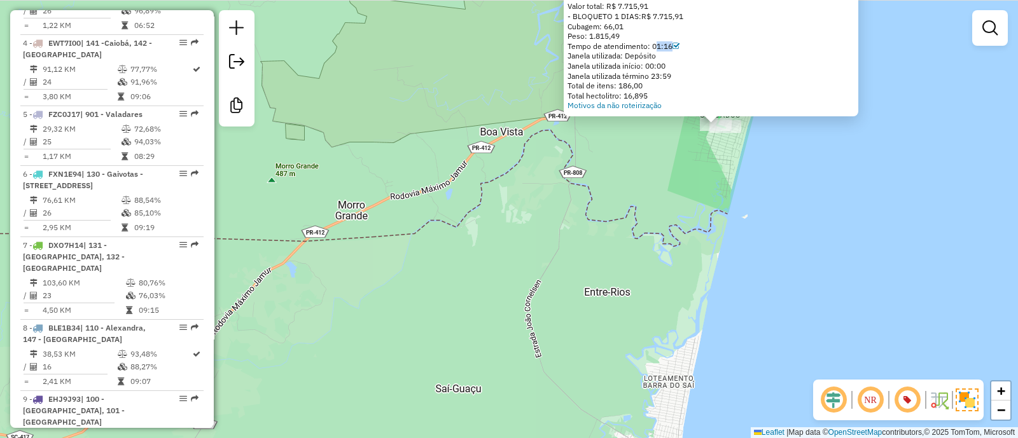
drag, startPoint x: 754, startPoint y: 193, endPoint x: 685, endPoint y: 293, distance: 121.7
click at [685, 293] on div "Atividade não roteirizada 91399907 - SUPERMERCADO [GEOGRAPHIC_DATA] Tipo de cli…" at bounding box center [509, 219] width 1018 height 438
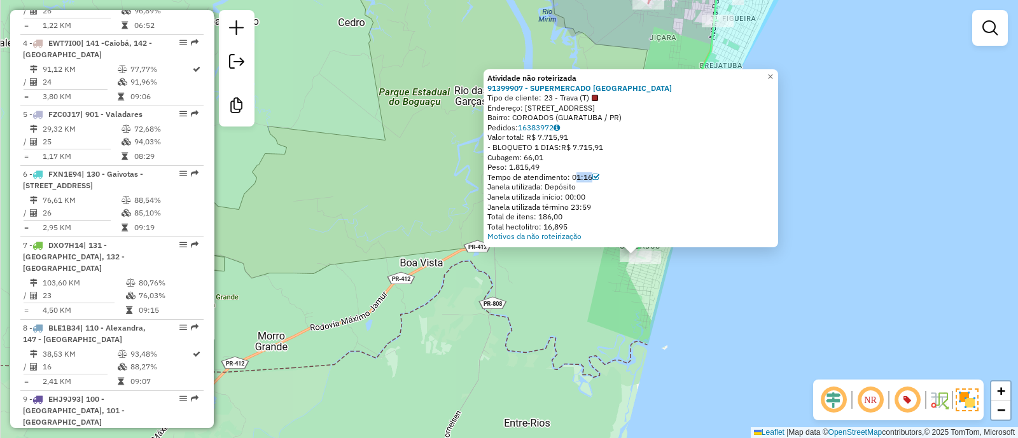
click at [701, 282] on div "Atividade não roteirizada 91399907 - SUPERMERCADO [GEOGRAPHIC_DATA] Tipo de cli…" at bounding box center [509, 219] width 1018 height 438
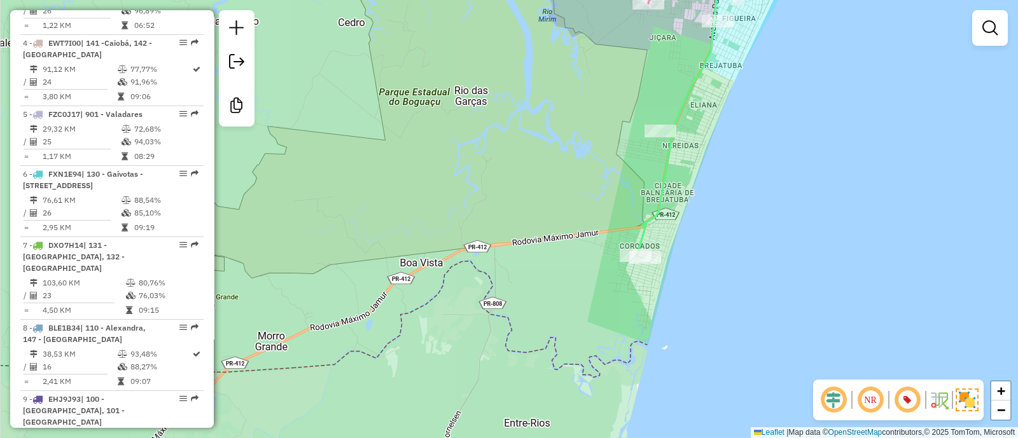
drag, startPoint x: 784, startPoint y: 95, endPoint x: 764, endPoint y: 266, distance: 172.9
click at [766, 252] on div "Janela de atendimento Grade de atendimento Capacidade Transportadoras Veículos …" at bounding box center [509, 219] width 1018 height 438
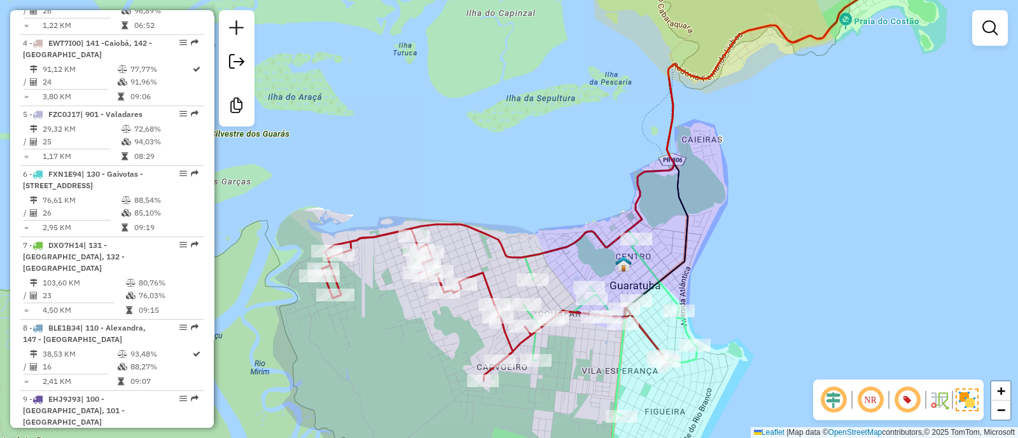
drag, startPoint x: 598, startPoint y: 376, endPoint x: 645, endPoint y: 216, distance: 166.4
click at [645, 218] on div "Janela de atendimento Grade de atendimento Capacidade Transportadoras Veículos …" at bounding box center [509, 219] width 1018 height 438
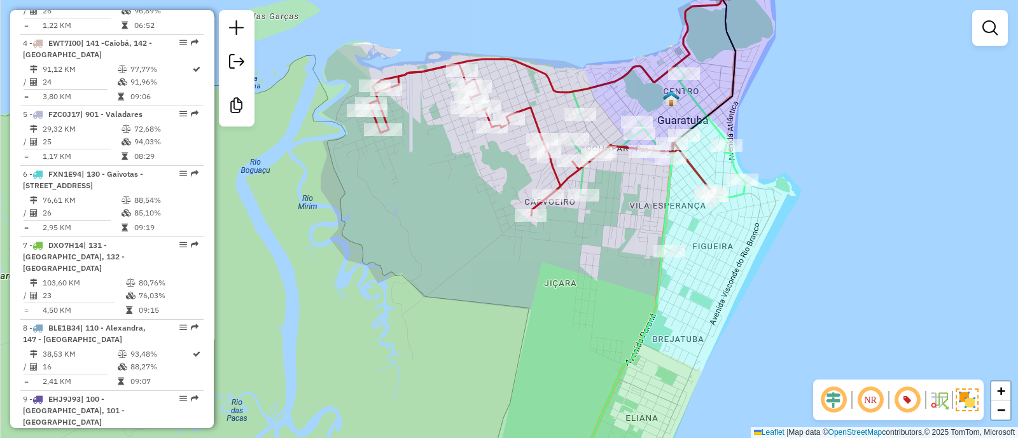
drag, startPoint x: 599, startPoint y: 320, endPoint x: 642, endPoint y: 130, distance: 194.3
click at [640, 145] on div "Janela de atendimento Grade de atendimento Capacidade Transportadoras Veículos …" at bounding box center [509, 219] width 1018 height 438
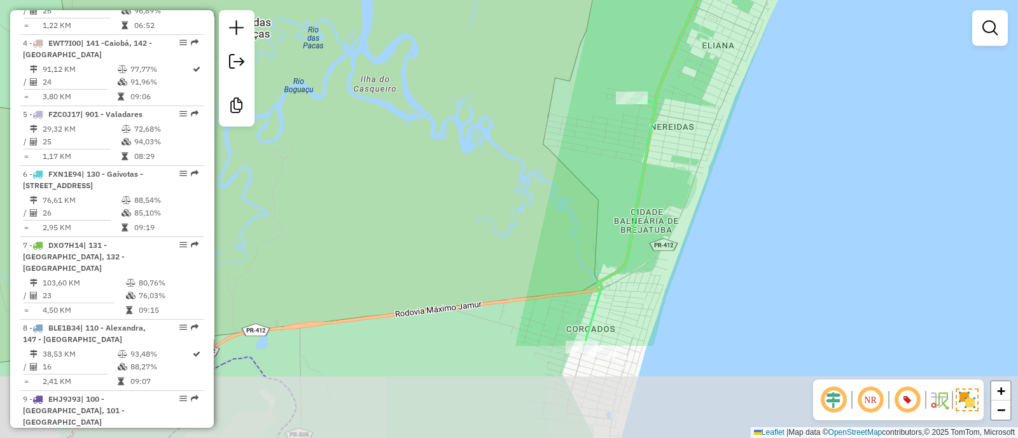
drag, startPoint x: 621, startPoint y: 286, endPoint x: 639, endPoint y: 148, distance: 138.6
click at [639, 148] on div "Janela de atendimento Grade de atendimento Capacidade Transportadoras Veículos …" at bounding box center [509, 219] width 1018 height 438
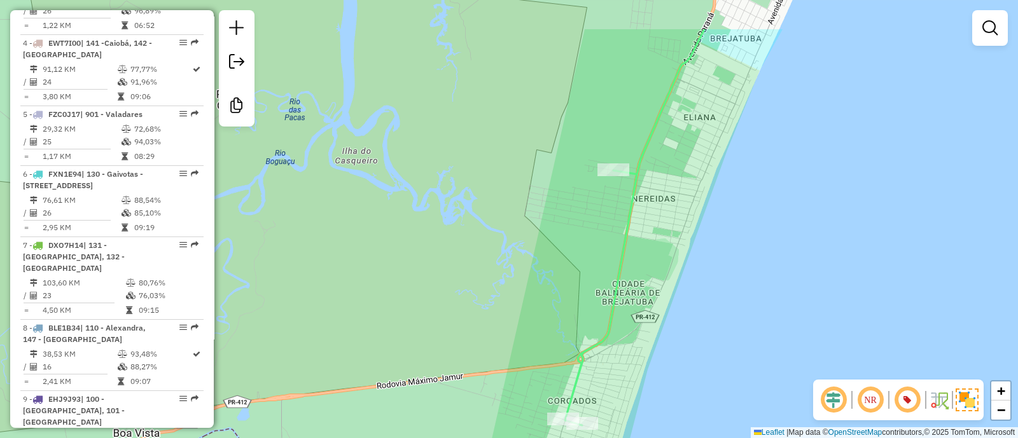
drag, startPoint x: 618, startPoint y: 228, endPoint x: 607, endPoint y: 249, distance: 23.0
click at [607, 249] on div "Janela de atendimento Grade de atendimento Capacidade Transportadoras Veículos …" at bounding box center [509, 219] width 1018 height 438
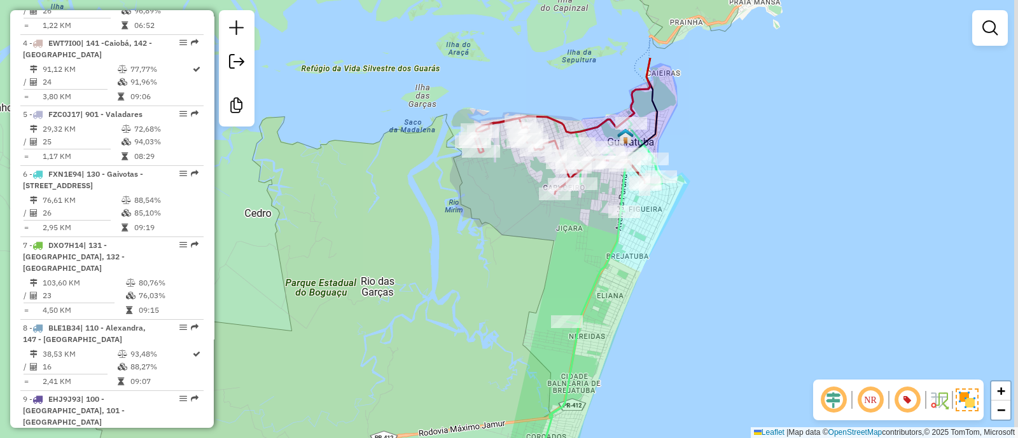
drag, startPoint x: 661, startPoint y: 240, endPoint x: 624, endPoint y: 344, distance: 110.6
click at [624, 343] on div "Janela de atendimento Grade de atendimento Capacidade Transportadoras Veículos …" at bounding box center [509, 219] width 1018 height 438
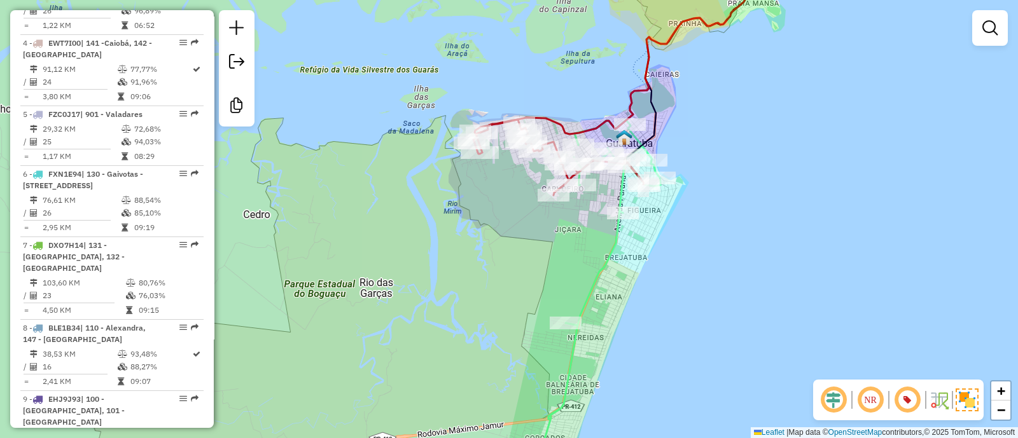
drag, startPoint x: 735, startPoint y: 226, endPoint x: 661, endPoint y: 286, distance: 95.4
click at [661, 286] on div "Janela de atendimento Grade de atendimento Capacidade Transportadoras Veículos …" at bounding box center [509, 219] width 1018 height 438
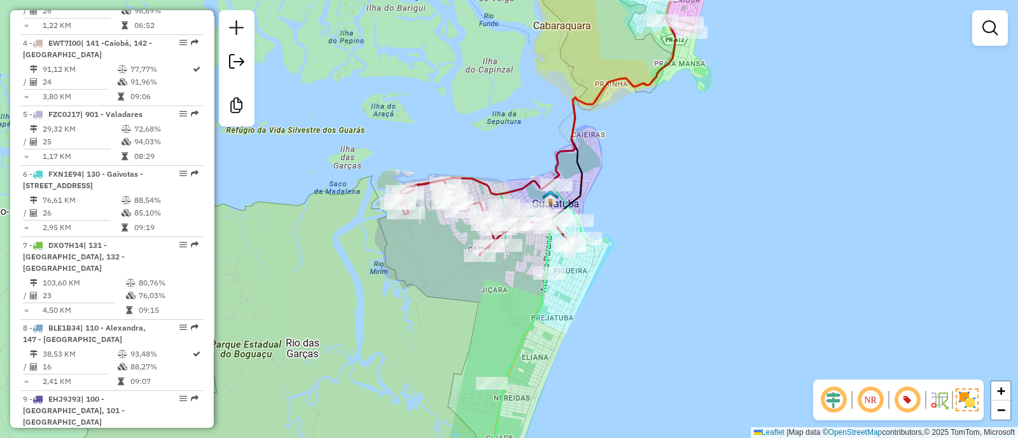
click at [574, 339] on div "Janela de atendimento Grade de atendimento Capacidade Transportadoras Veículos …" at bounding box center [509, 219] width 1018 height 438
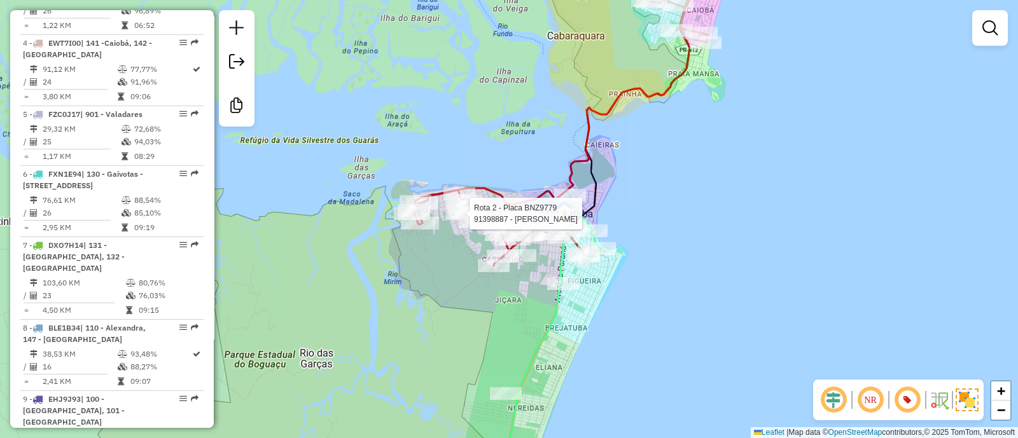
select select "**********"
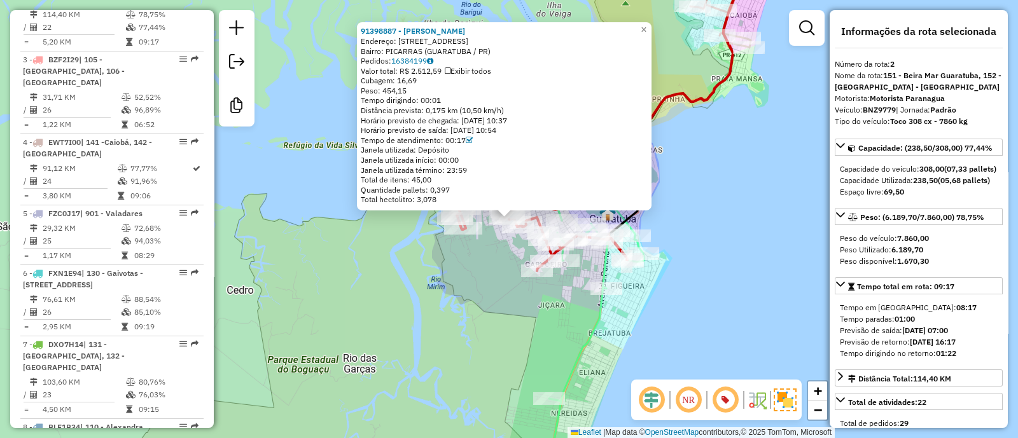
scroll to position [648, 0]
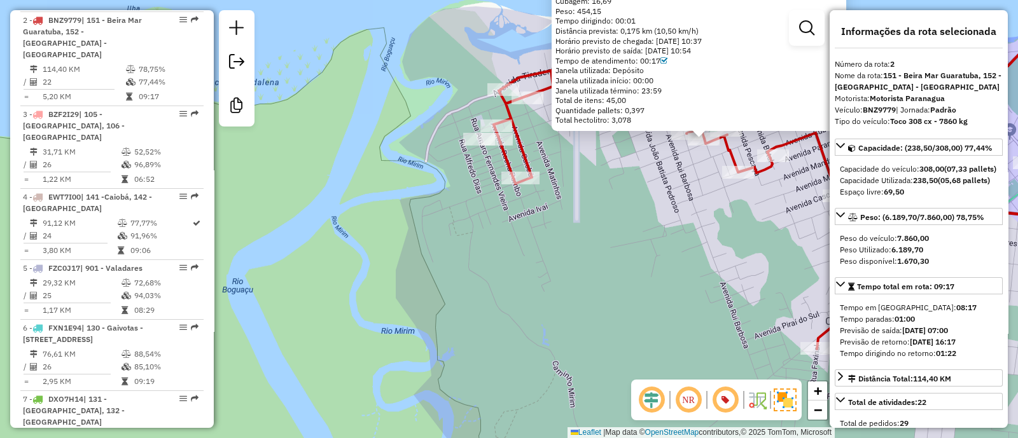
drag, startPoint x: 506, startPoint y: 266, endPoint x: 506, endPoint y: 275, distance: 8.3
click at [506, 275] on div "91398887 - [PERSON_NAME]: R GUARANI 533 Bairro: PICARRAS ([GEOGRAPHIC_DATA] / P…" at bounding box center [509, 219] width 1018 height 438
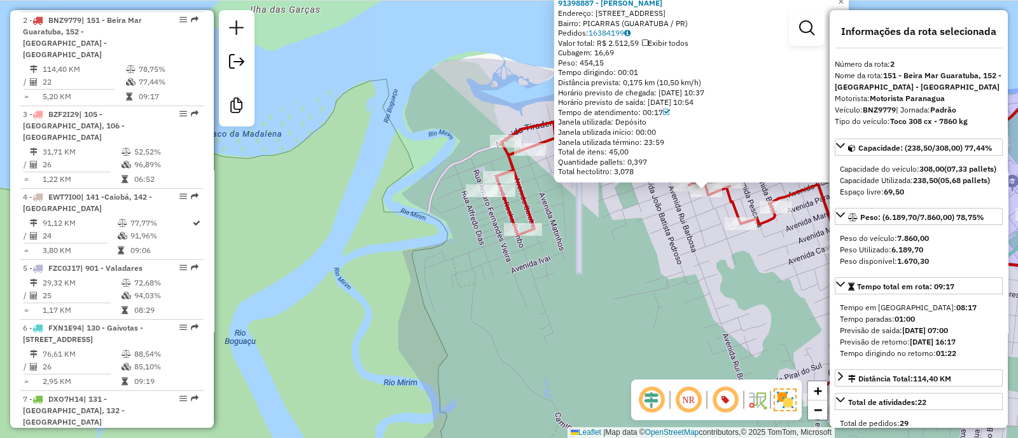
click at [600, 237] on div "91398887 - [PERSON_NAME]: R GUARANI 533 Bairro: PICARRAS ([GEOGRAPHIC_DATA] / P…" at bounding box center [509, 219] width 1018 height 438
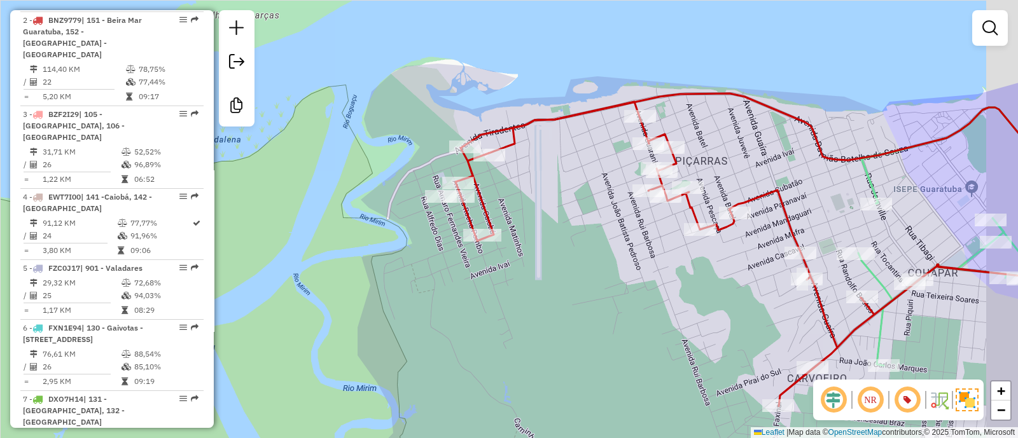
drag, startPoint x: 579, startPoint y: 242, endPoint x: 549, endPoint y: 247, distance: 30.9
click at [556, 246] on div "Janela de atendimento Grade de atendimento Capacidade Transportadoras Veículos …" at bounding box center [509, 219] width 1018 height 438
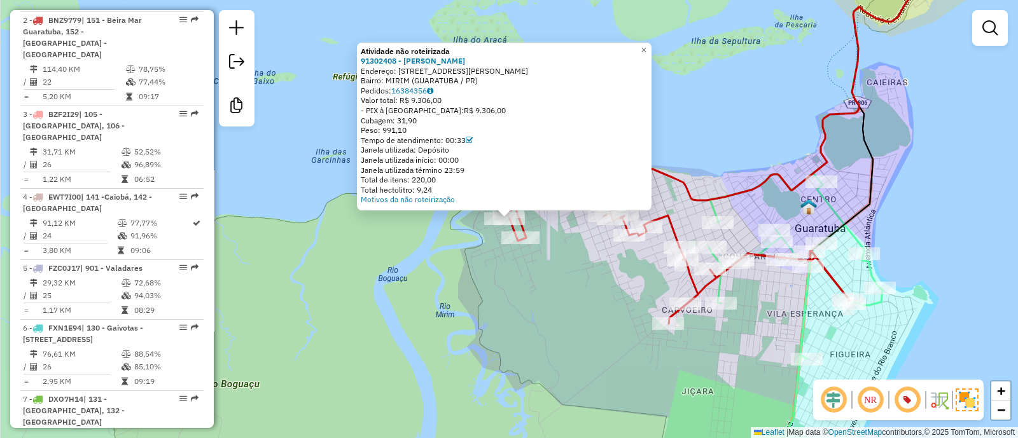
click at [502, 57] on div "91302408 - [PERSON_NAME]" at bounding box center [504, 61] width 287 height 10
drag, startPoint x: 502, startPoint y: 57, endPoint x: 378, endPoint y: 59, distance: 124.0
click at [378, 59] on div "91302408 - [PERSON_NAME]" at bounding box center [504, 61] width 287 height 10
click at [382, 310] on div "Atividade não roteirizada 91302408 - [PERSON_NAME]: [STREET_ADDRESS]: MIRIM (GU…" at bounding box center [509, 219] width 1018 height 438
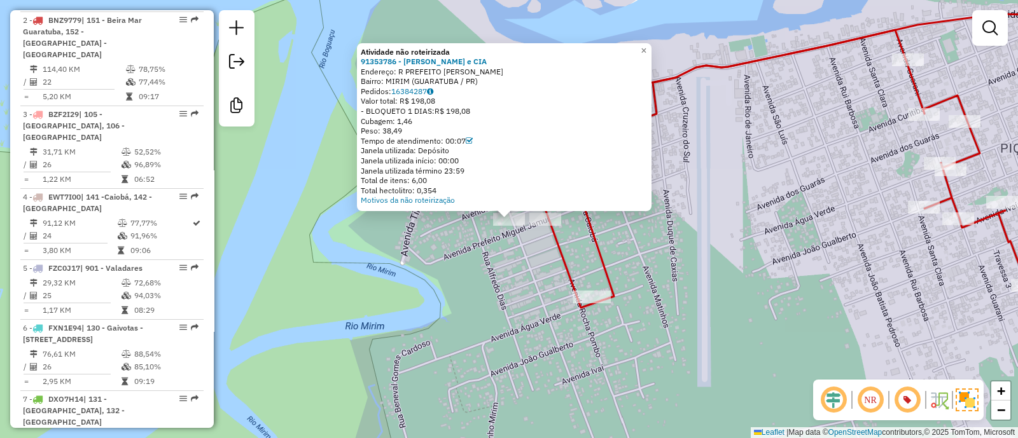
click at [464, 300] on div "Atividade não roteirizada 91353786 - [PERSON_NAME] e CIA Endereço: R PREFEITO […" at bounding box center [509, 219] width 1018 height 438
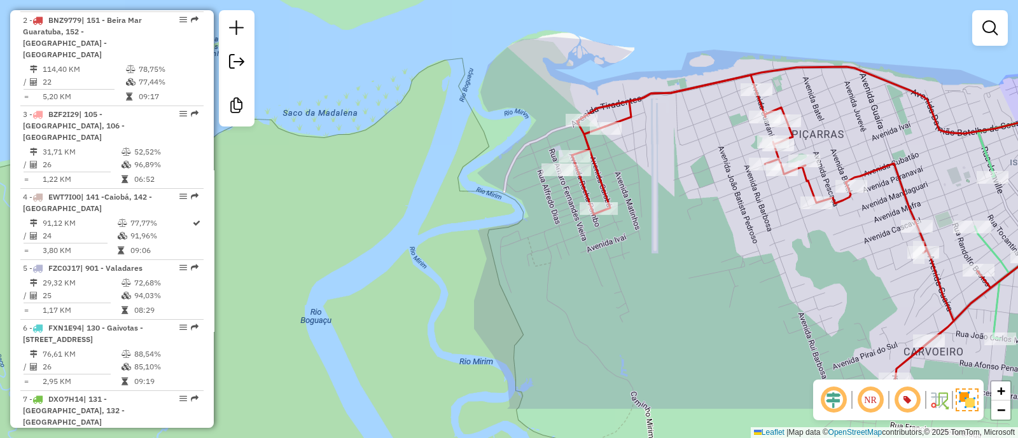
drag, startPoint x: 709, startPoint y: 329, endPoint x: 645, endPoint y: 238, distance: 111.9
click at [645, 238] on div "Janela de atendimento Grade de atendimento Capacidade Transportadoras Veículos …" at bounding box center [509, 219] width 1018 height 438
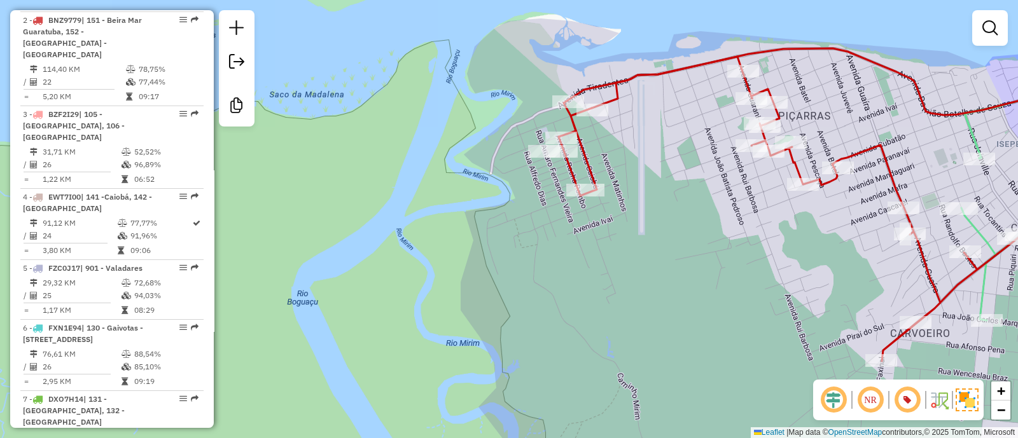
drag, startPoint x: 585, startPoint y: 280, endPoint x: 423, endPoint y: 83, distance: 254.8
click at [417, 73] on div "Janela de atendimento Grade de atendimento Capacidade Transportadoras Veículos …" at bounding box center [509, 219] width 1018 height 438
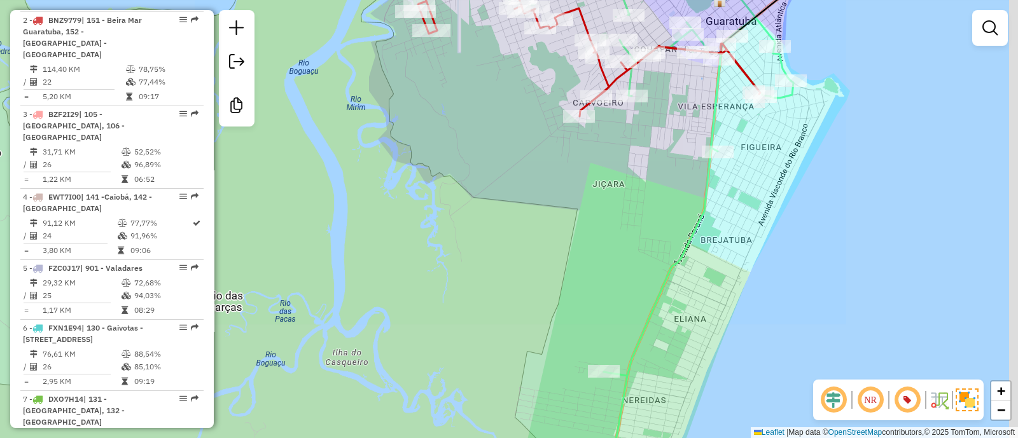
drag, startPoint x: 544, startPoint y: 295, endPoint x: 546, endPoint y: 101, distance: 194.0
click at [544, 103] on div "Janela de atendimento Grade de atendimento Capacidade Transportadoras Veículos …" at bounding box center [509, 219] width 1018 height 438
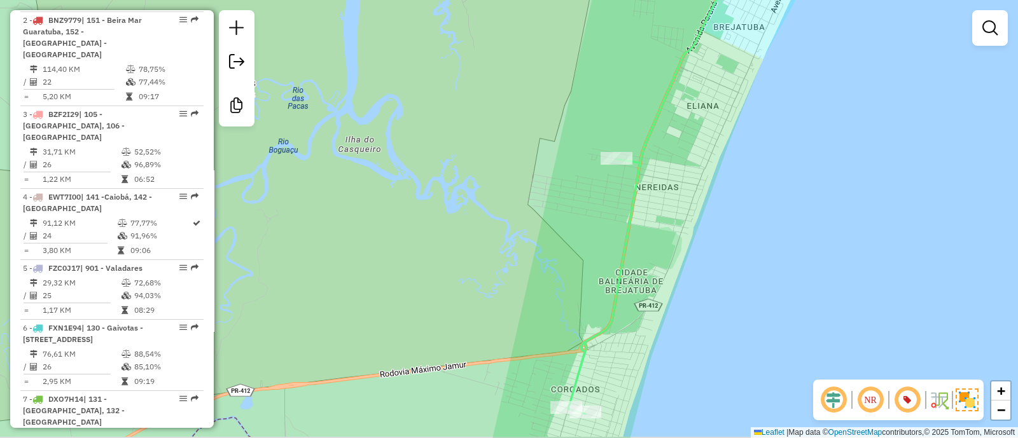
drag, startPoint x: 531, startPoint y: 293, endPoint x: 548, endPoint y: 167, distance: 127.0
click at [545, 170] on div "Janela de atendimento Grade de atendimento Capacidade Transportadoras Veículos …" at bounding box center [509, 219] width 1018 height 438
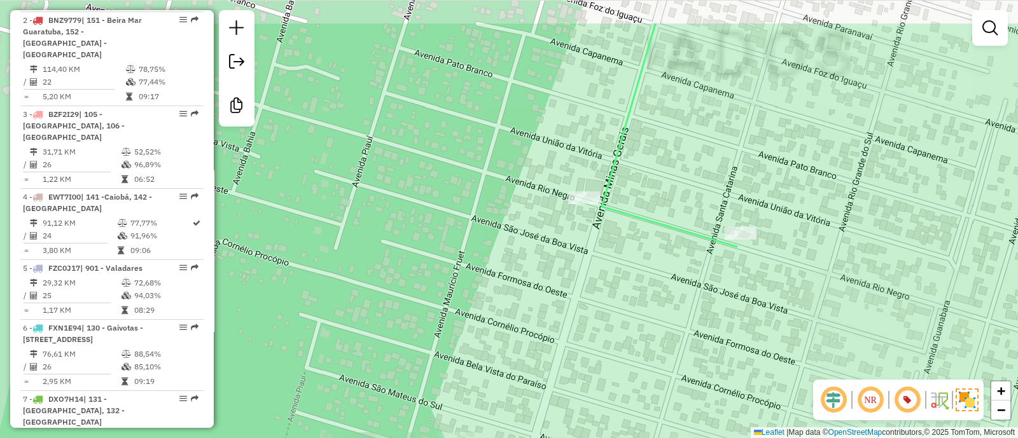
click at [615, 234] on div "Janela de atendimento Grade de atendimento Capacidade Transportadoras Veículos …" at bounding box center [509, 219] width 1018 height 438
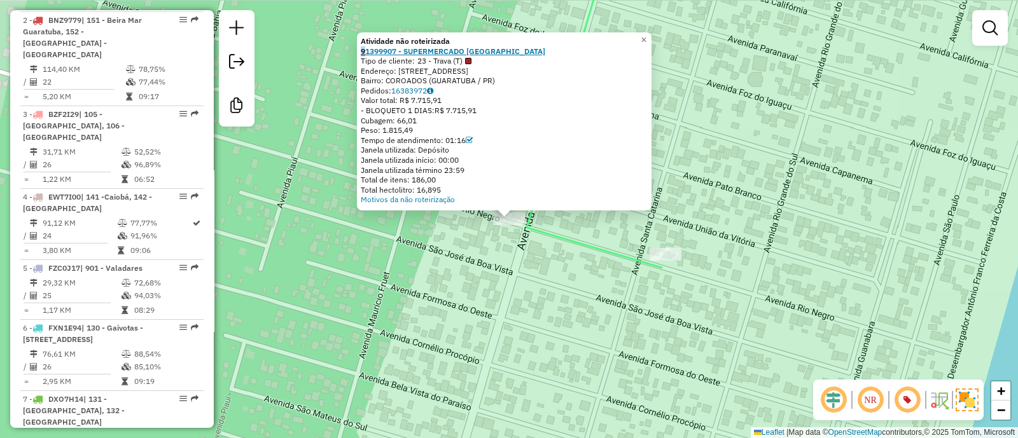
drag, startPoint x: 508, startPoint y: 43, endPoint x: 369, endPoint y: 52, distance: 139.0
click at [369, 52] on div "Atividade não roteirizada 91399907 - SUPERMERCADO [GEOGRAPHIC_DATA] Tipo de cli…" at bounding box center [504, 120] width 287 height 169
click at [738, 186] on div "Atividade não roteirizada 91399907 - SUPERMERCADO [GEOGRAPHIC_DATA] Tipo de cli…" at bounding box center [509, 219] width 1018 height 438
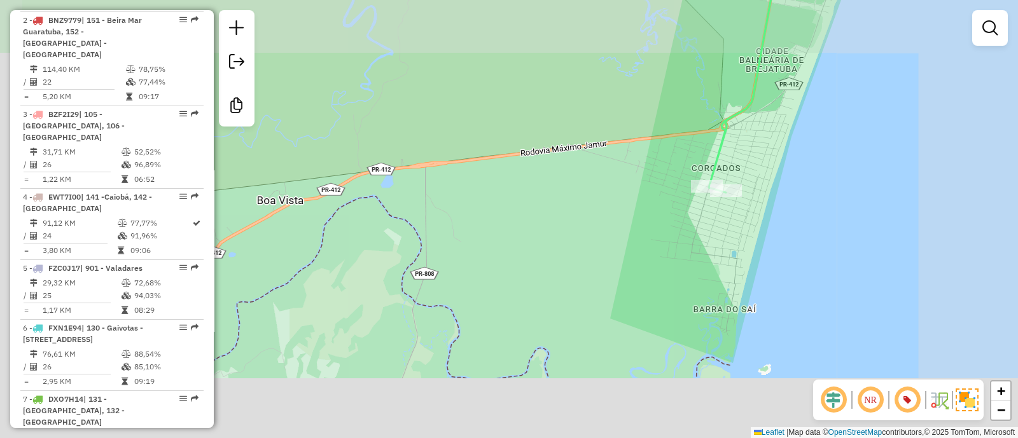
drag, startPoint x: 708, startPoint y: 213, endPoint x: 684, endPoint y: 257, distance: 49.8
click at [703, 230] on div "Janela de atendimento Grade de atendimento Capacidade Transportadoras Veículos …" at bounding box center [509, 219] width 1018 height 438
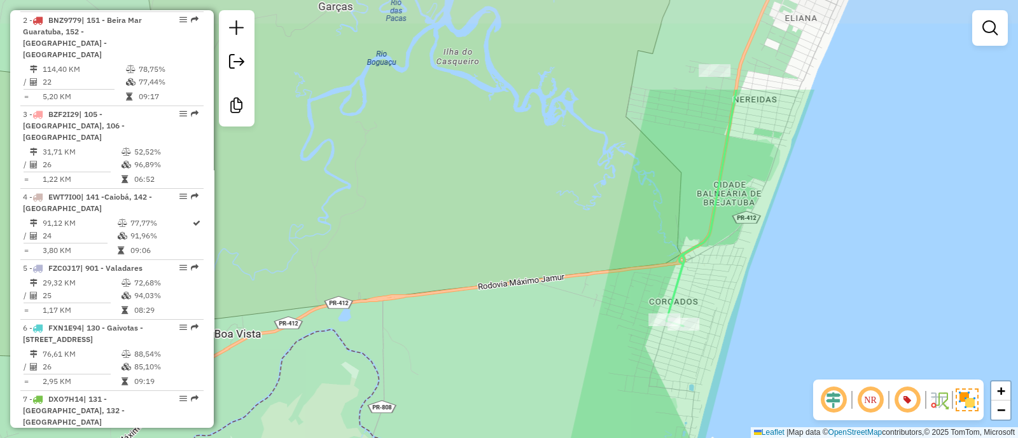
drag, startPoint x: 698, startPoint y: 249, endPoint x: 656, endPoint y: 334, distance: 95.3
click at [671, 306] on icon at bounding box center [701, 208] width 70 height 237
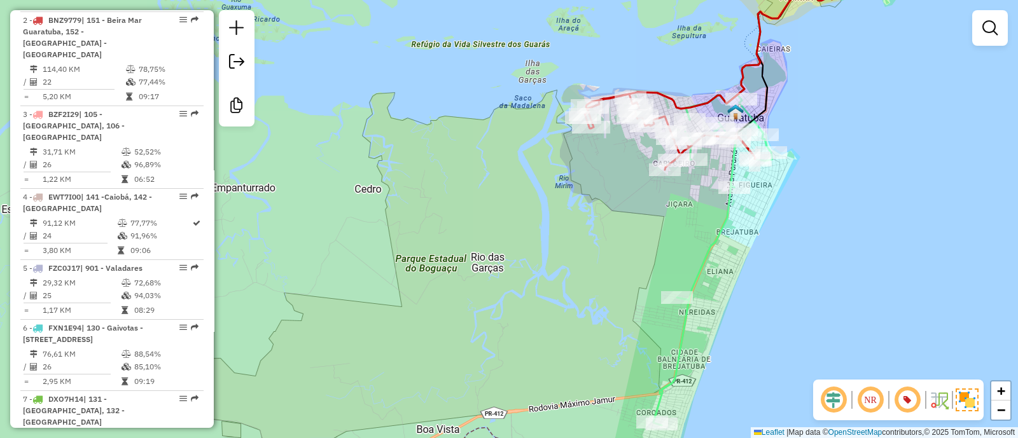
drag, startPoint x: 747, startPoint y: 243, endPoint x: 693, endPoint y: 339, distance: 110.2
click at [708, 318] on div "Janela de atendimento Grade de atendimento Capacidade Transportadoras Veículos …" at bounding box center [509, 219] width 1018 height 438
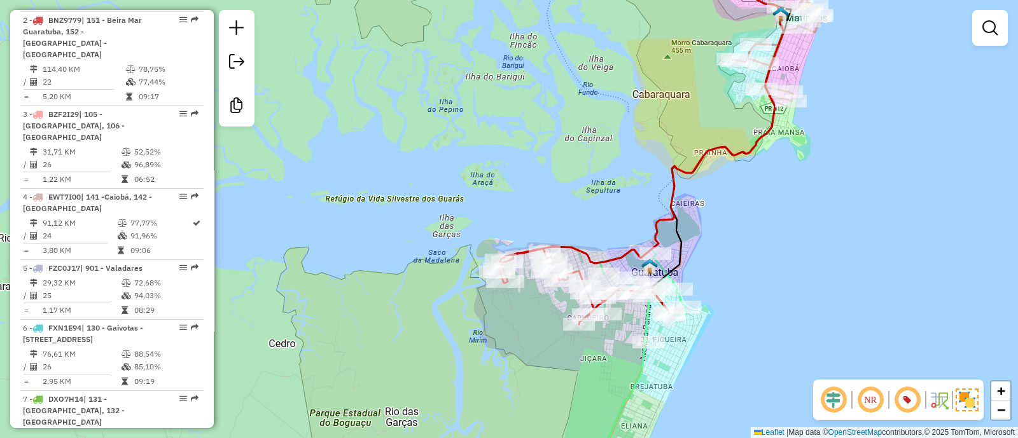
drag, startPoint x: 783, startPoint y: 190, endPoint x: 693, endPoint y: 361, distance: 193.7
click at [696, 356] on div "Janela de atendimento Grade de atendimento Capacidade Transportadoras Veículos …" at bounding box center [509, 219] width 1018 height 438
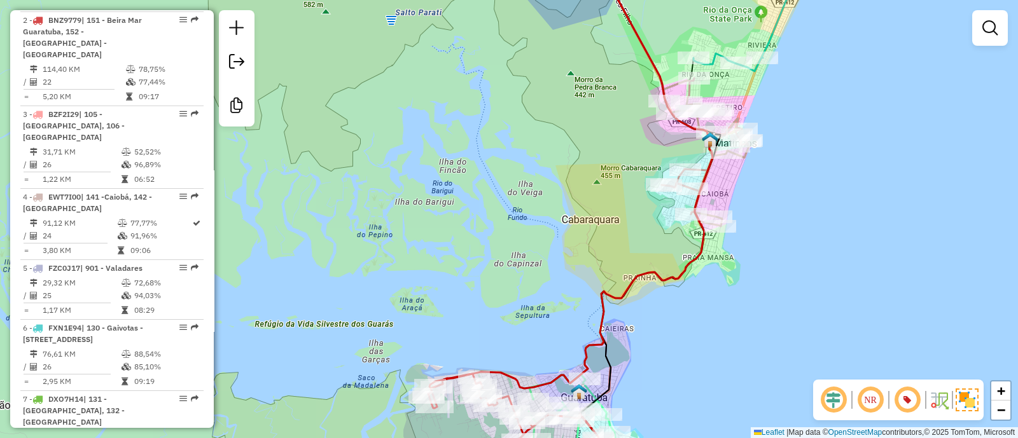
drag, startPoint x: 791, startPoint y: 237, endPoint x: 728, endPoint y: 354, distance: 133.7
click at [733, 345] on div "Janela de atendimento Grade de atendimento Capacidade Transportadoras Veículos …" at bounding box center [509, 219] width 1018 height 438
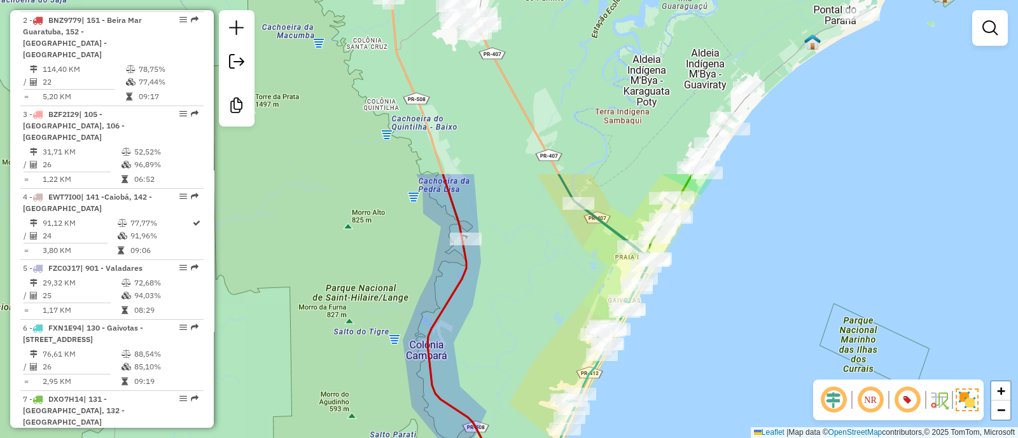
drag, startPoint x: 635, startPoint y: 139, endPoint x: 534, endPoint y: 357, distance: 240.4
click at [534, 357] on div "Janela de atendimento Grade de atendimento Capacidade Transportadoras Veículos …" at bounding box center [509, 219] width 1018 height 438
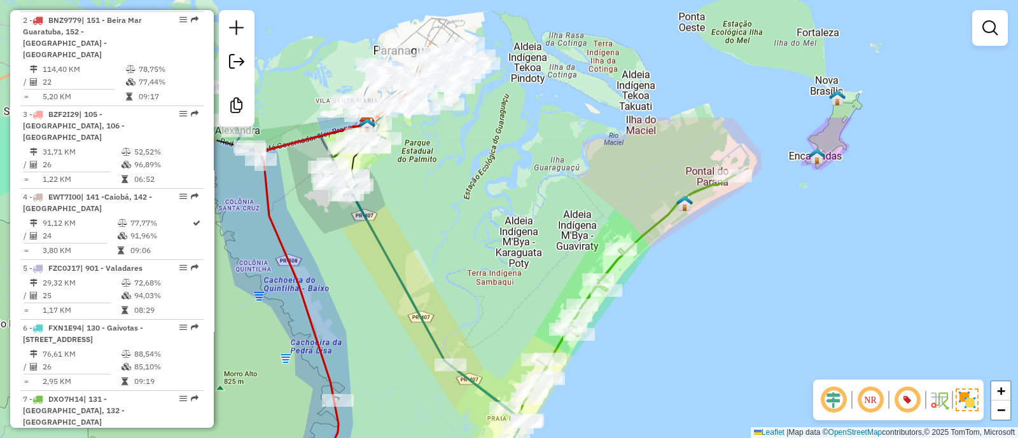
drag, startPoint x: 981, startPoint y: 91, endPoint x: 859, endPoint y: 253, distance: 202.6
click at [859, 253] on div "Janela de atendimento Grade de atendimento Capacidade Transportadoras Veículos …" at bounding box center [509, 219] width 1018 height 438
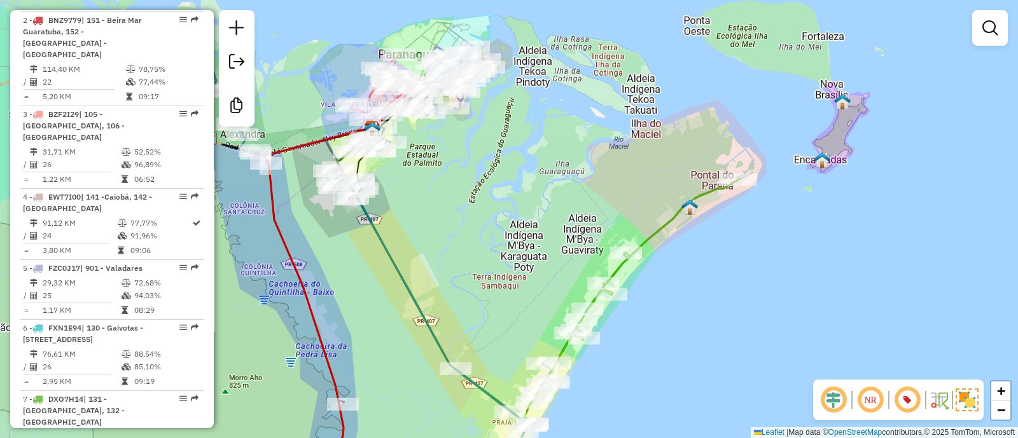
click at [707, 181] on div "Janela de atendimento Grade de atendimento Capacidade Transportadoras Veículos …" at bounding box center [509, 219] width 1018 height 438
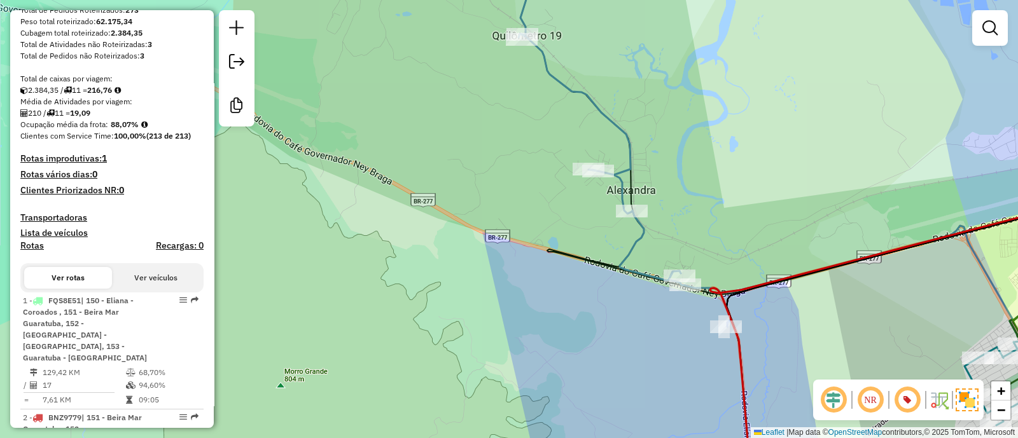
scroll to position [0, 0]
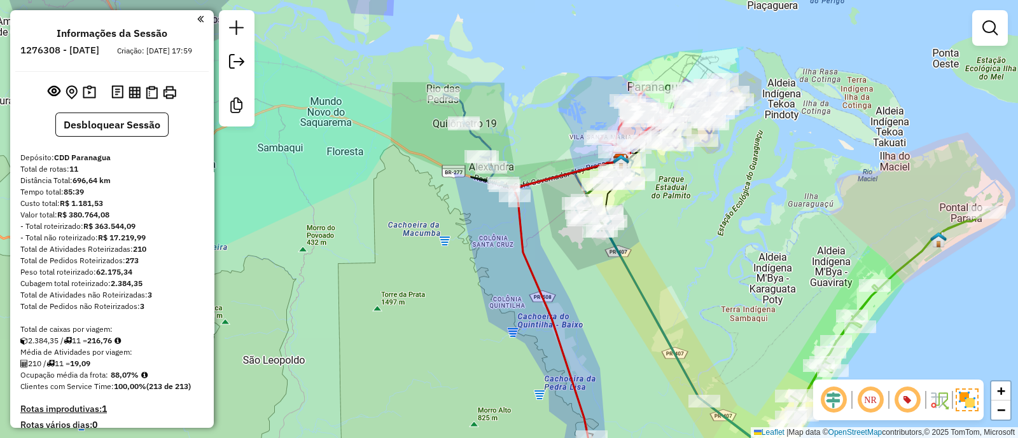
drag, startPoint x: 589, startPoint y: 59, endPoint x: 571, endPoint y: 32, distance: 31.6
click at [571, 32] on div "Janela de atendimento Grade de atendimento Capacidade Transportadoras Veículos …" at bounding box center [509, 219] width 1018 height 438
